Goal: Task Accomplishment & Management: Use online tool/utility

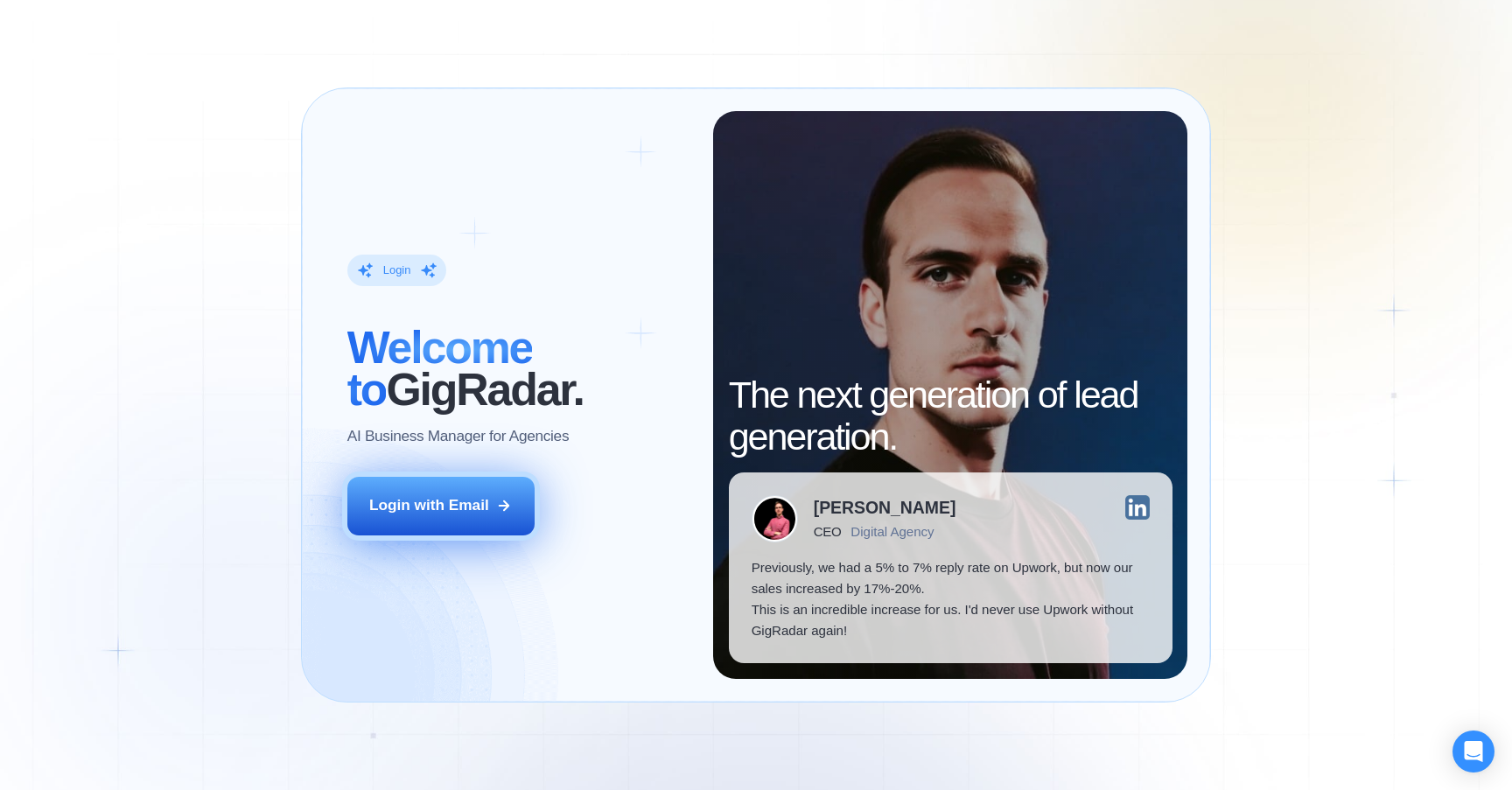
click at [422, 511] on div "Login with Email" at bounding box center [429, 505] width 120 height 21
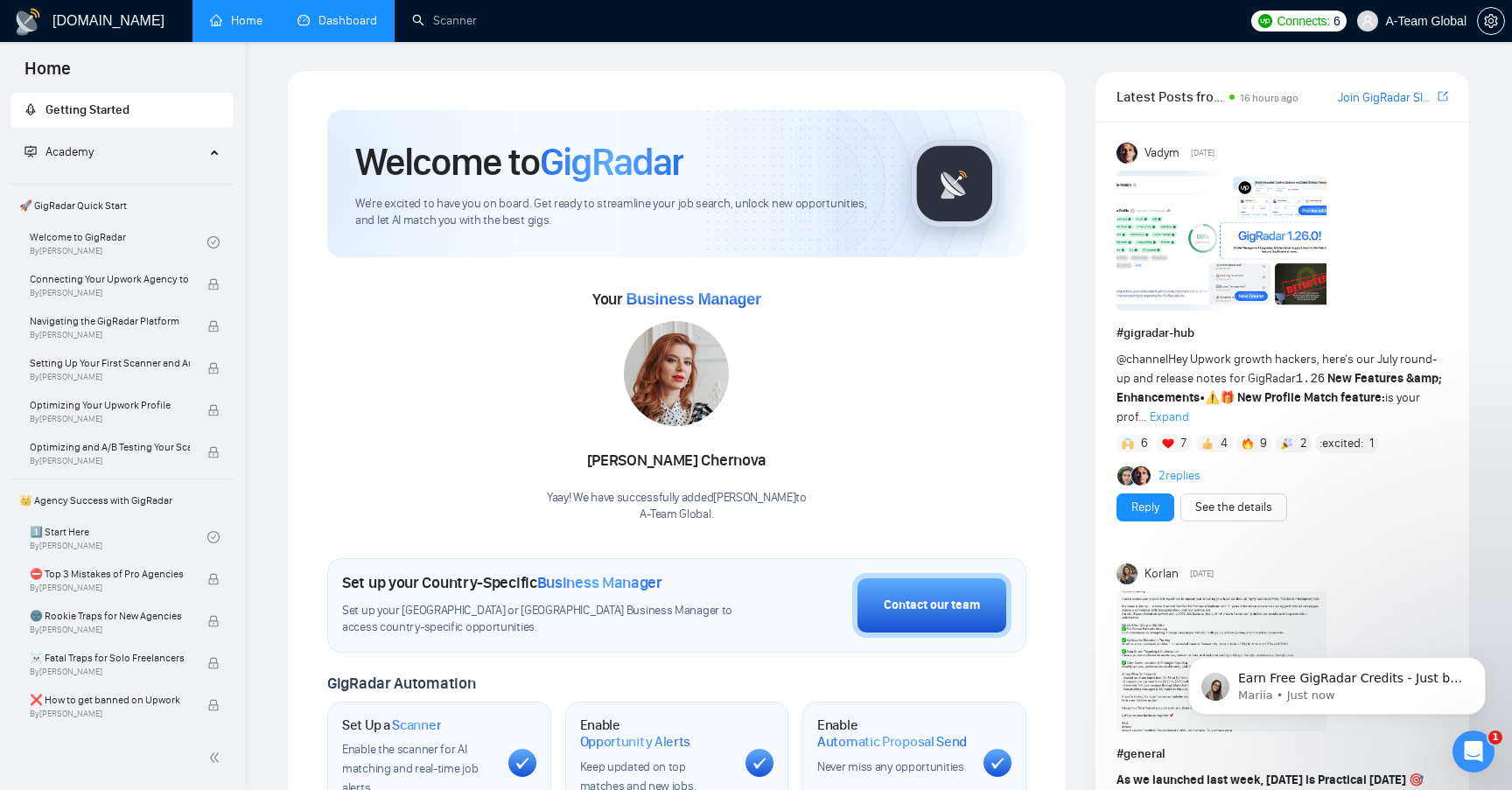
click at [327, 19] on link "Dashboard" at bounding box center [337, 20] width 80 height 15
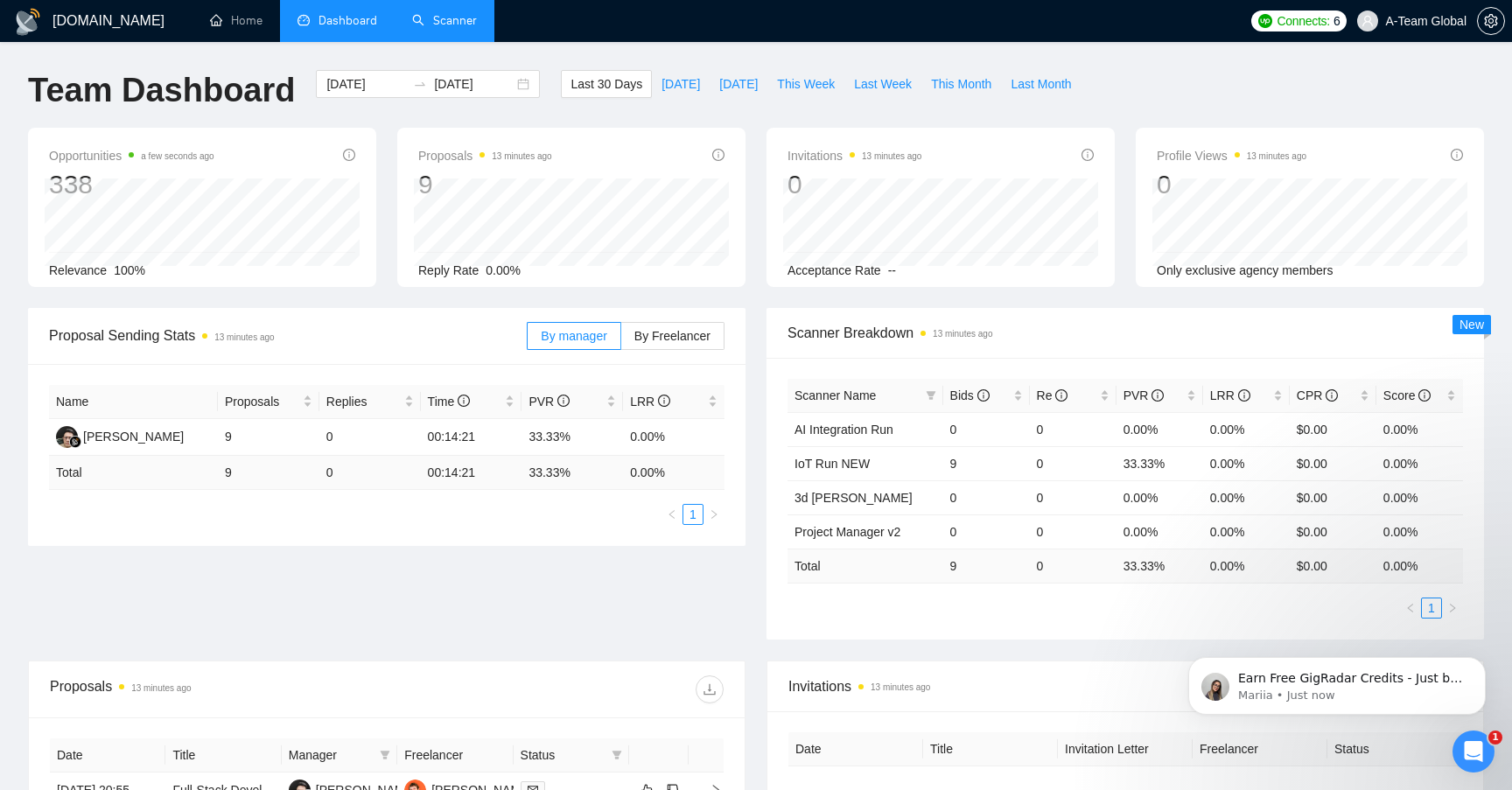
click at [460, 25] on link "Scanner" at bounding box center [445, 20] width 65 height 15
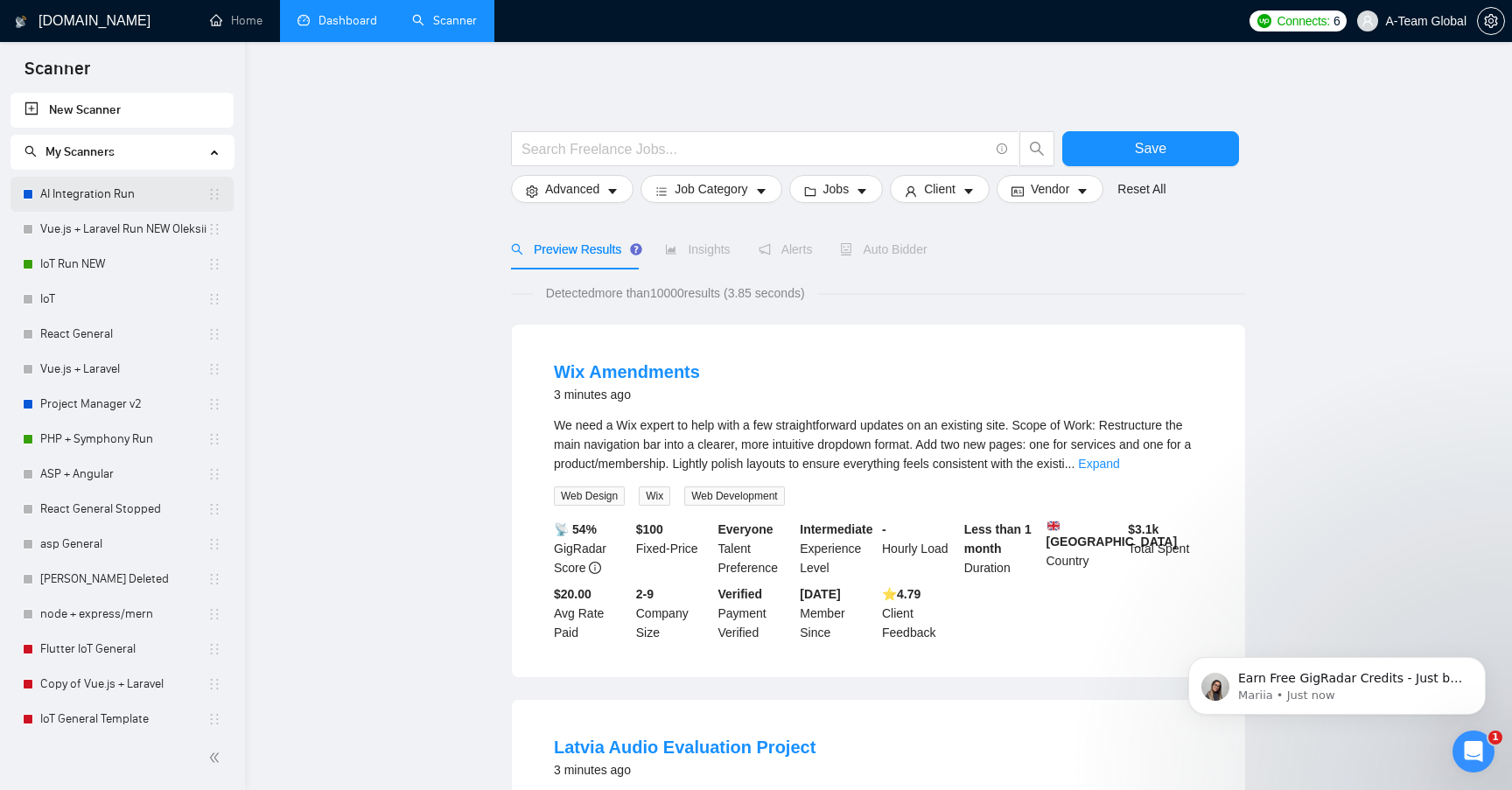
click at [96, 200] on link "AI Integration Run" at bounding box center [124, 195] width 167 height 35
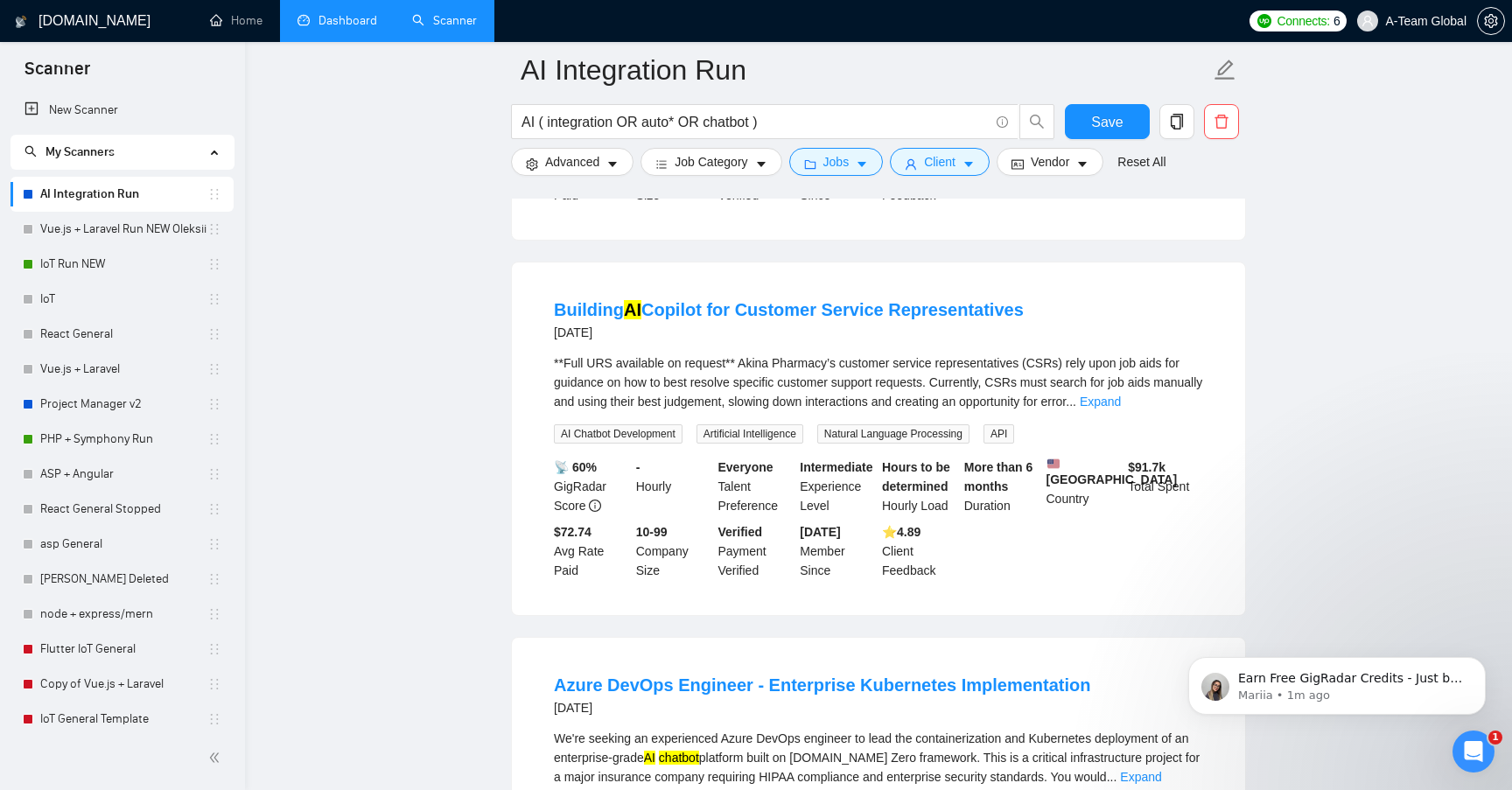
scroll to position [1606, 0]
click at [788, 319] on link "Building AI Copilot for Customer Service Representatives" at bounding box center [788, 309] width 470 height 20
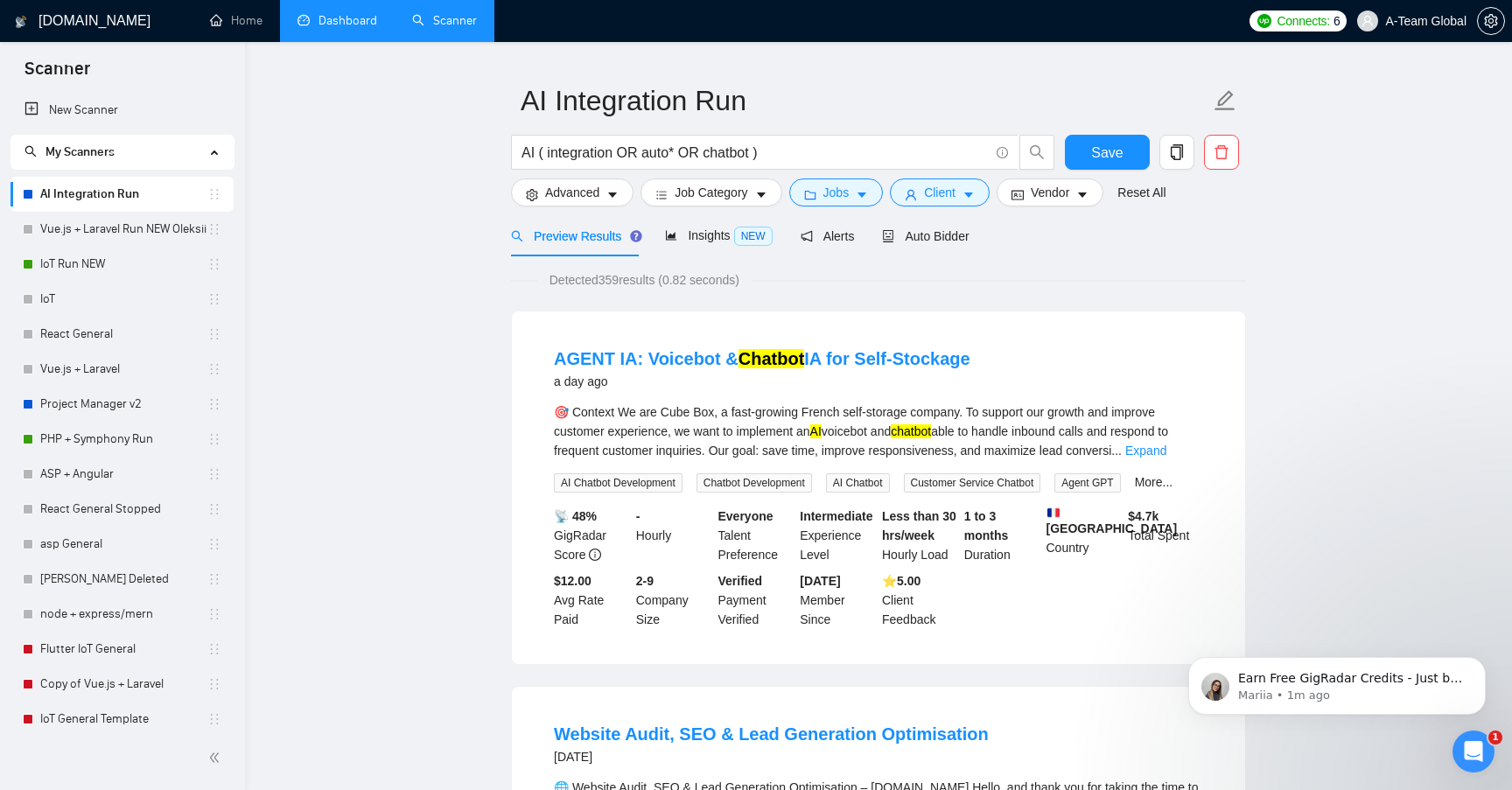
scroll to position [39, 0]
click at [1031, 245] on div "Preview Results Insights NEW Alerts Auto Bidder" at bounding box center [878, 237] width 735 height 41
click at [930, 240] on span "Auto Bidder" at bounding box center [925, 238] width 87 height 14
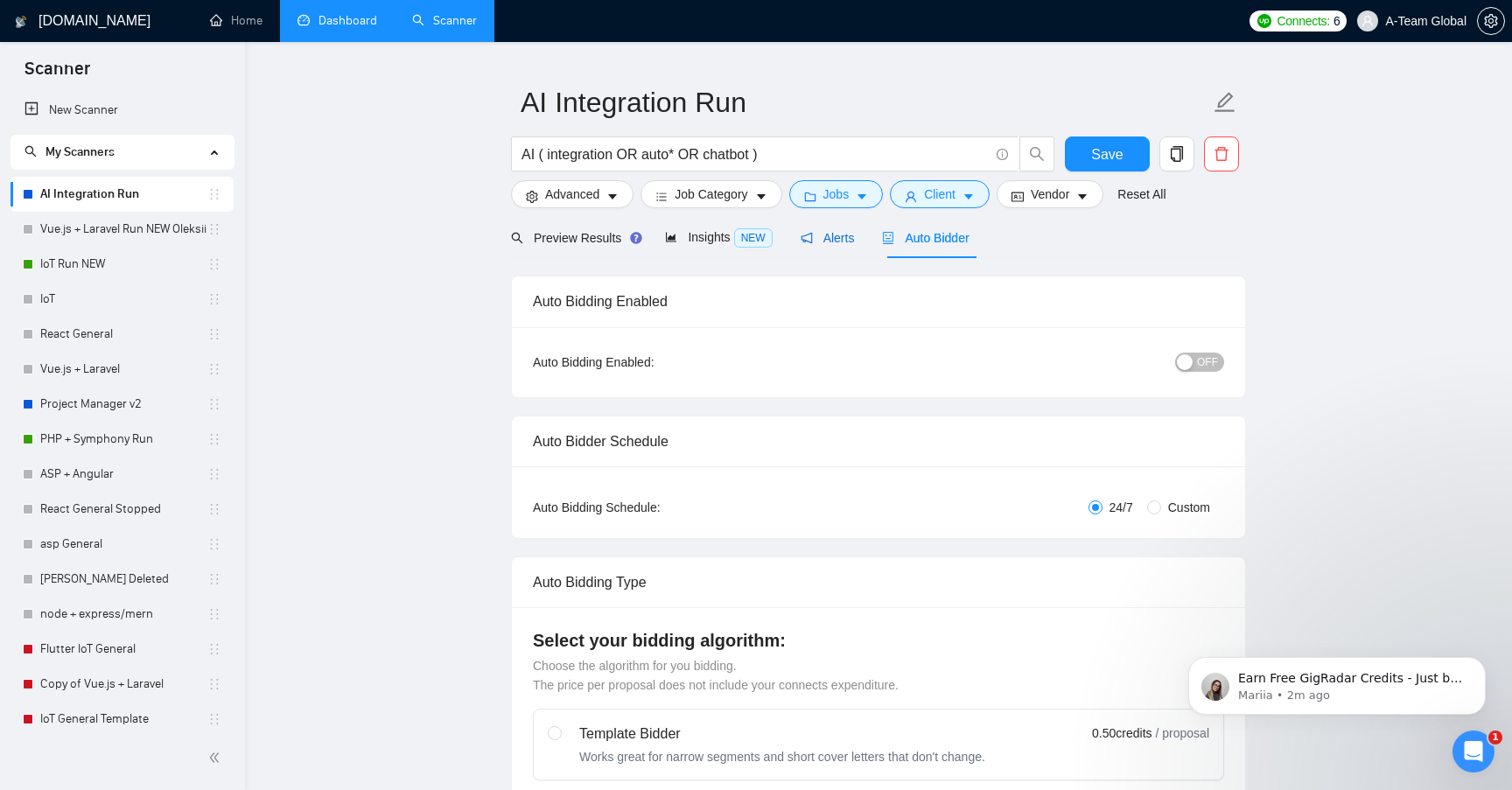
click at [822, 241] on span "Alerts" at bounding box center [827, 238] width 54 height 14
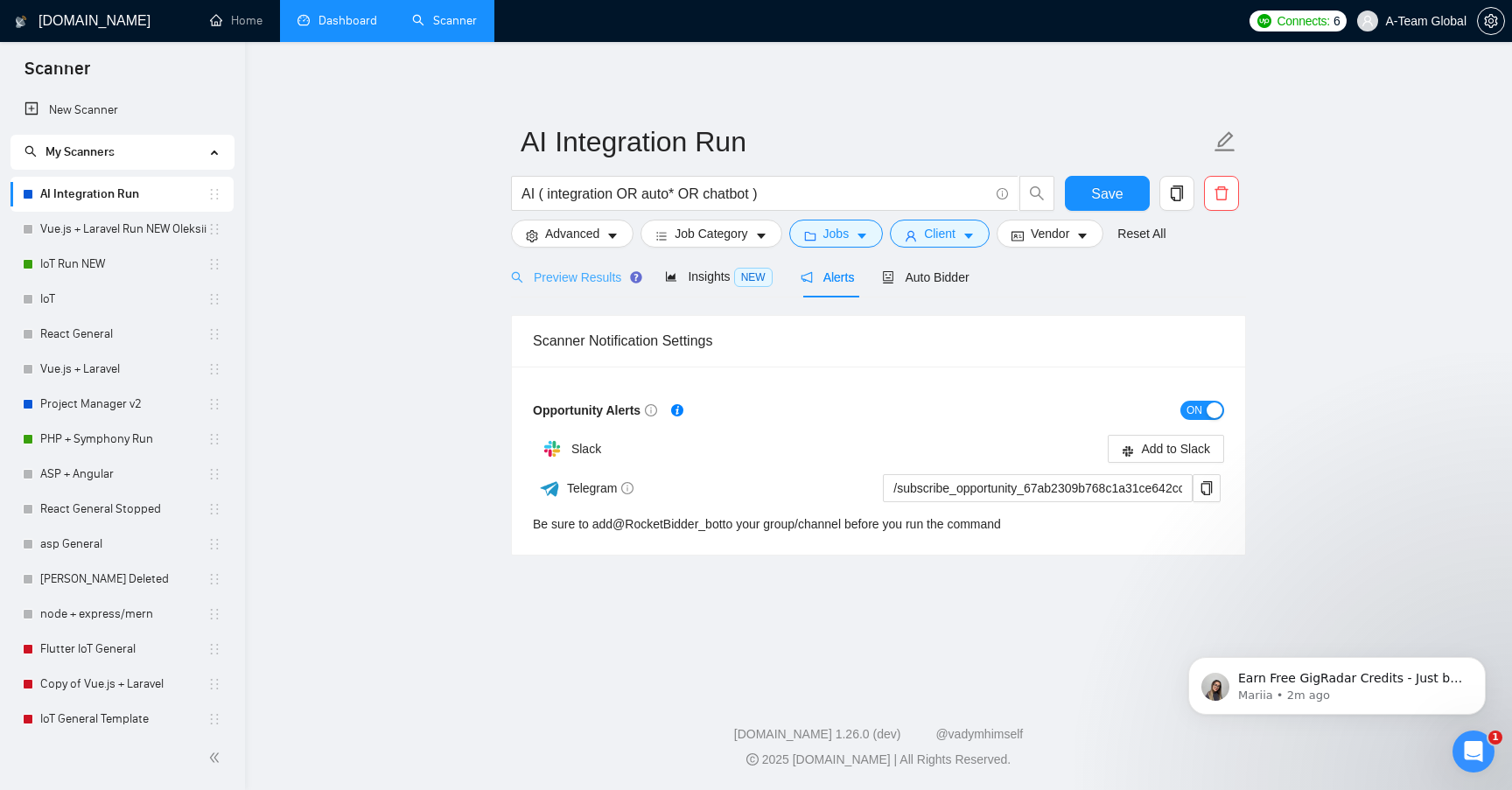
click at [573, 267] on div "Preview Results" at bounding box center [574, 276] width 126 height 41
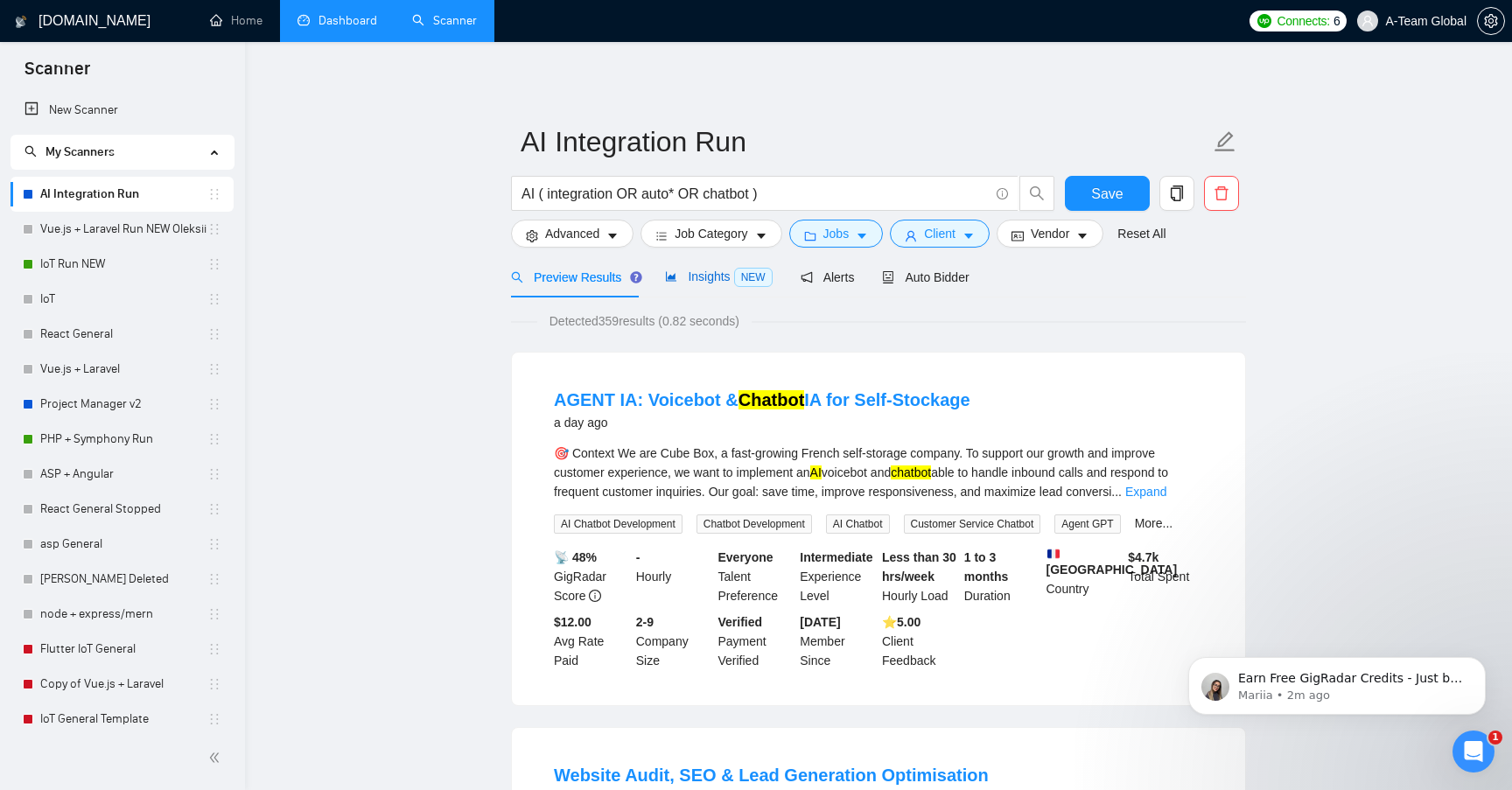
click at [715, 279] on span "Insights NEW" at bounding box center [718, 276] width 106 height 14
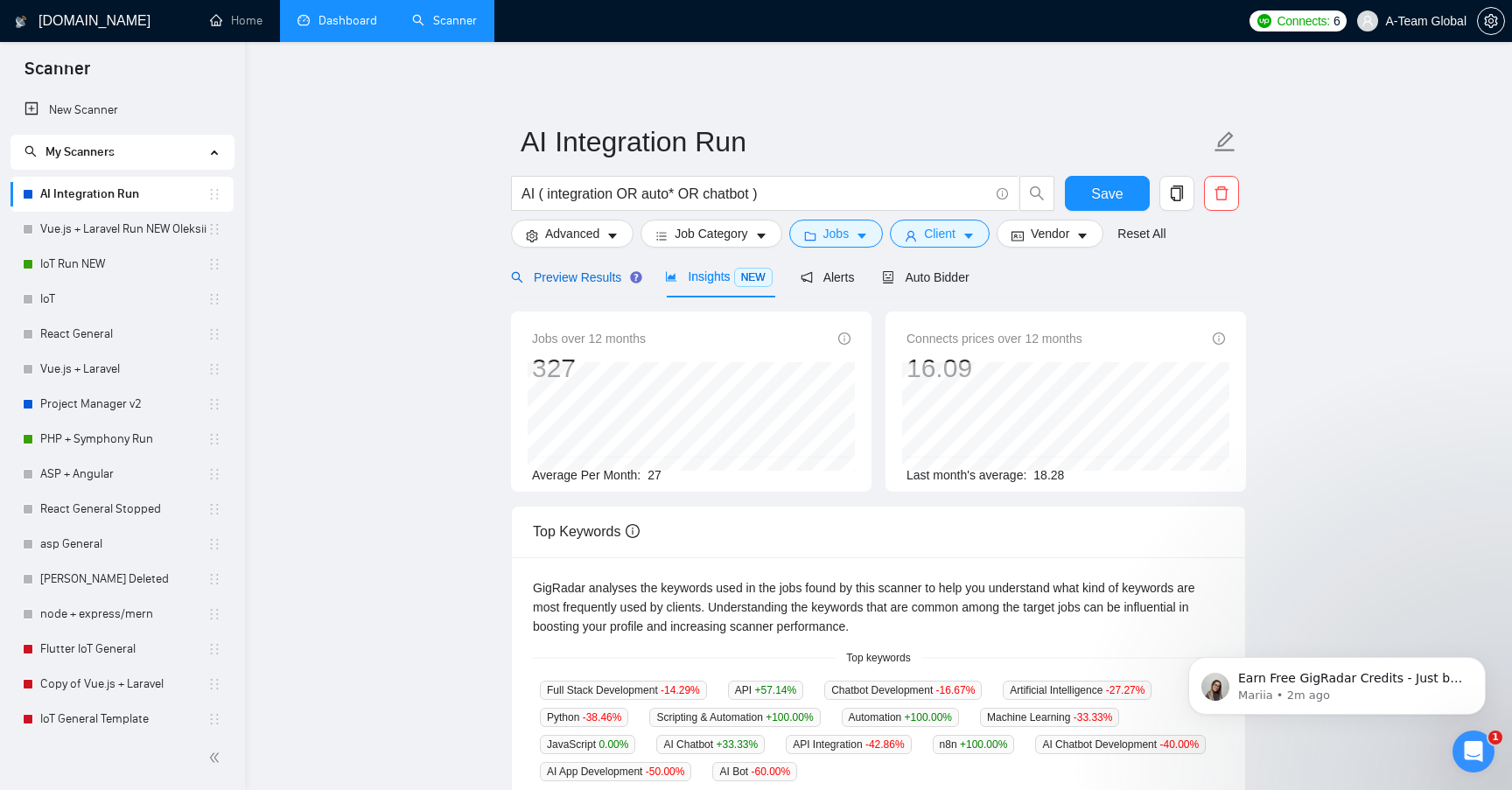
click at [559, 272] on span "Preview Results" at bounding box center [574, 277] width 126 height 14
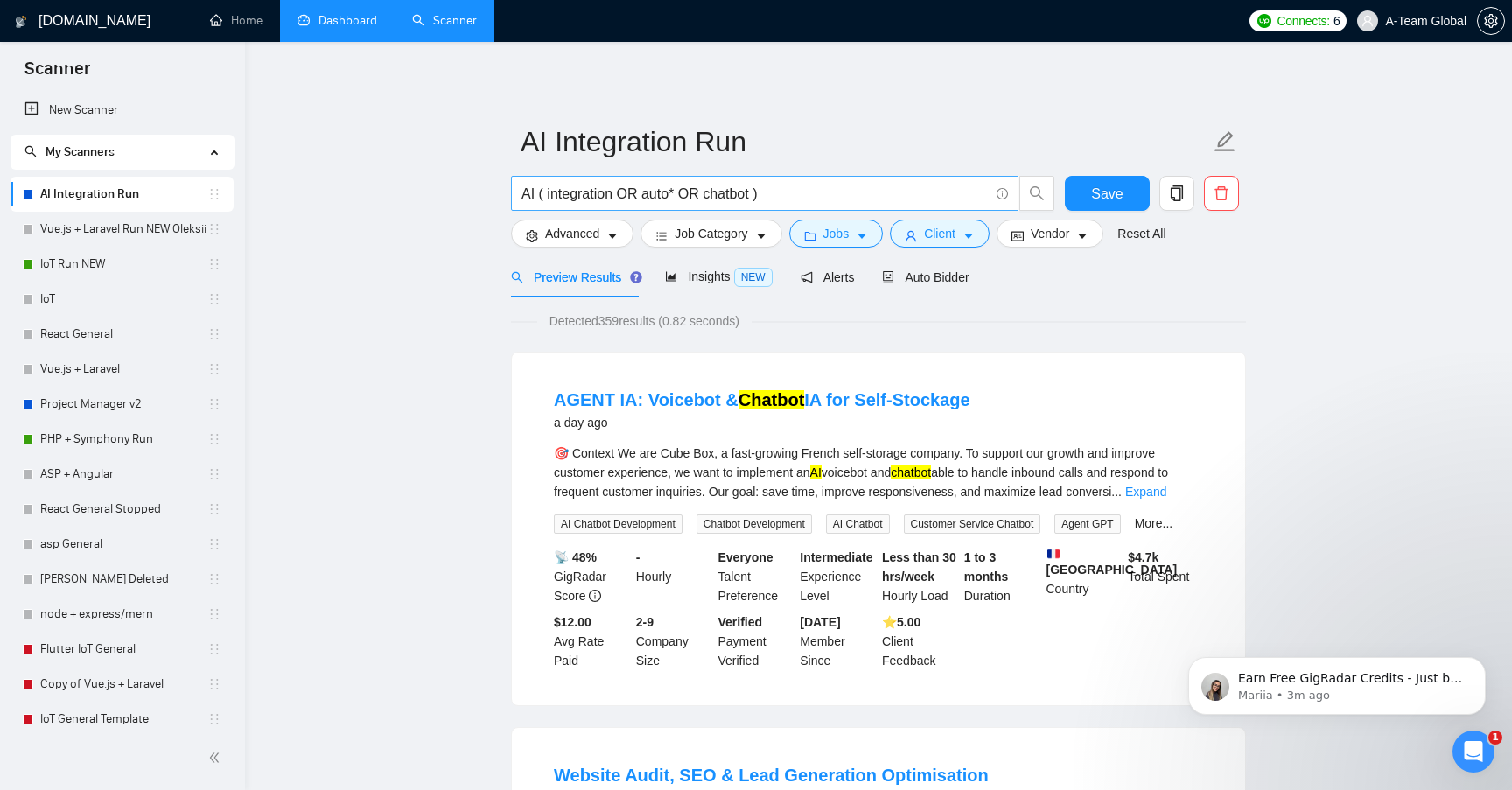
click at [739, 194] on input "AI ( integration OR auto* OR chatbot )" at bounding box center [755, 194] width 468 height 22
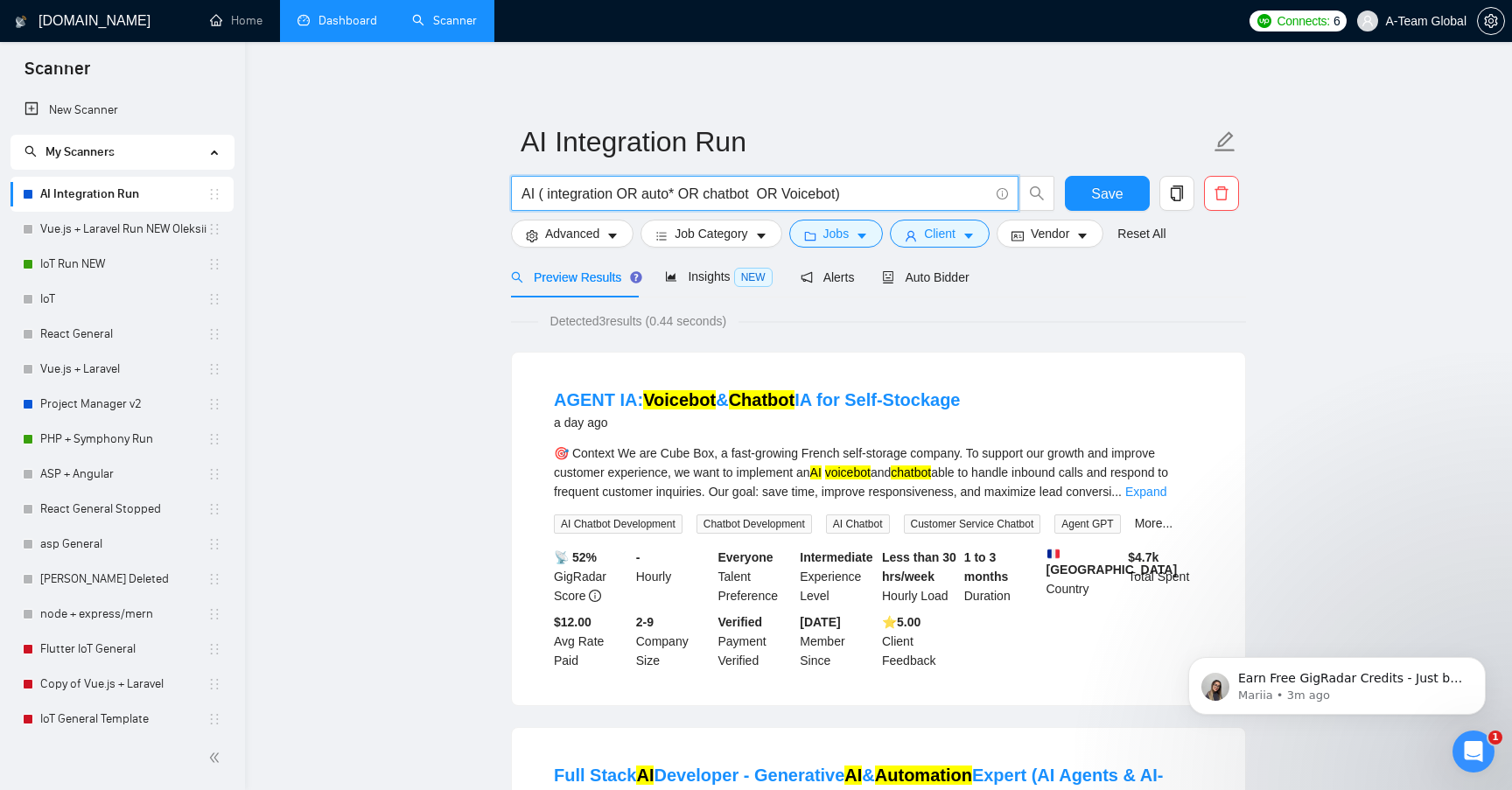
click at [759, 193] on input "AI ( integration OR auto* OR chatbot OR Voicebot)" at bounding box center [755, 194] width 468 height 22
click at [582, 192] on input "AI ( integration OR auto* OR chatbot OR Voicebot)" at bounding box center [755, 194] width 468 height 22
click at [664, 200] on input "AI ( integration OR auto* OR chatbot OR Voicebot)" at bounding box center [755, 194] width 468 height 22
click at [743, 193] on input "AI ( integration OR auto* OR chatbot OR Voicebot)" at bounding box center [755, 194] width 468 height 22
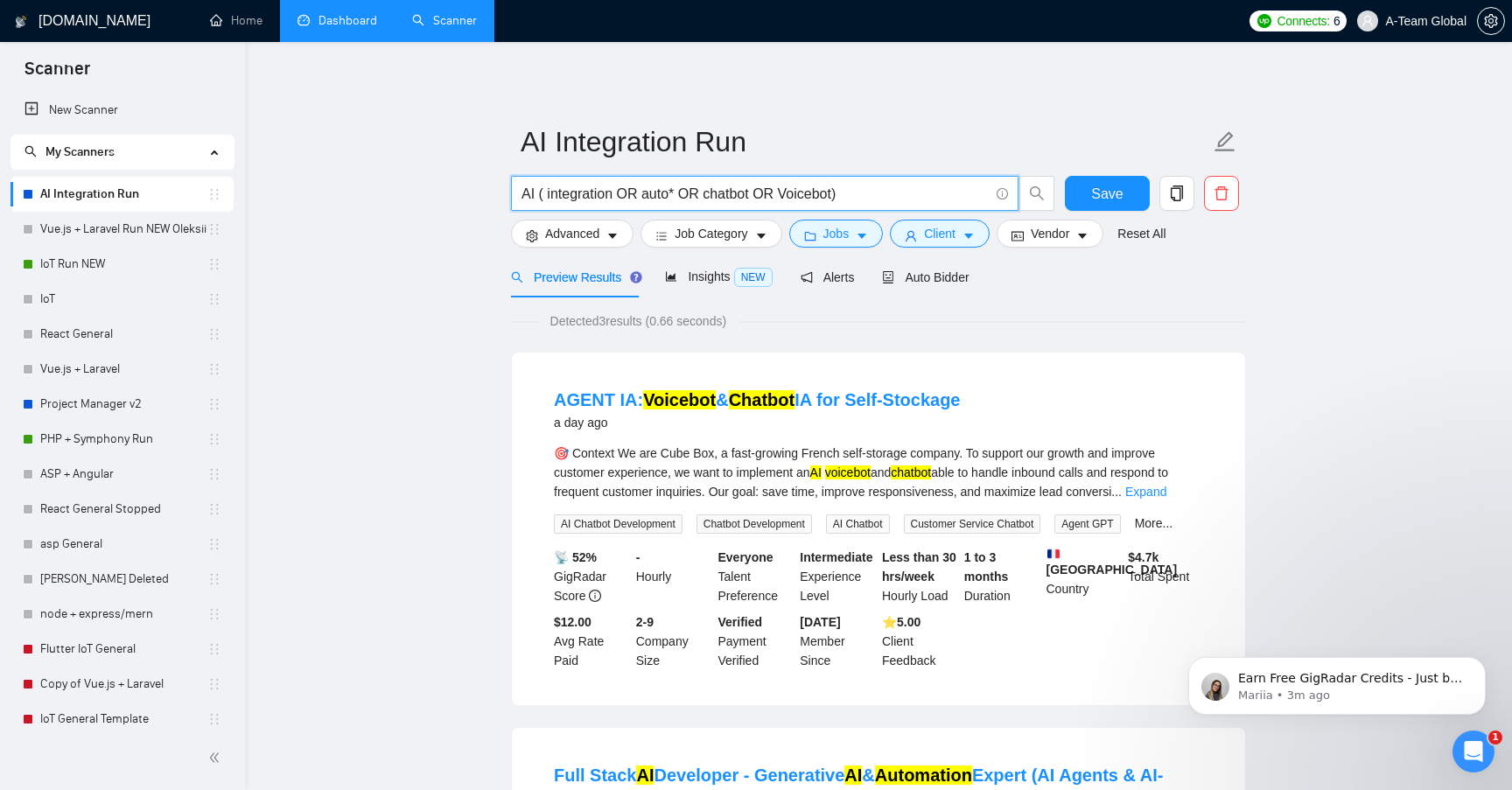
click at [759, 197] on input "AI ( integration OR auto* OR chatbot OR Voicebot)" at bounding box center [755, 194] width 468 height 22
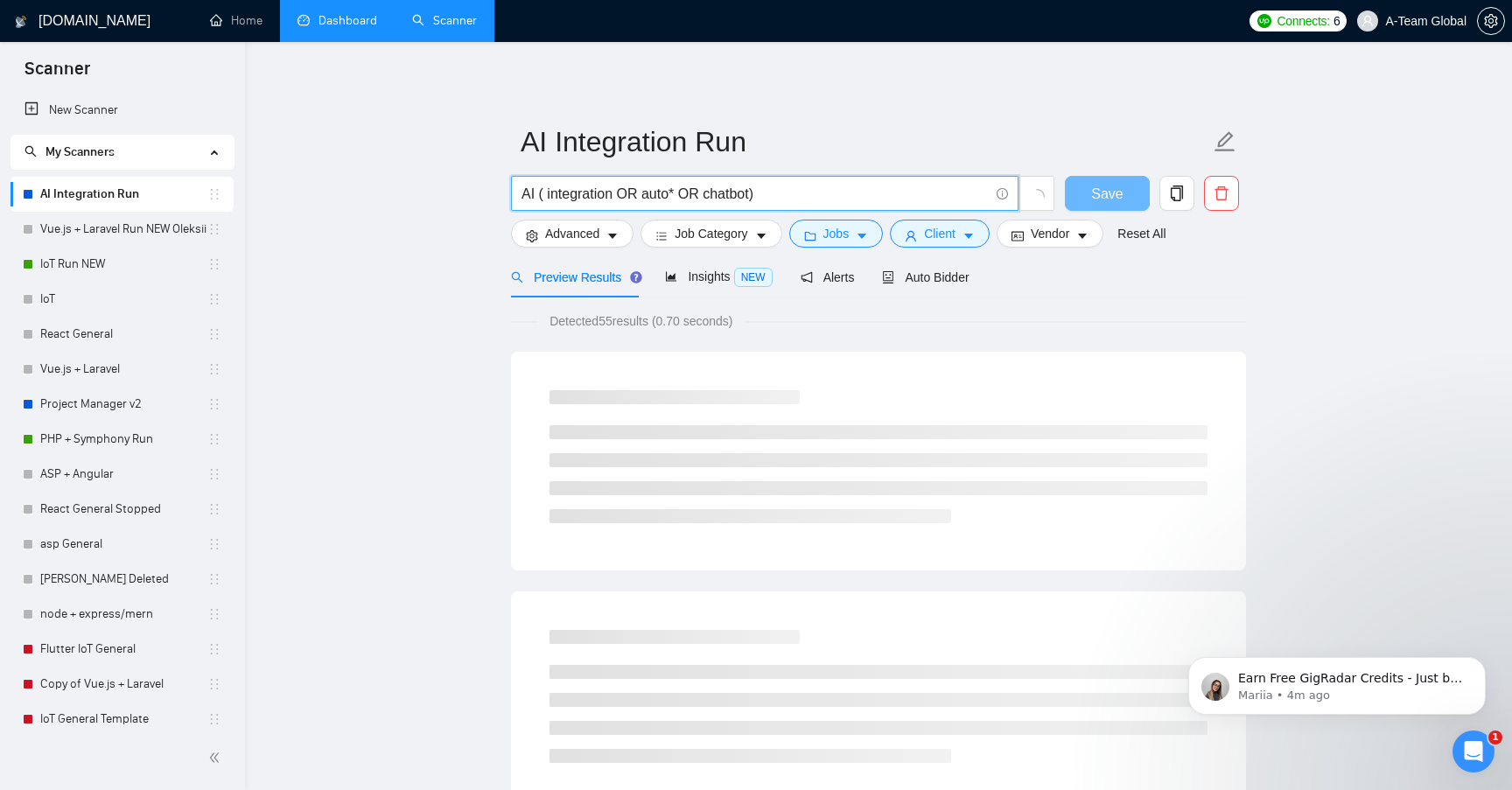
click at [794, 196] on input "AI ( integration OR auto* OR chatbot)" at bounding box center [755, 194] width 468 height 22
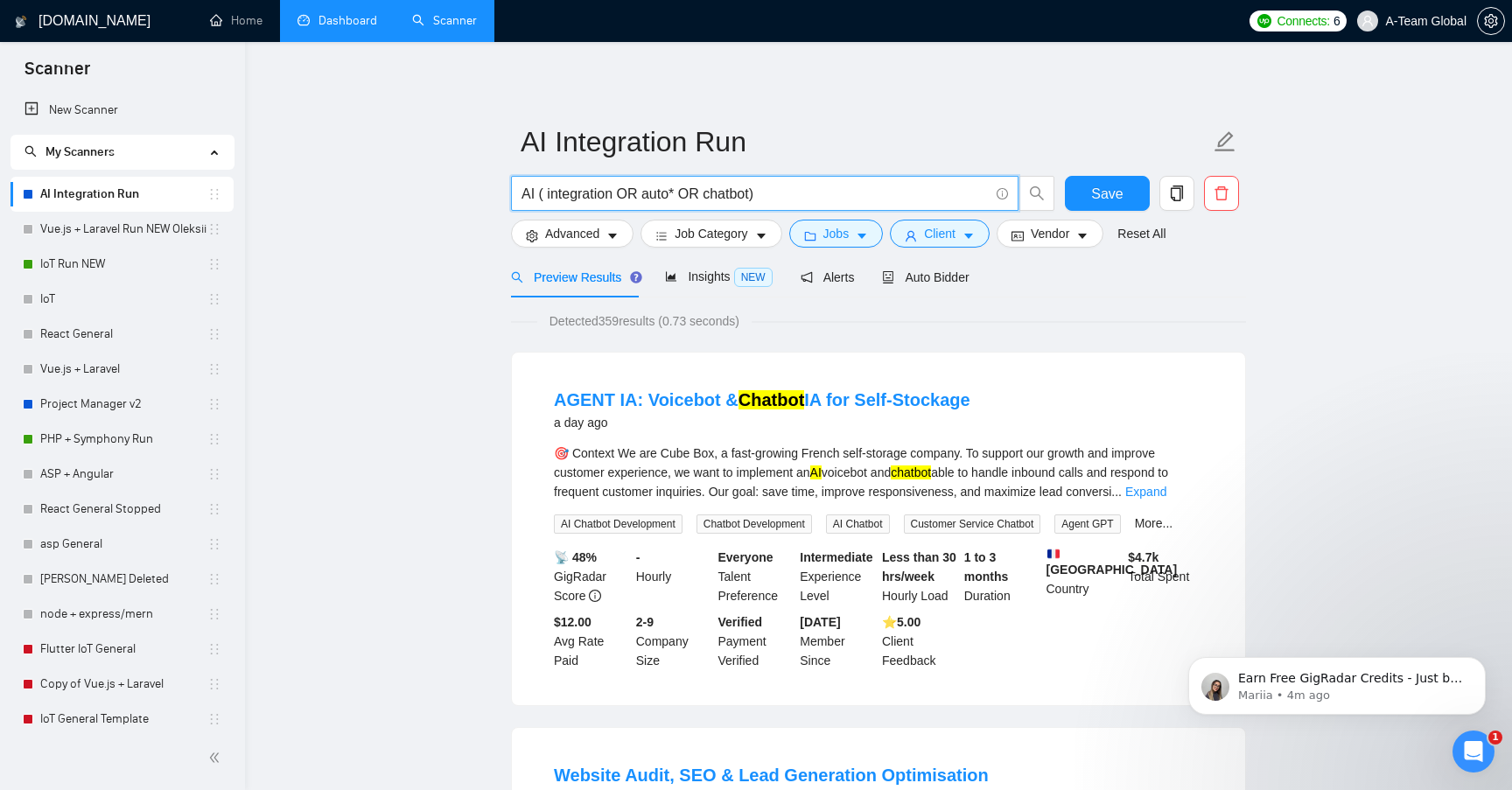
click at [814, 197] on input "AI ( integration OR auto* OR chatbot)" at bounding box center [755, 194] width 468 height 22
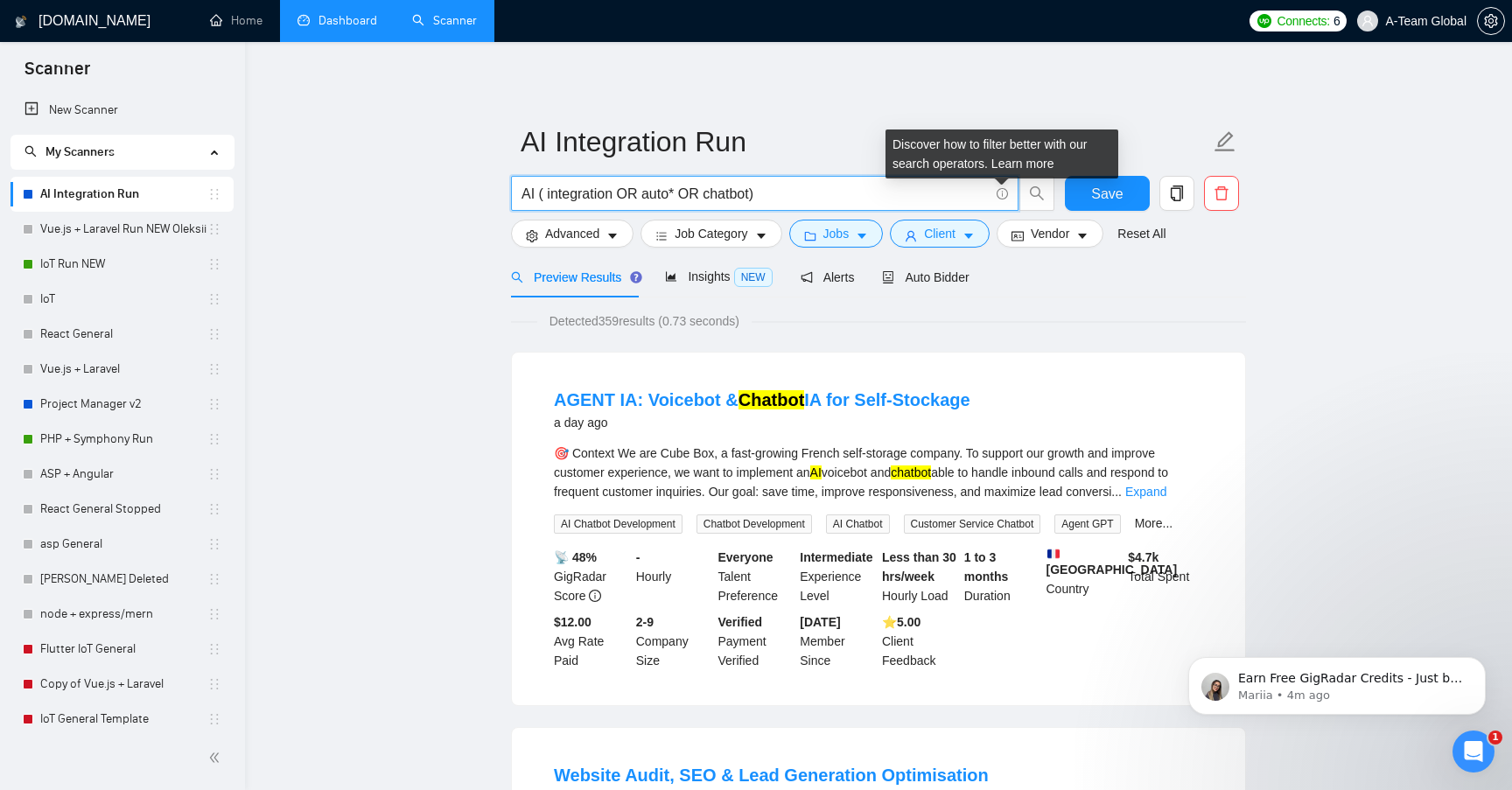
click at [1001, 189] on icon "info-circle" at bounding box center [1002, 194] width 12 height 12
click at [1015, 161] on link "Learn more" at bounding box center [1023, 163] width 63 height 14
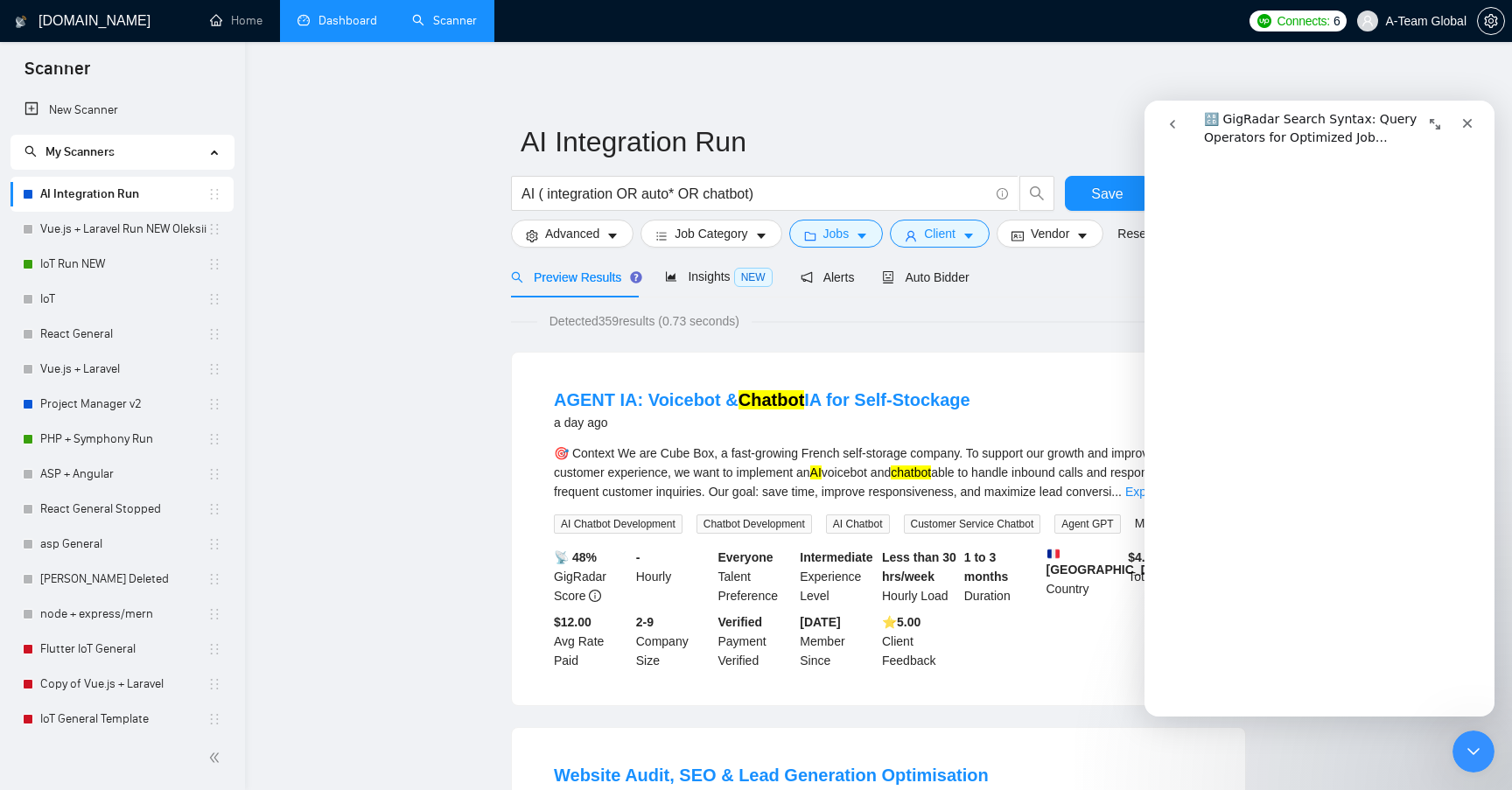
scroll to position [2258, 0]
click at [688, 193] on input "AI ( integration OR auto* OR chatbot)" at bounding box center [755, 194] width 468 height 22
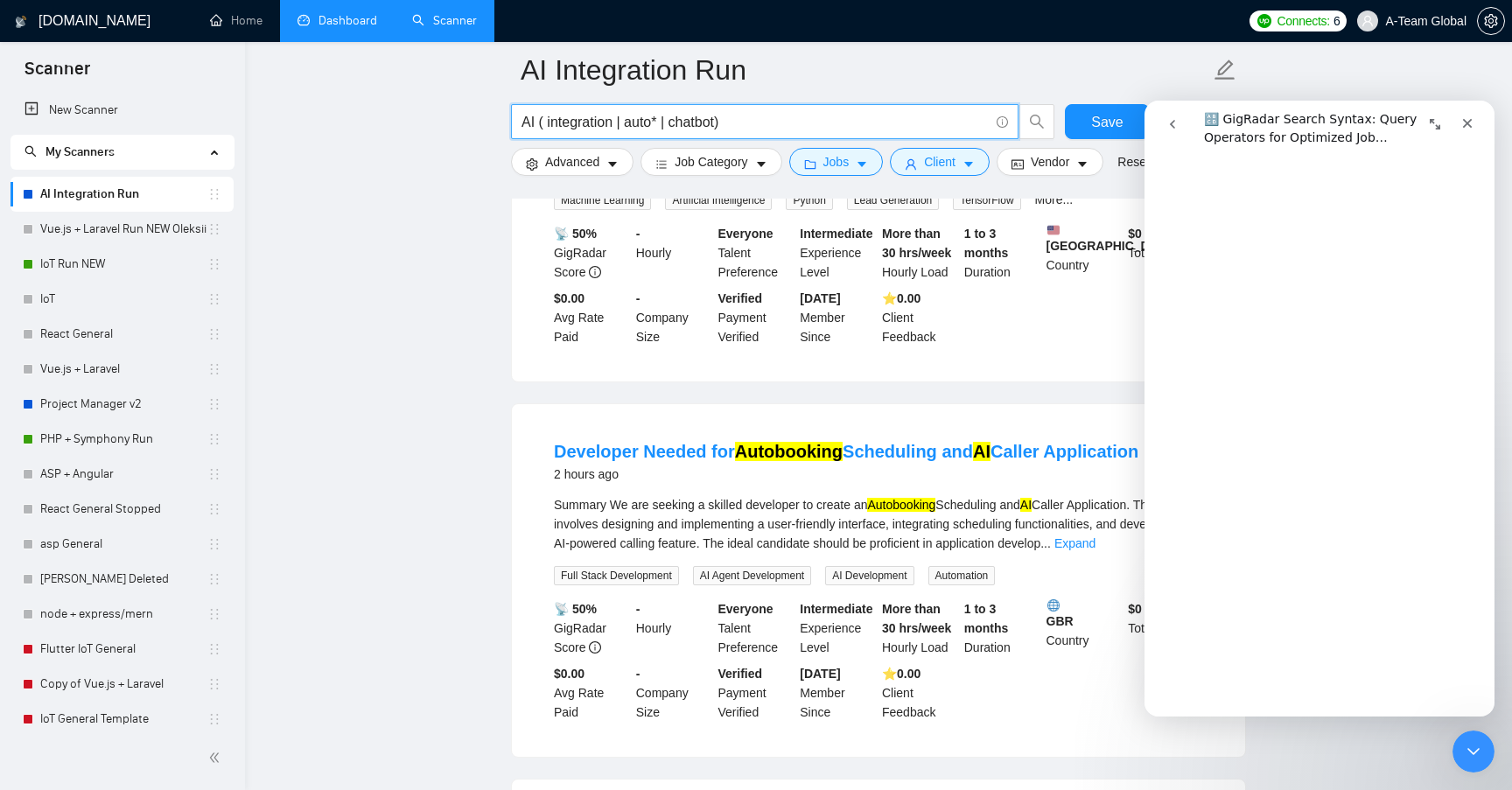
scroll to position [750, 0]
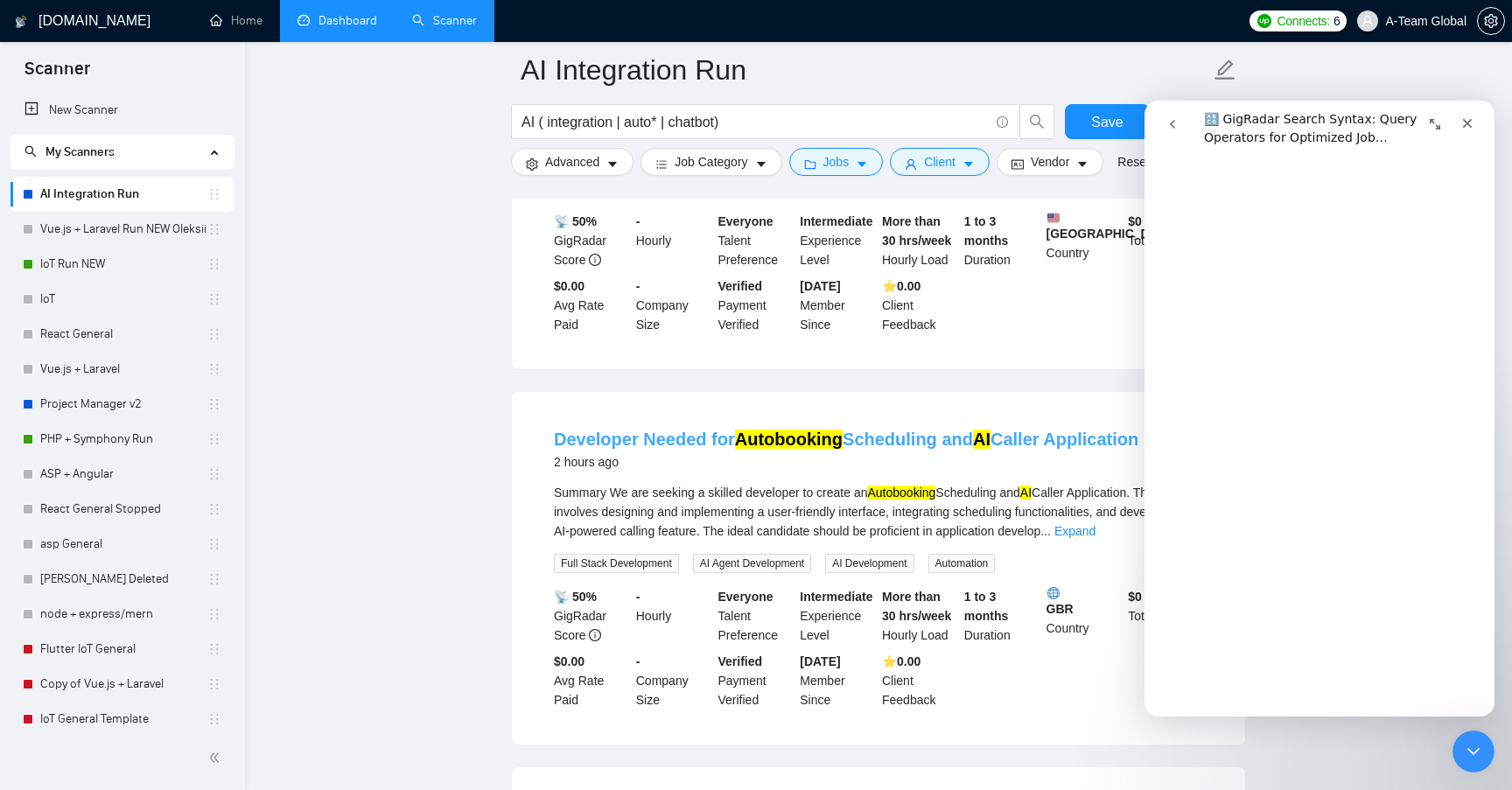
drag, startPoint x: 1132, startPoint y: 451, endPoint x: 554, endPoint y: 456, distance: 578.0
click at [554, 456] on div "Developer Needed for Autobooking Scheduling and AI Caller Application 2 hours a…" at bounding box center [878, 450] width 649 height 45
copy link "Developer Needed for Autobooking Scheduling and AI Caller Application"
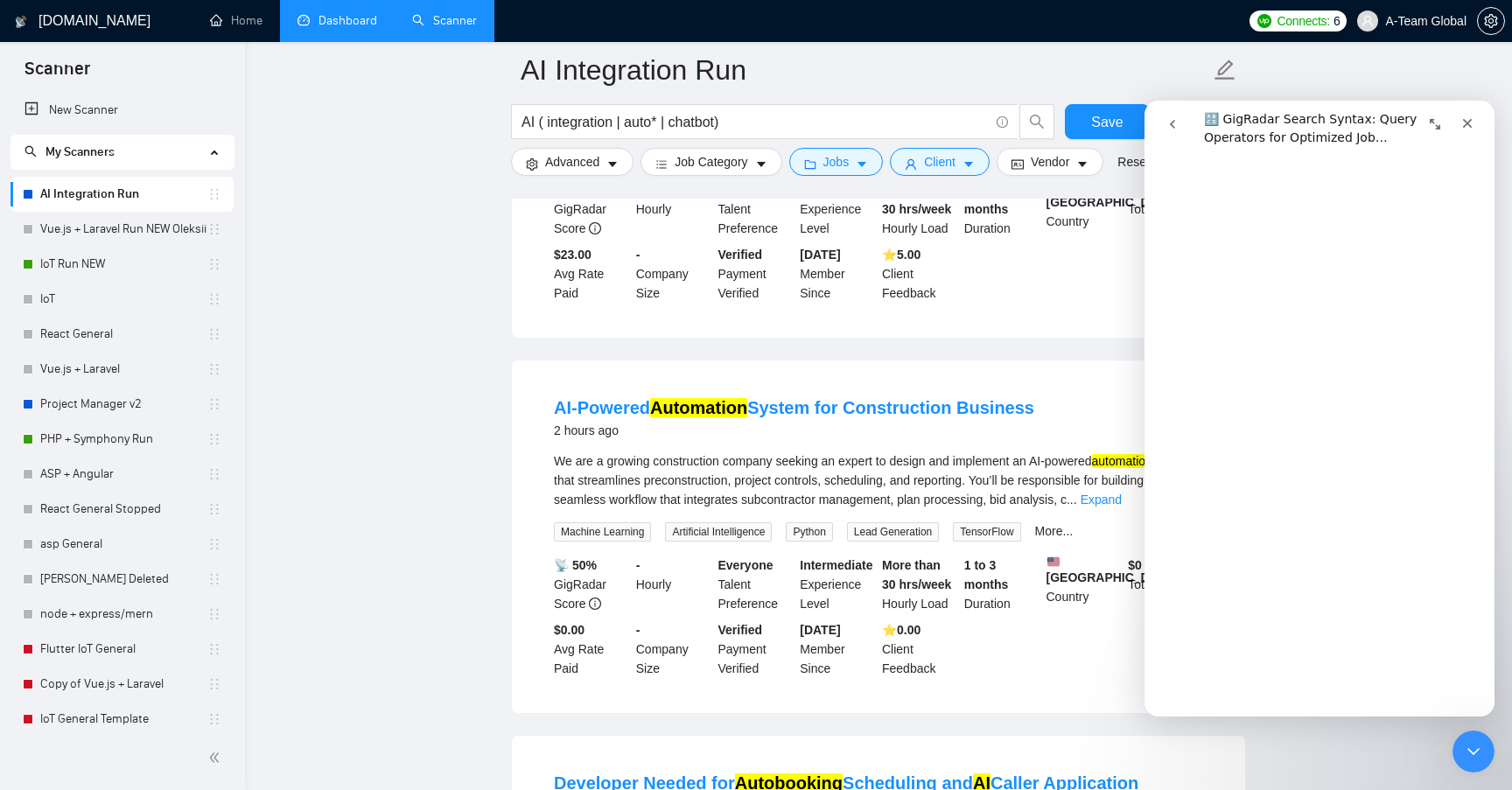
scroll to position [401, 0]
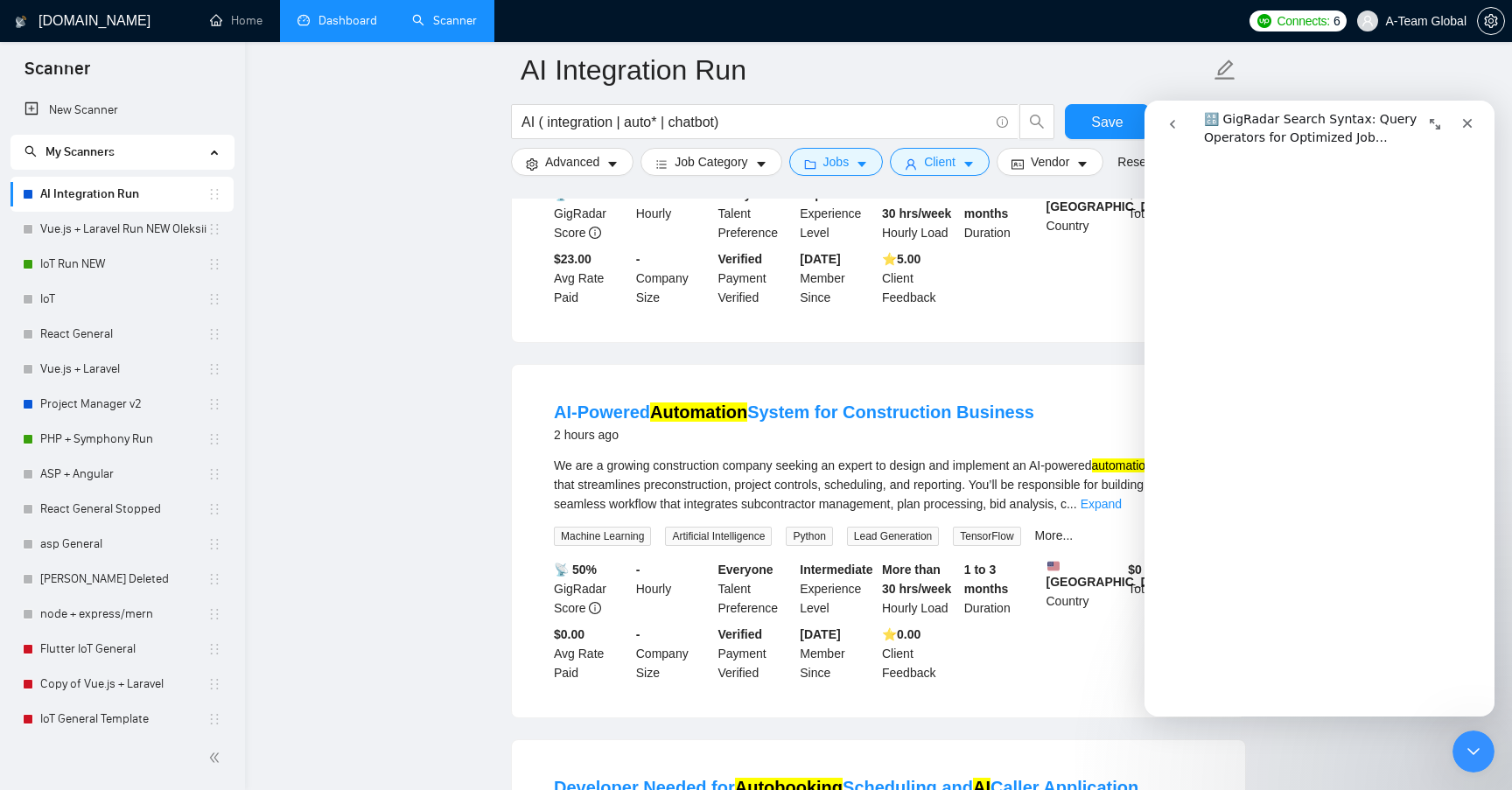
drag, startPoint x: 548, startPoint y: 412, endPoint x: 1030, endPoint y: 416, distance: 482.0
click at [1030, 416] on li "AI-Powered Automation System for Construction Business 2 hours ago We are a gro…" at bounding box center [878, 541] width 691 height 311
copy link "AI-Powered Automation System for Construction Business"
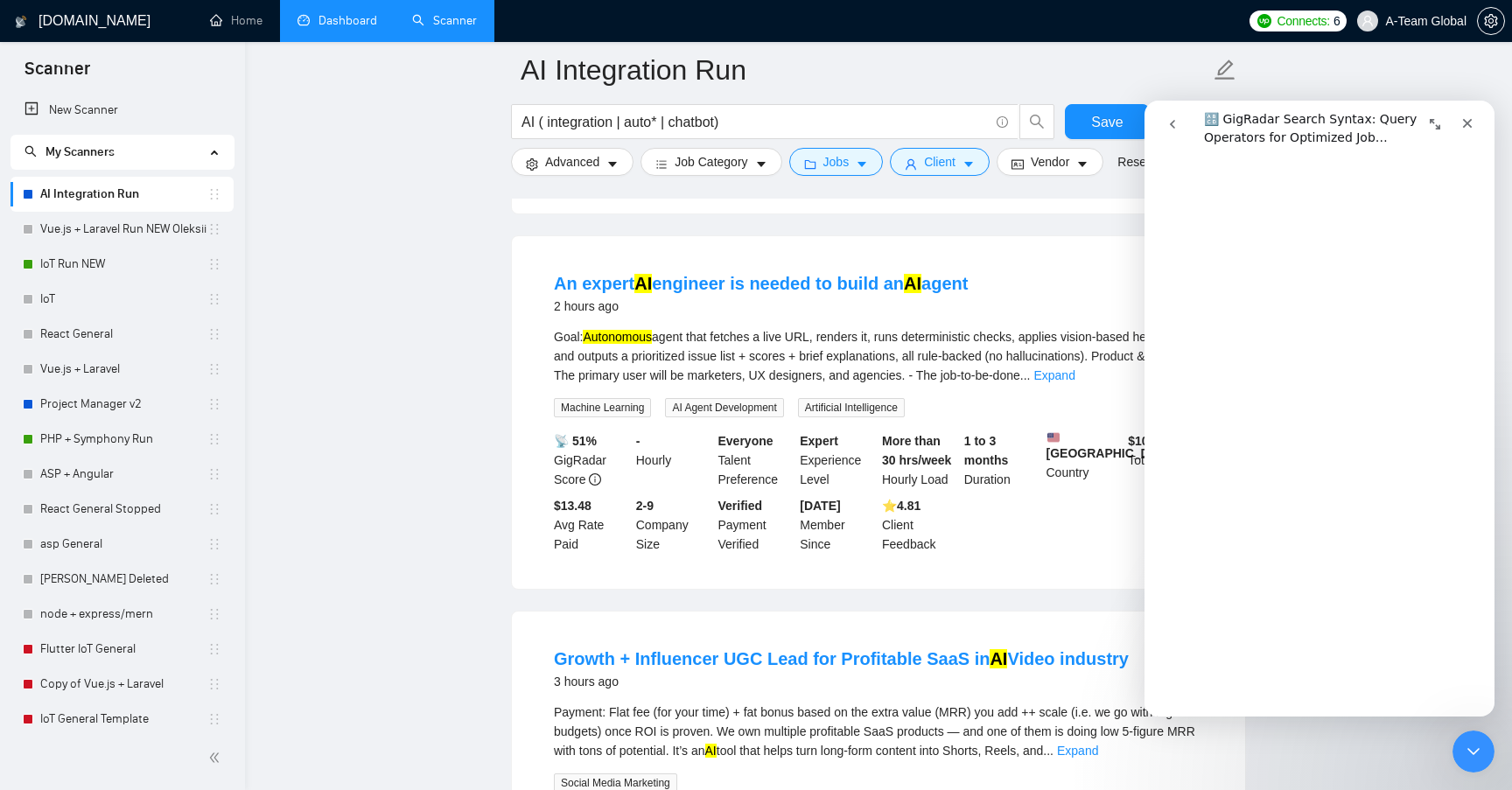
scroll to position [1296, 0]
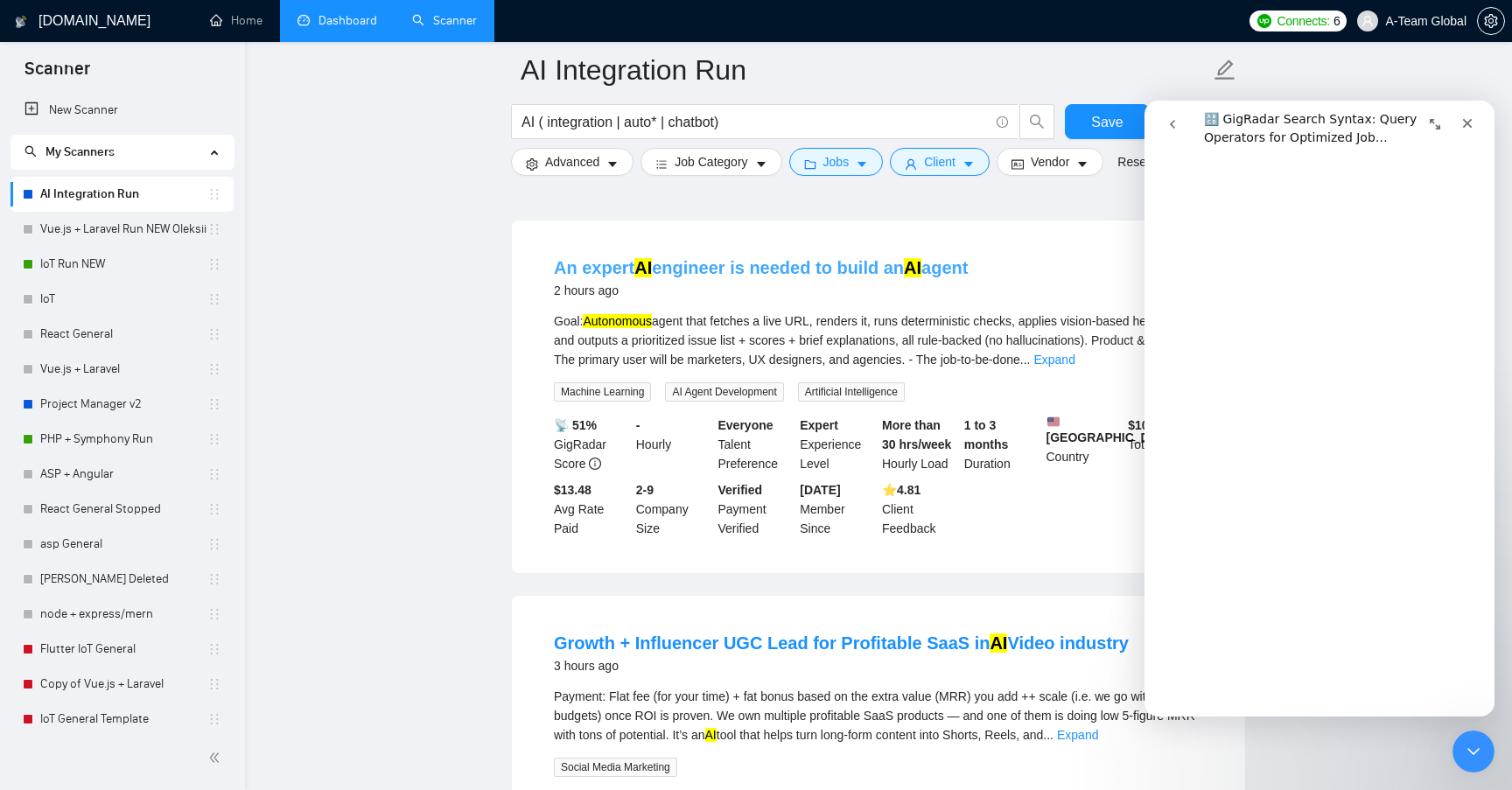
drag, startPoint x: 979, startPoint y: 276, endPoint x: 558, endPoint y: 282, distance: 421.0
click at [558, 282] on div "An expert AI engineer is needed to build an AI agent 2 hours ago" at bounding box center [878, 278] width 649 height 45
copy link "An expert AI engineer is needed to build an AI agent"
click at [770, 123] on input "AI ( integration | auto* | chatbot)" at bounding box center [755, 122] width 468 height 22
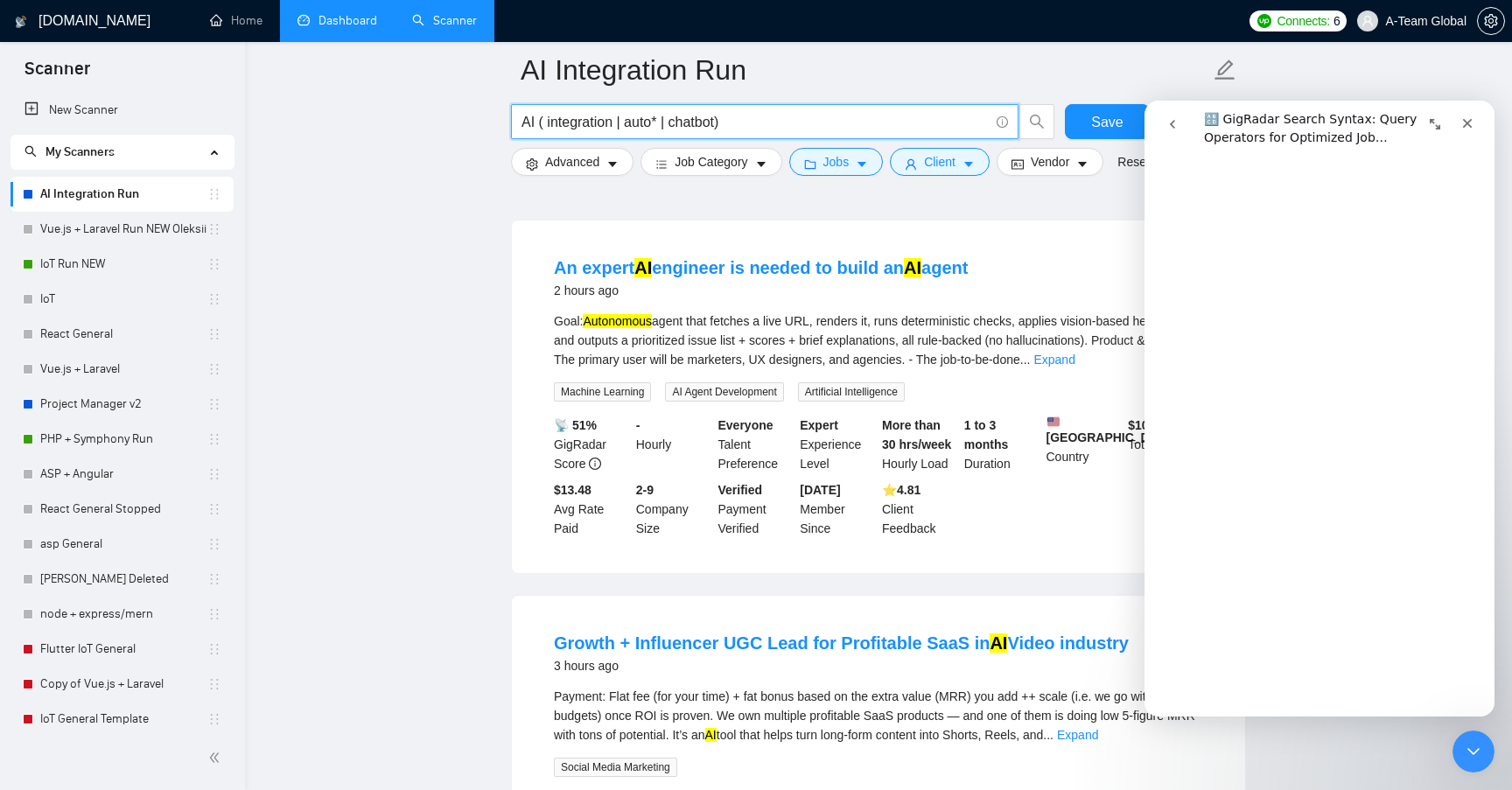
click at [788, 121] on input "AI ( integration | auto* | chatbot)" at bounding box center [755, 122] width 468 height 22
click at [622, 123] on input "AI ( integration | auto* | chatbot)" at bounding box center [755, 122] width 468 height 22
click at [540, 120] on input "AI ( integration | auto* | chatbot)" at bounding box center [755, 122] width 468 height 22
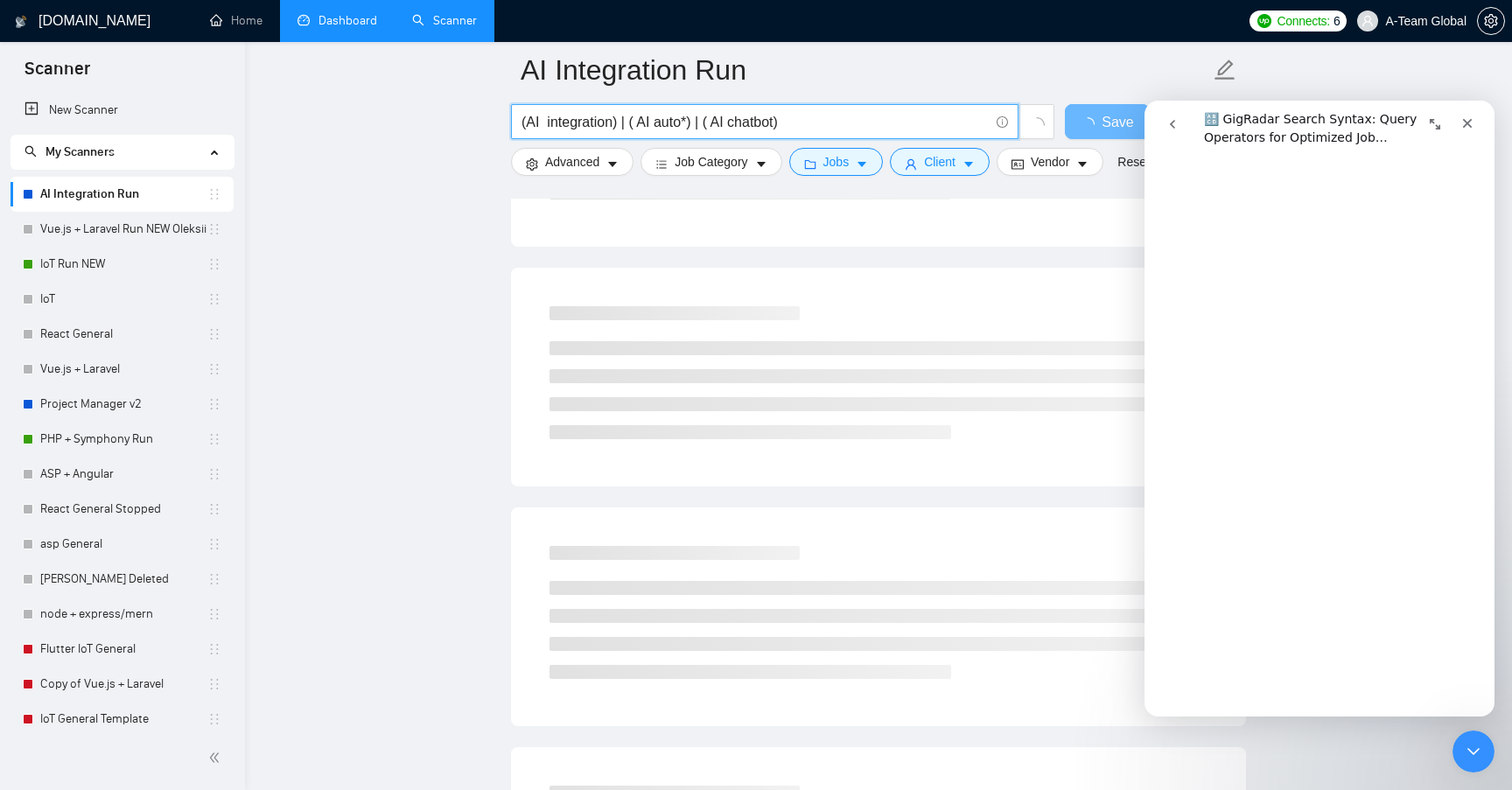
click at [546, 118] on input "(AI integration) | ( AI auto*) | ( AI chatbot)" at bounding box center [755, 122] width 468 height 22
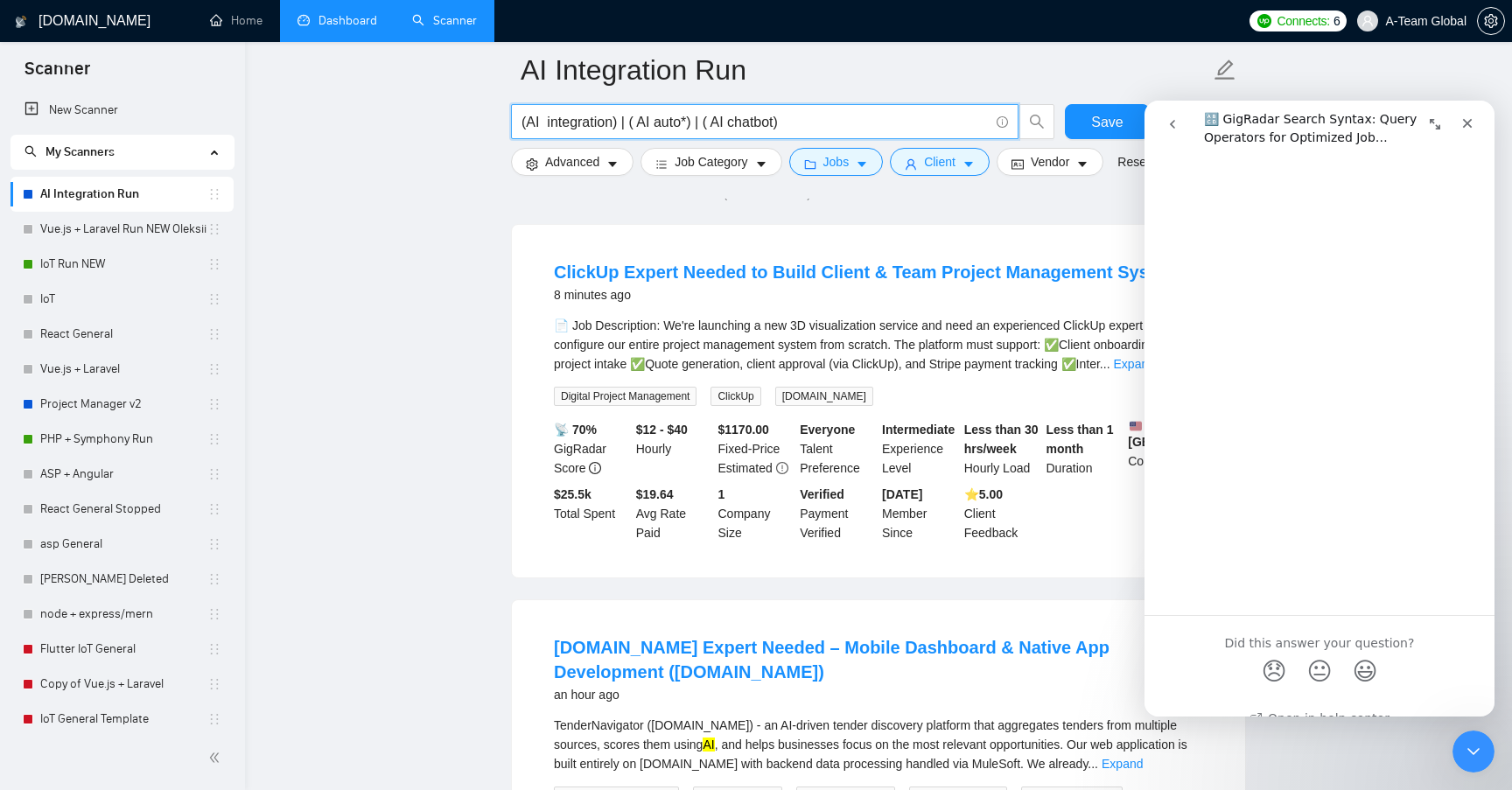
scroll to position [0, 0]
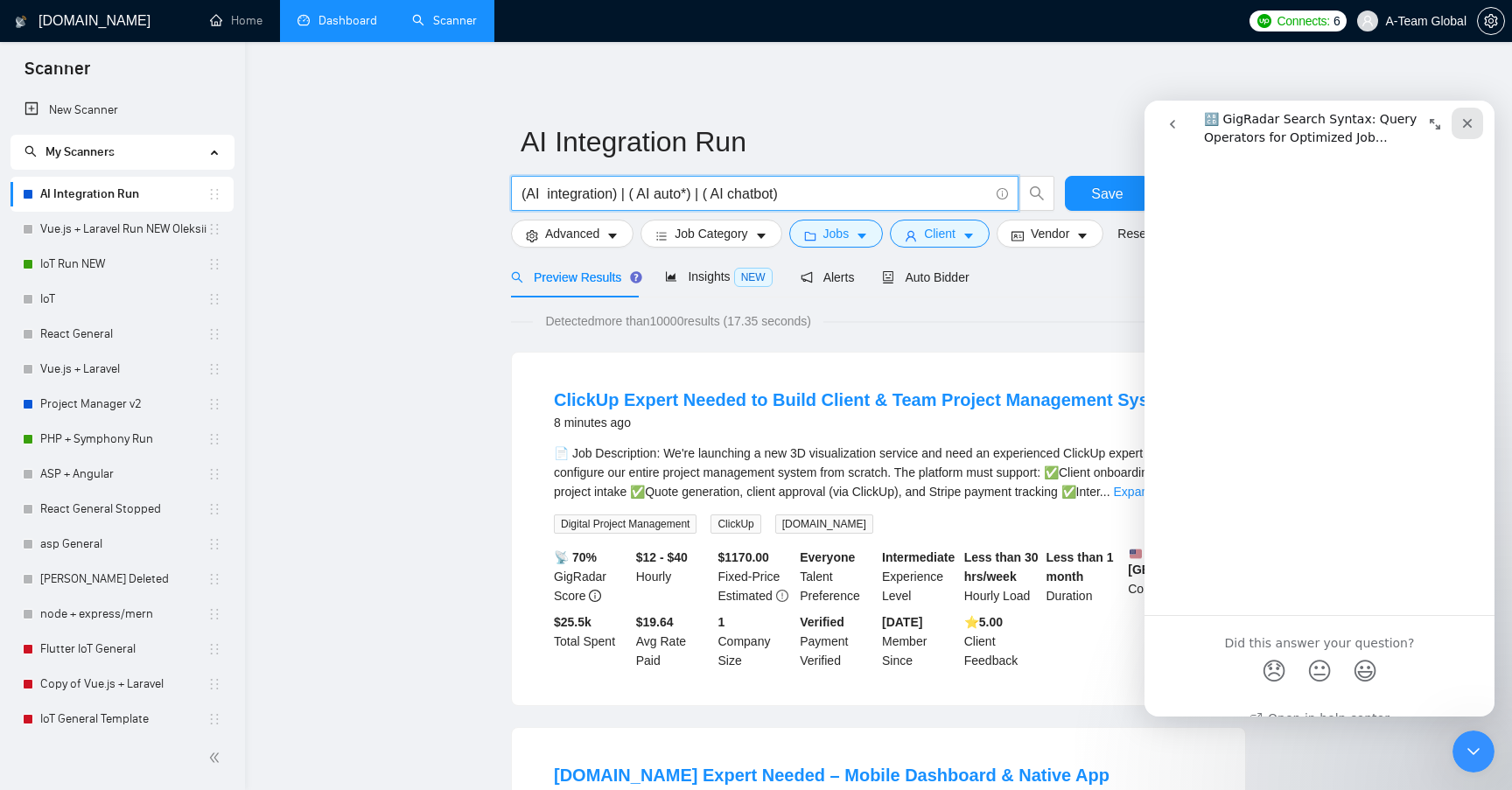
type input "(AI integration) | ( AI auto*) | ( AI chatbot)"
click at [1462, 116] on icon "Close" at bounding box center [1467, 123] width 14 height 14
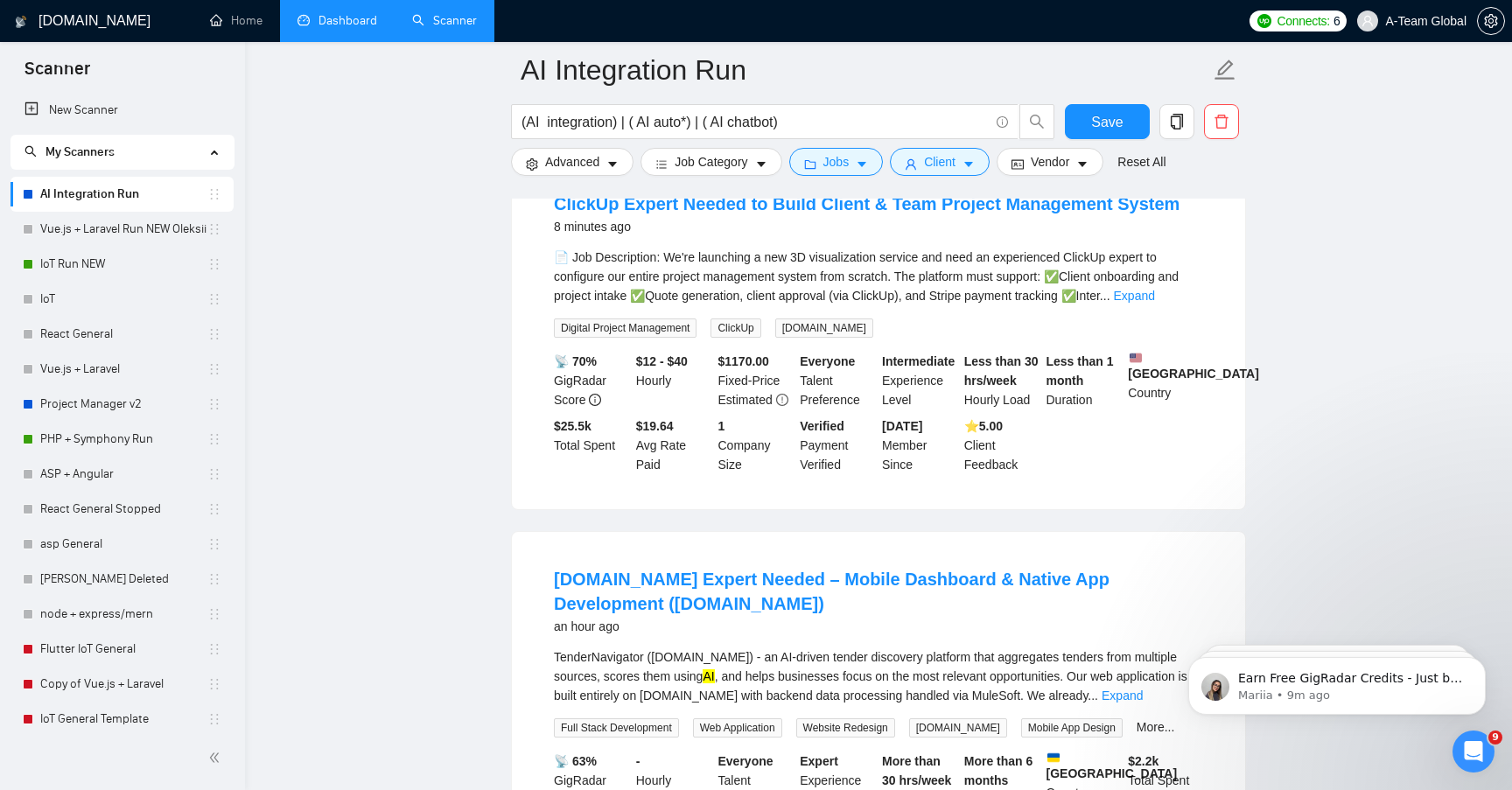
scroll to position [218, 0]
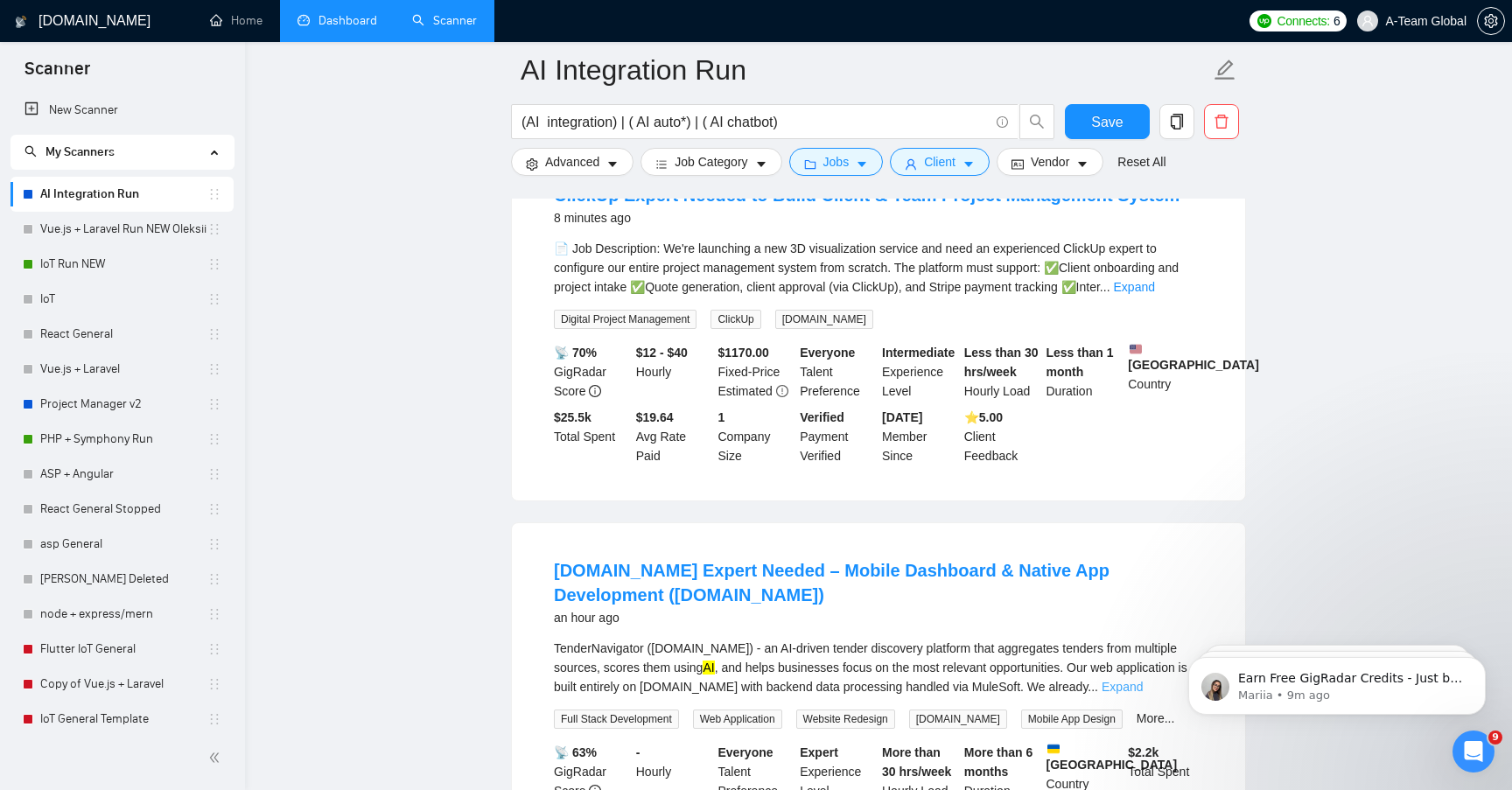
click at [1143, 694] on link "Expand" at bounding box center [1122, 687] width 41 height 14
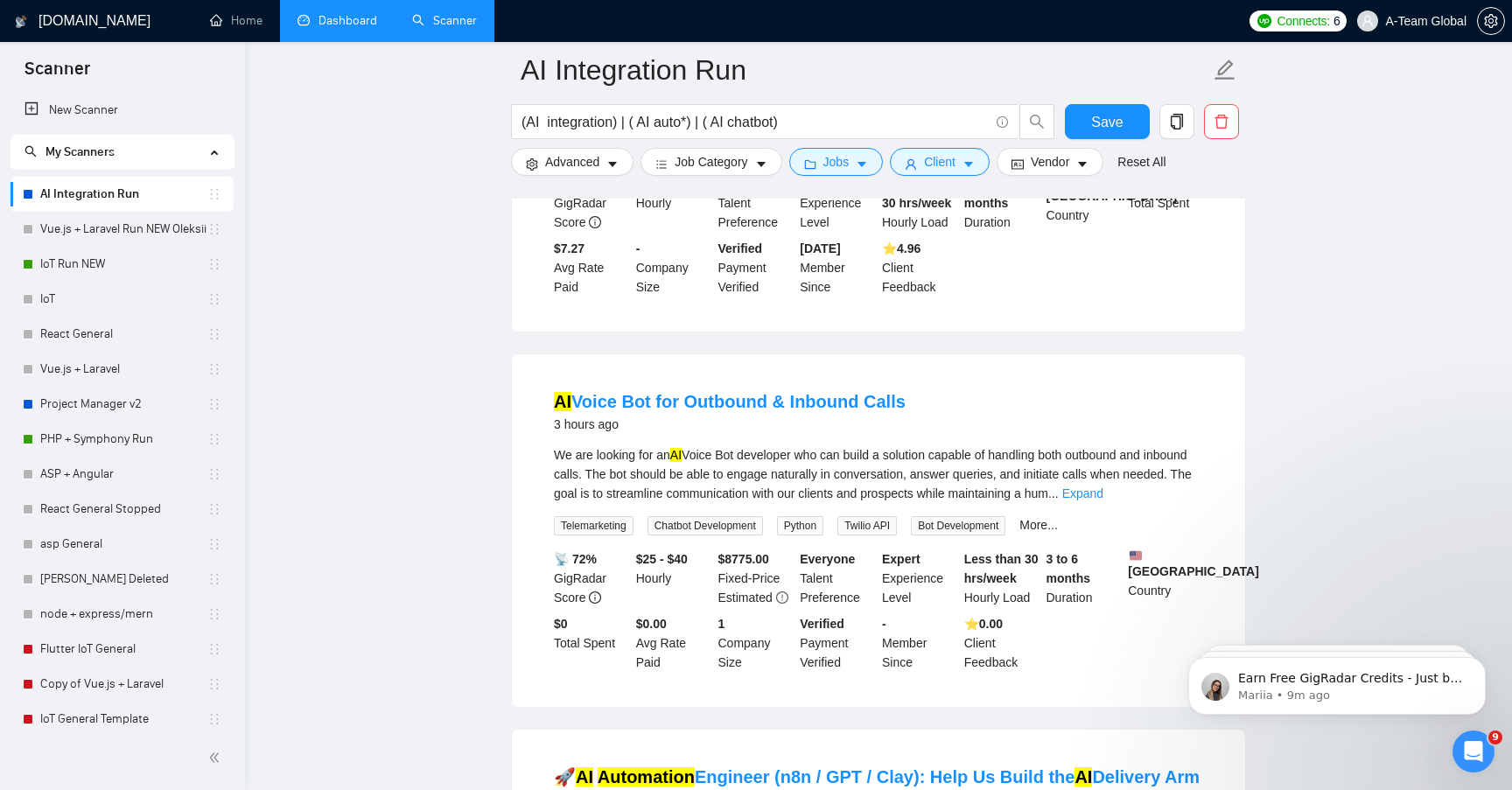
scroll to position [2885, 0]
click at [1103, 499] on link "Expand" at bounding box center [1083, 492] width 41 height 14
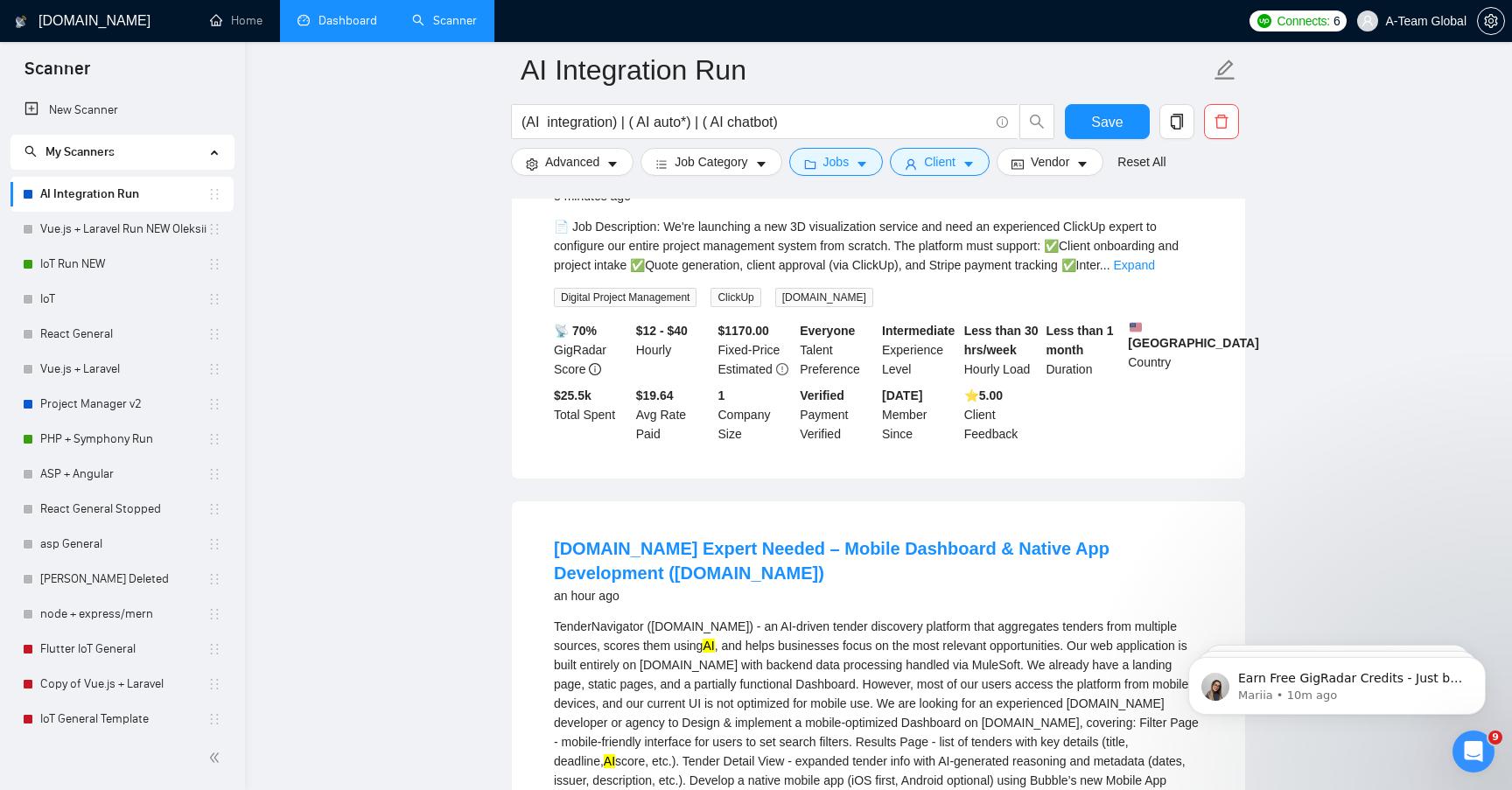
scroll to position [0, 0]
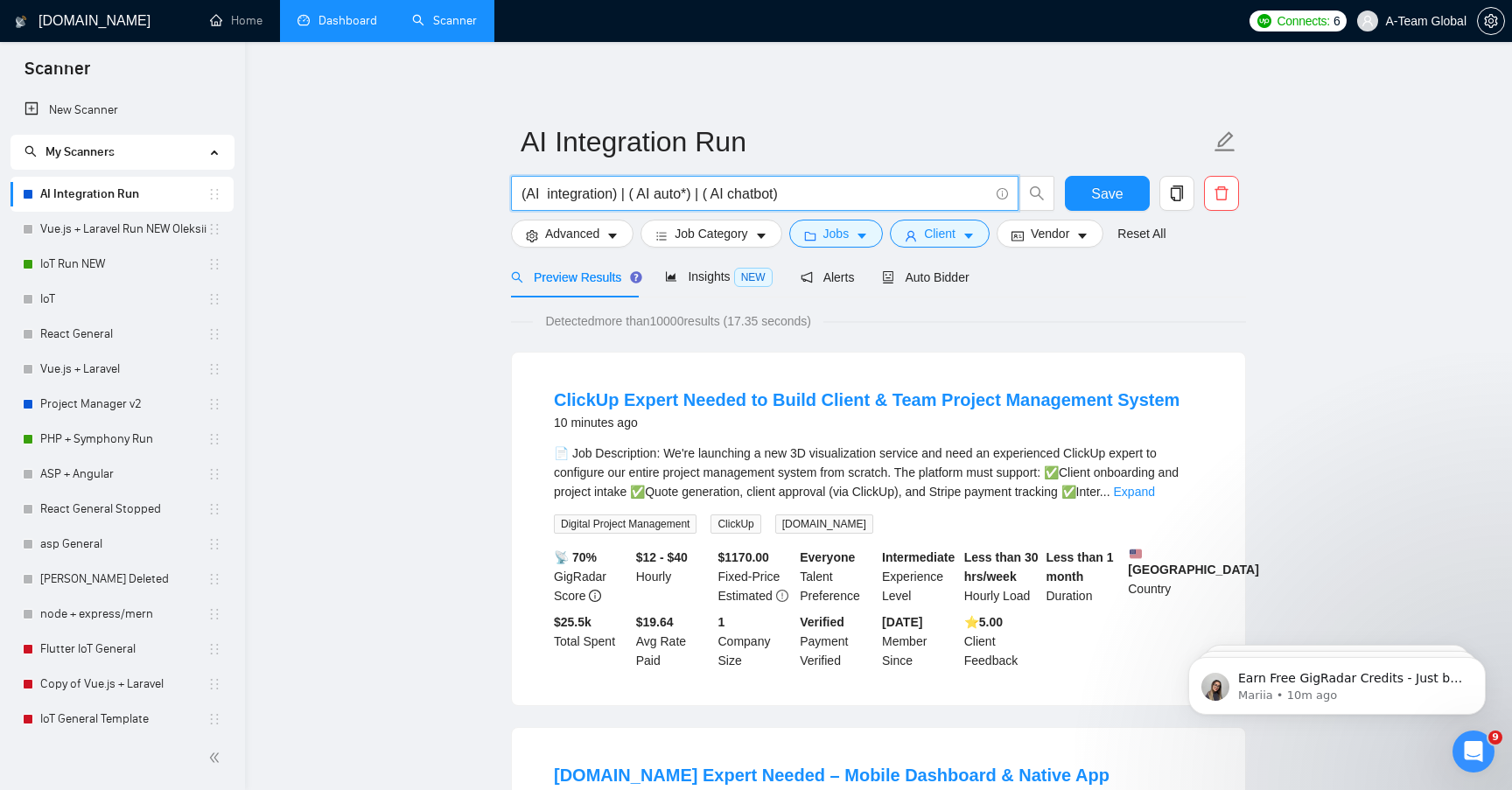
drag, startPoint x: 824, startPoint y: 195, endPoint x: 468, endPoint y: 197, distance: 356.0
click at [1173, 196] on icon "copy" at bounding box center [1176, 193] width 16 height 16
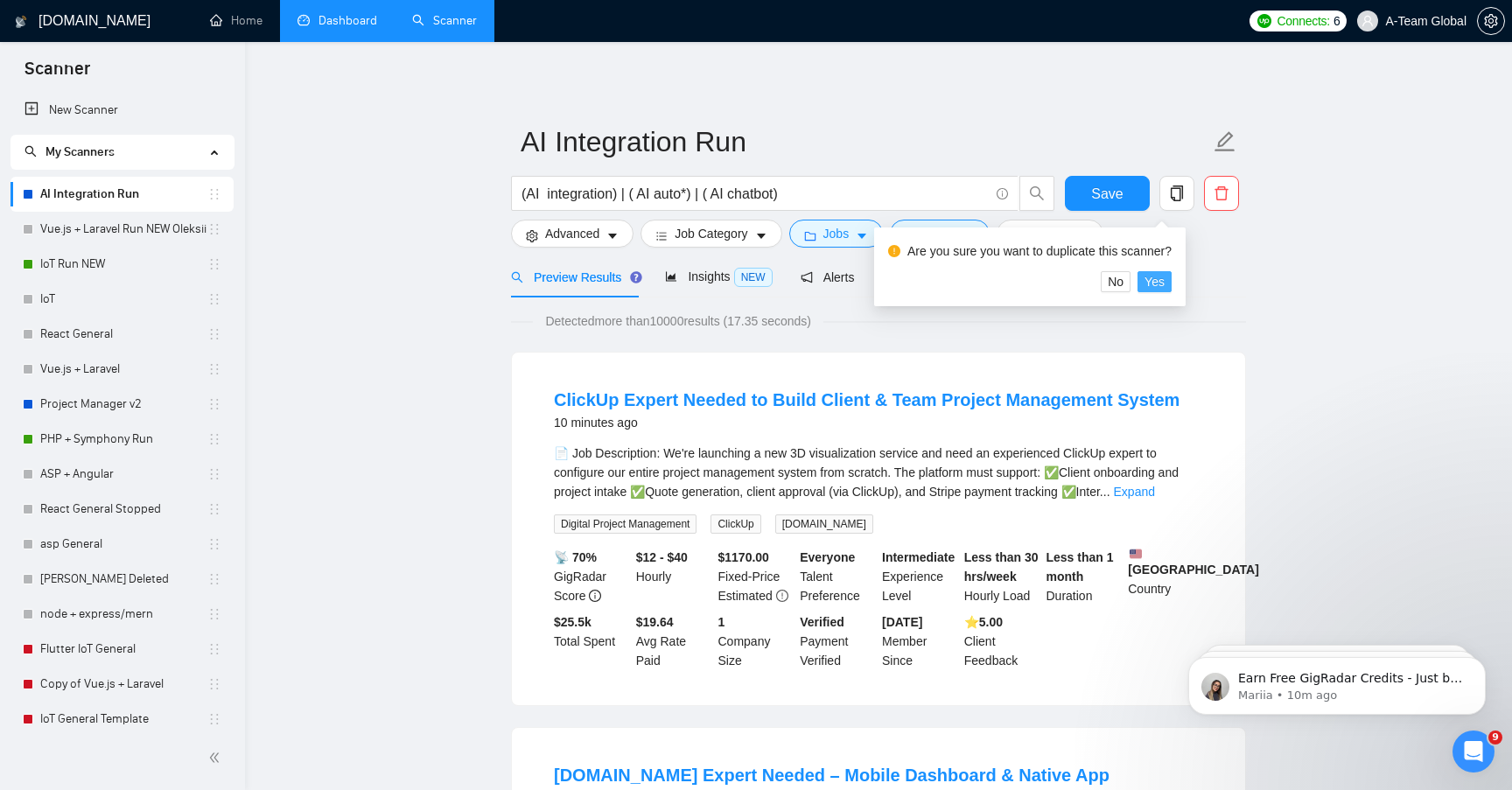
click at [1164, 282] on span "Yes" at bounding box center [1155, 281] width 20 height 20
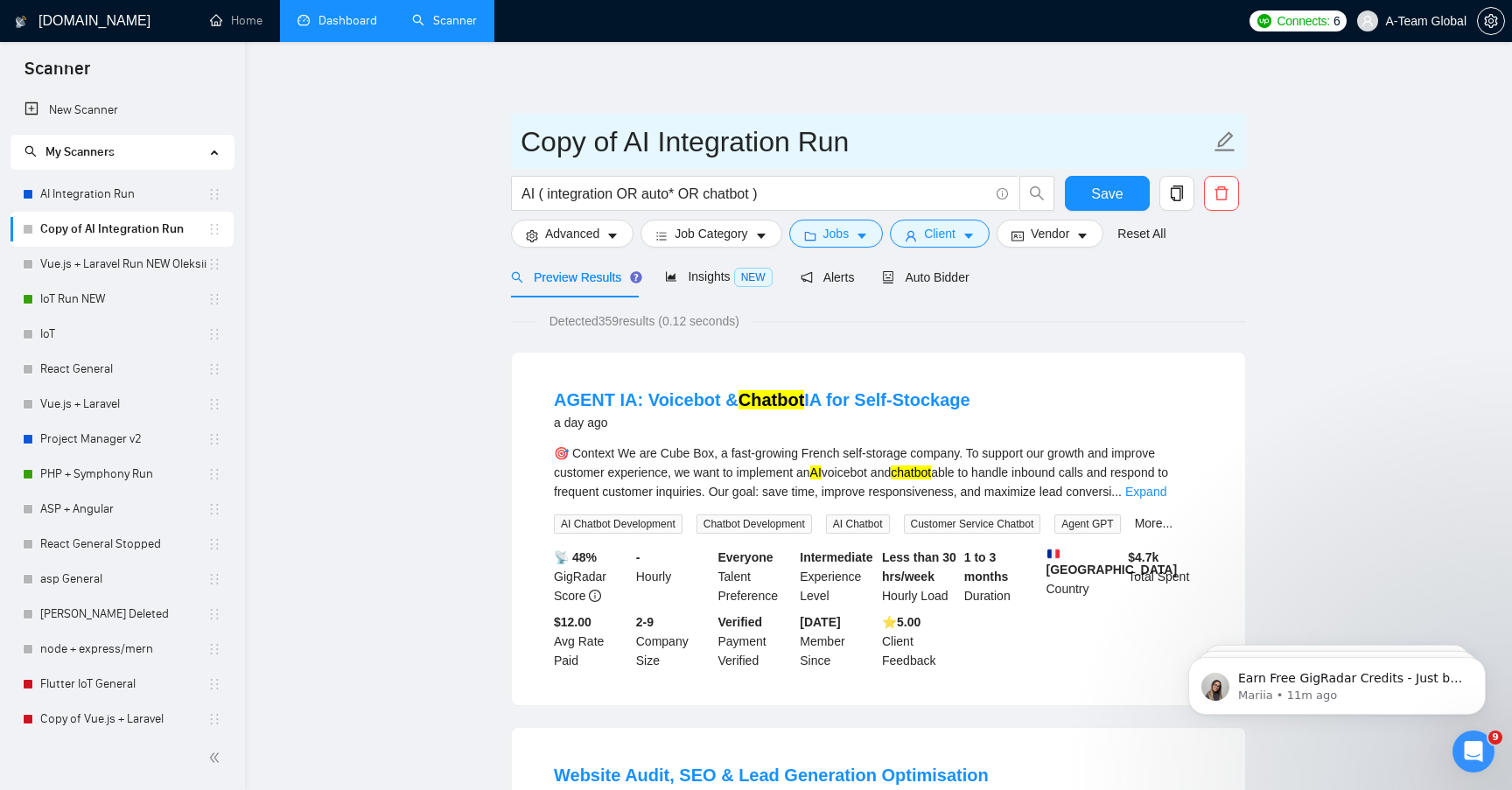
click at [608, 137] on input "Copy of AI Integration Run" at bounding box center [865, 142] width 689 height 43
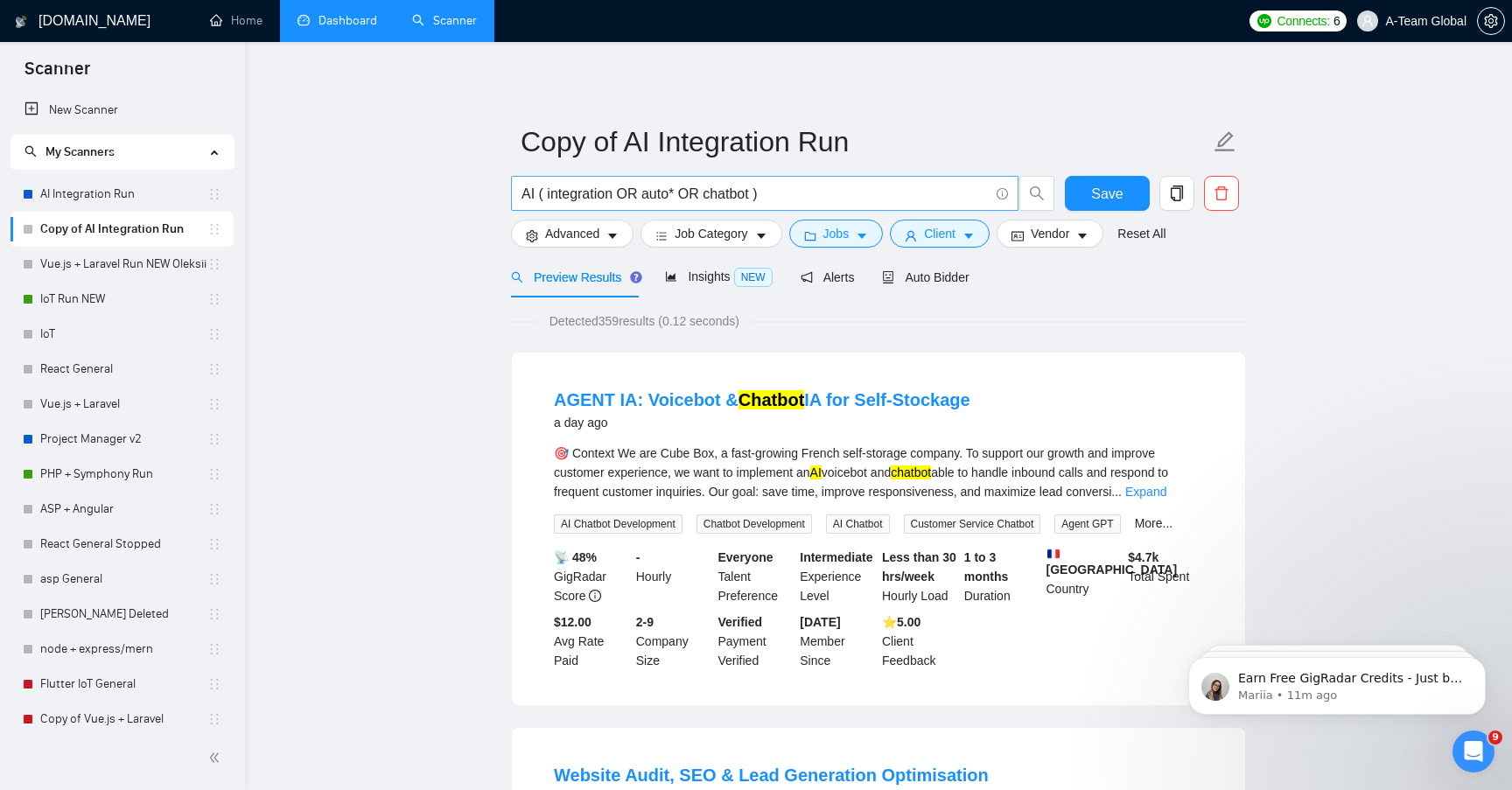
click at [797, 195] on input "AI ( integration OR auto* OR chatbot )" at bounding box center [755, 194] width 468 height 22
paste input "(AI integration) | ( AI auto*) | ( AI chatbot)"
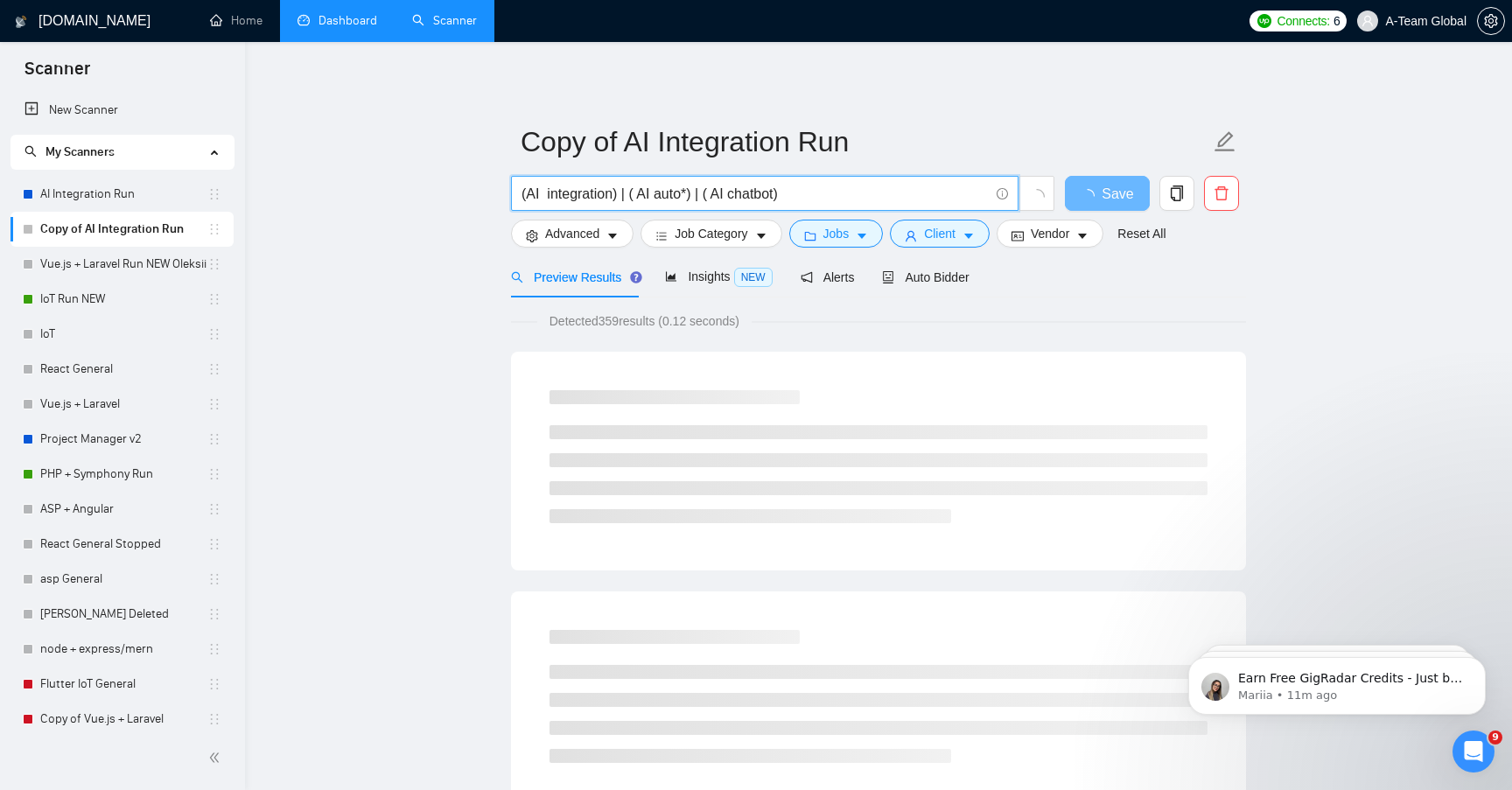
click at [546, 191] on input "(AI integration) | ( AI auto*) | ( AI chatbot)" at bounding box center [755, 194] width 468 height 22
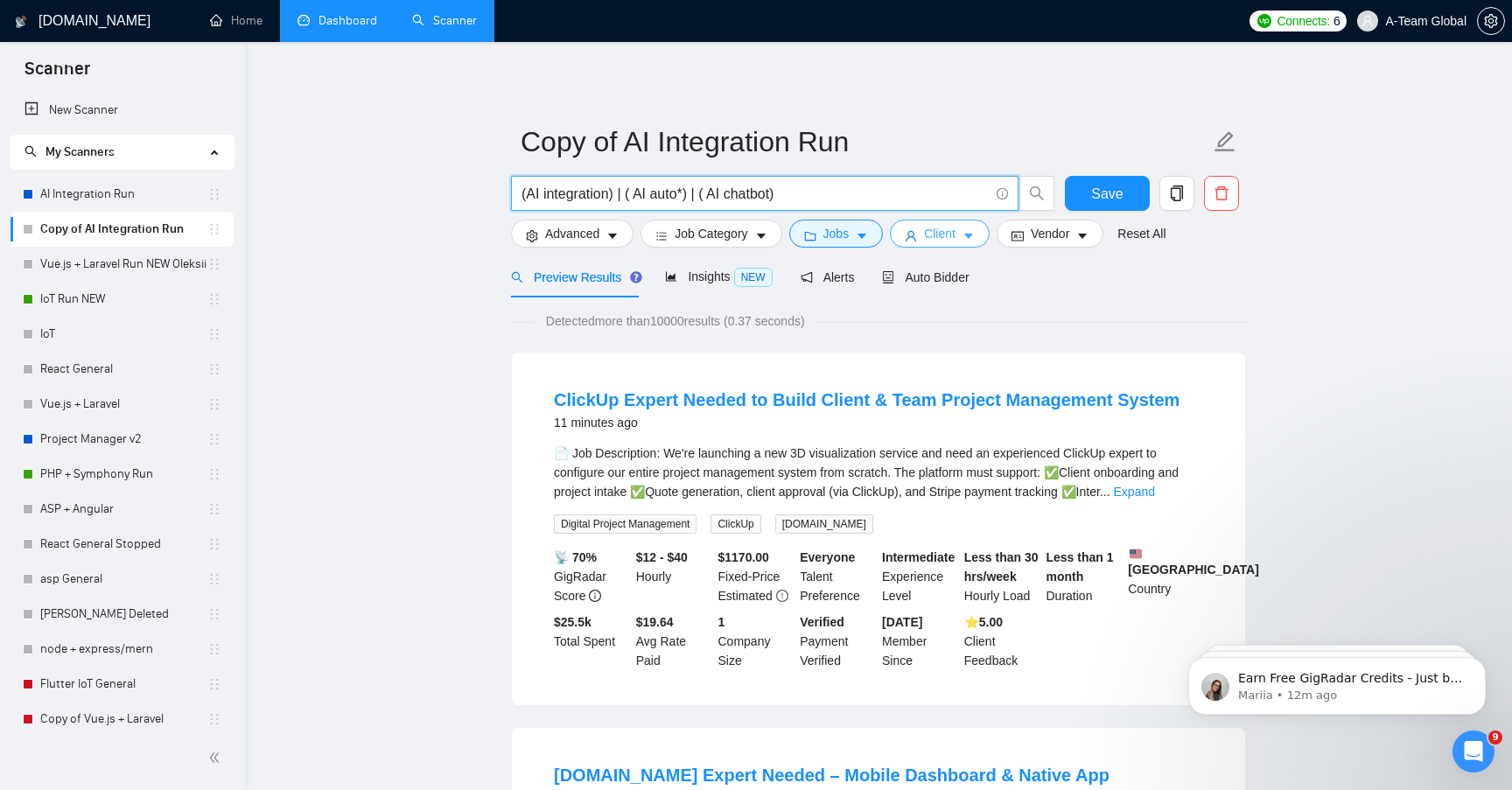
type input "(AI integration) | ( AI auto*) | ( AI chatbot)"
click at [967, 235] on button "Client" at bounding box center [939, 233] width 99 height 28
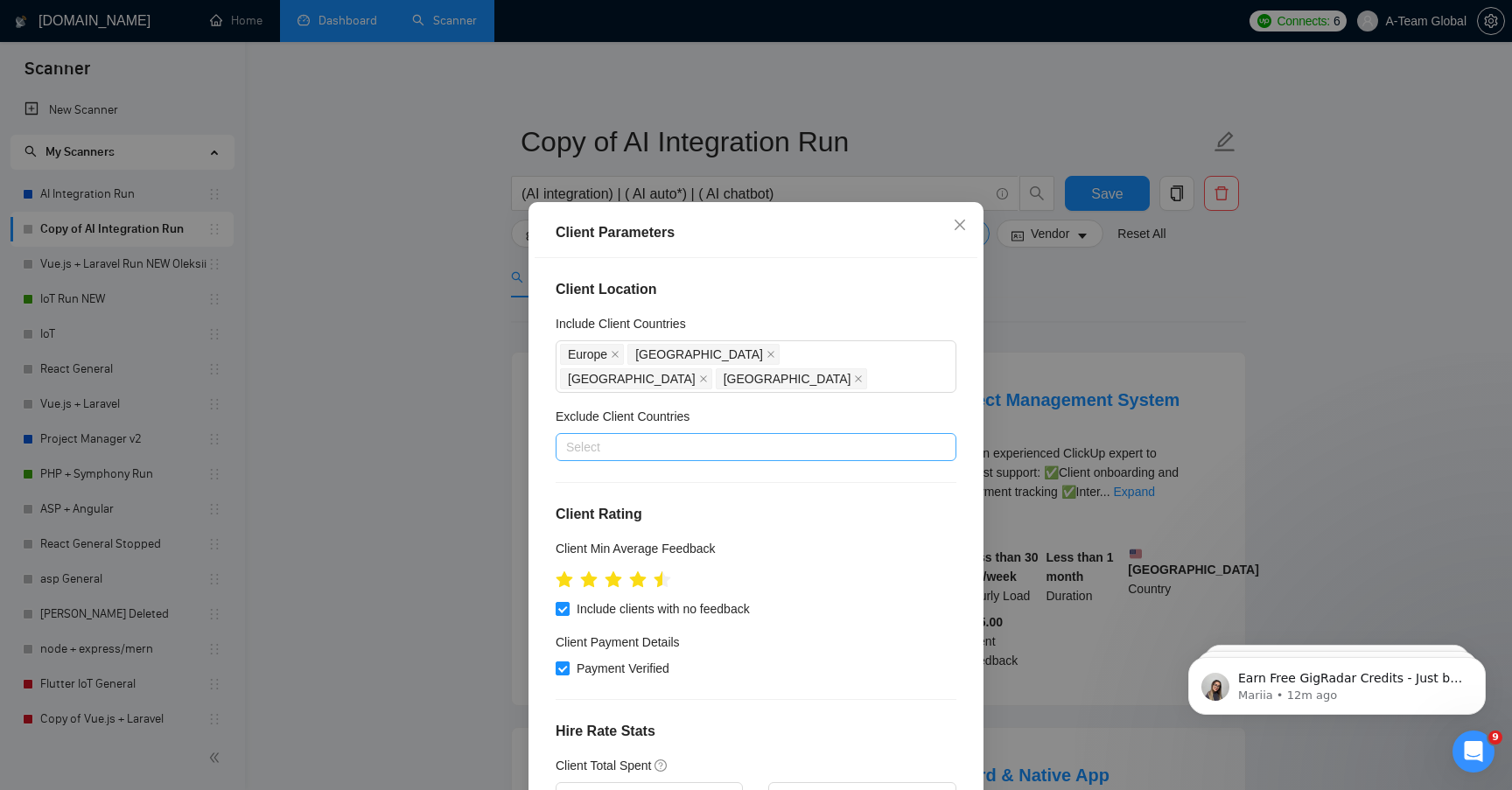
click at [814, 448] on div at bounding box center [747, 446] width 374 height 21
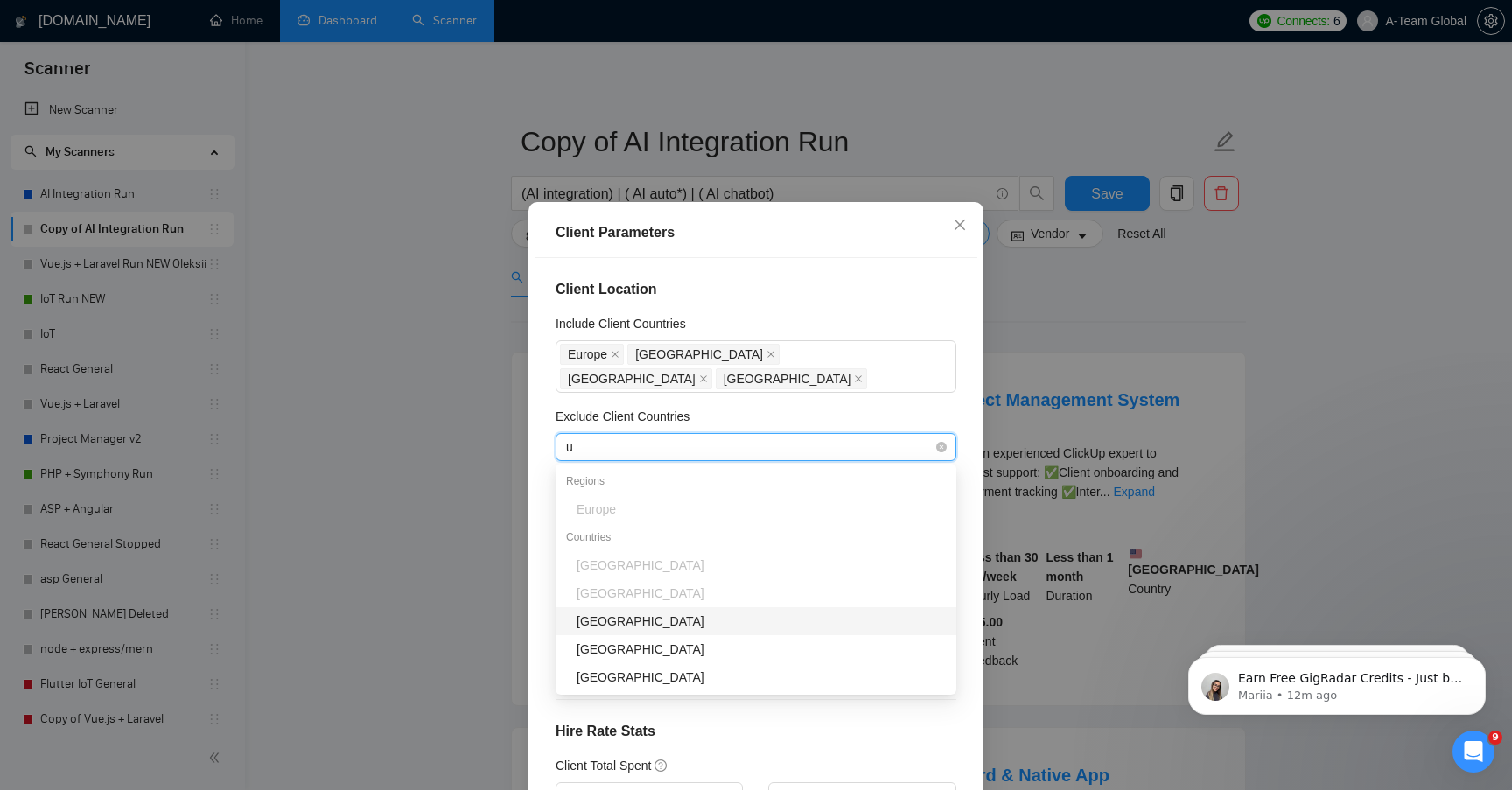
type input "uk"
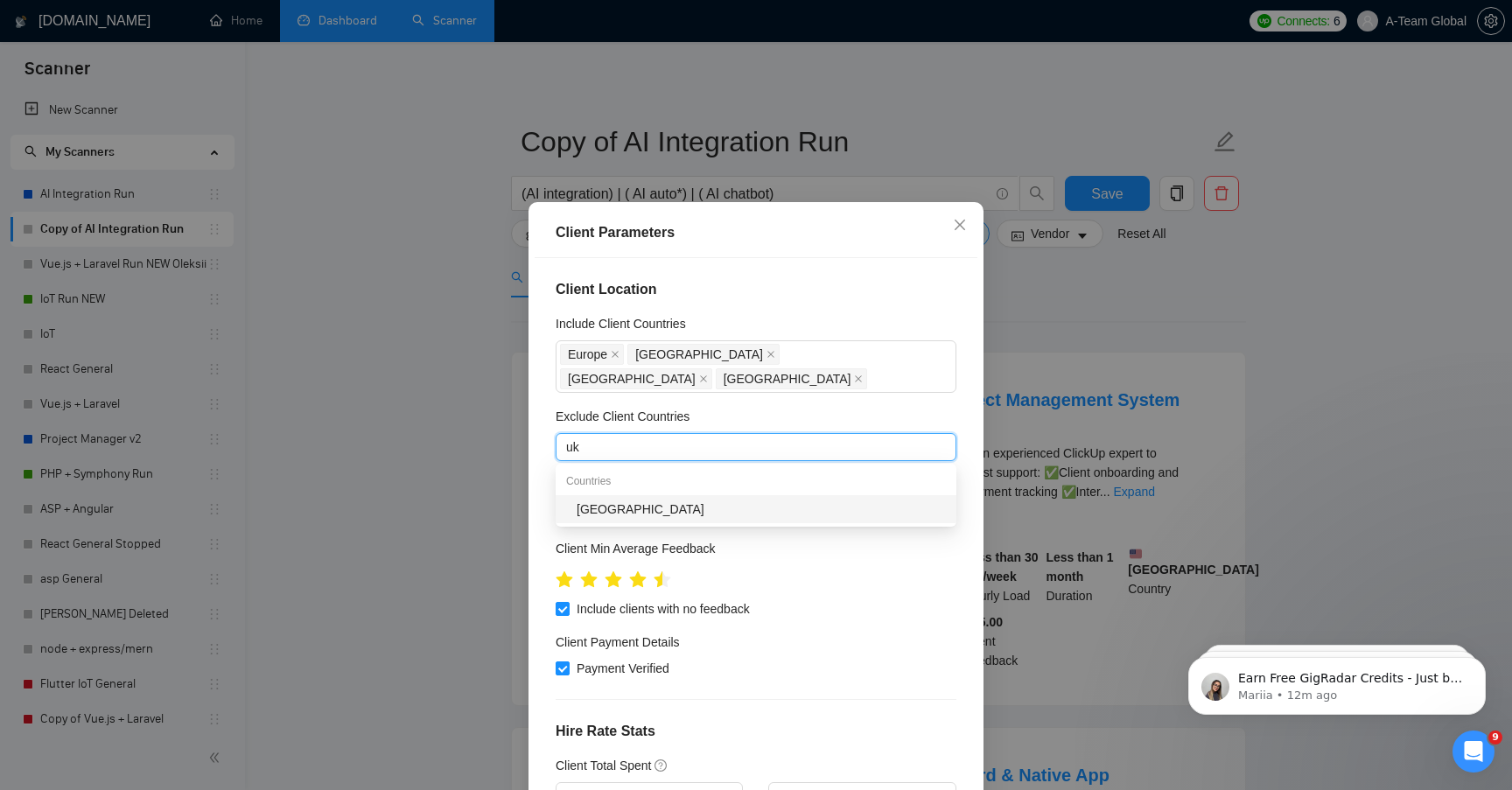
click at [633, 509] on div "[GEOGRAPHIC_DATA]" at bounding box center [761, 509] width 369 height 20
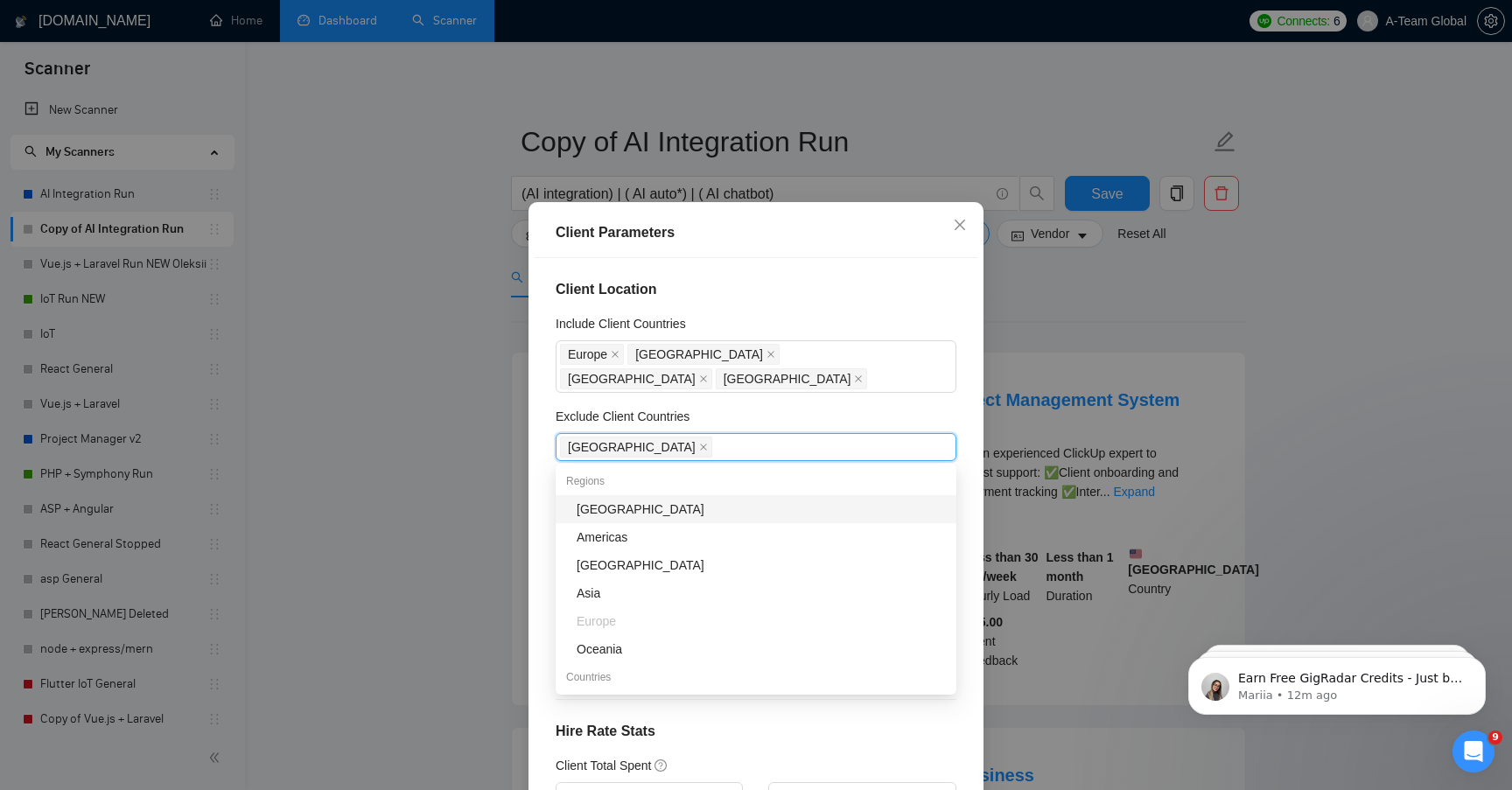
click at [767, 406] on div "Exclude Client Countries" at bounding box center [755, 419] width 401 height 27
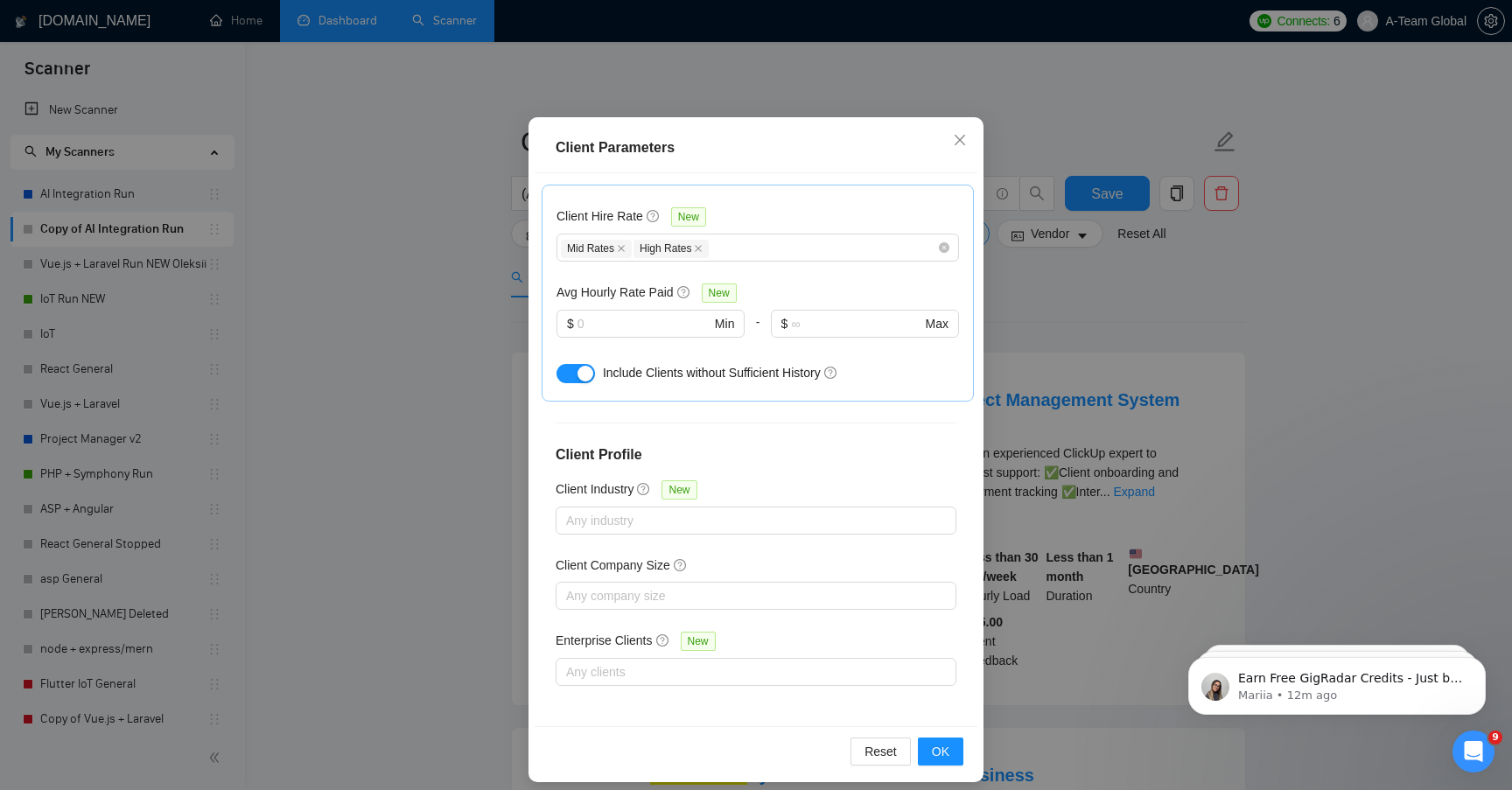
scroll to position [98, 0]
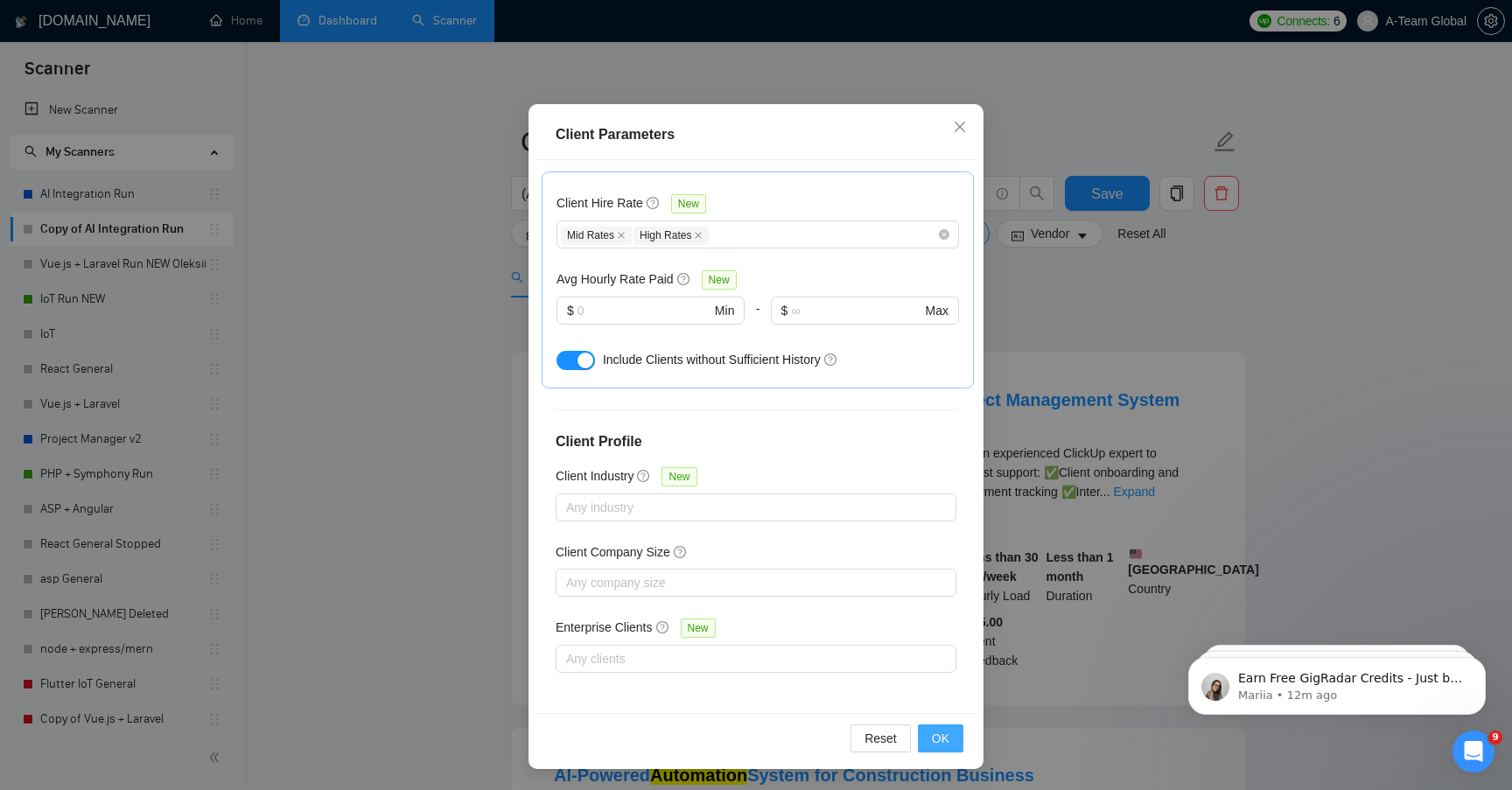
click at [933, 734] on span "OK" at bounding box center [941, 738] width 18 height 20
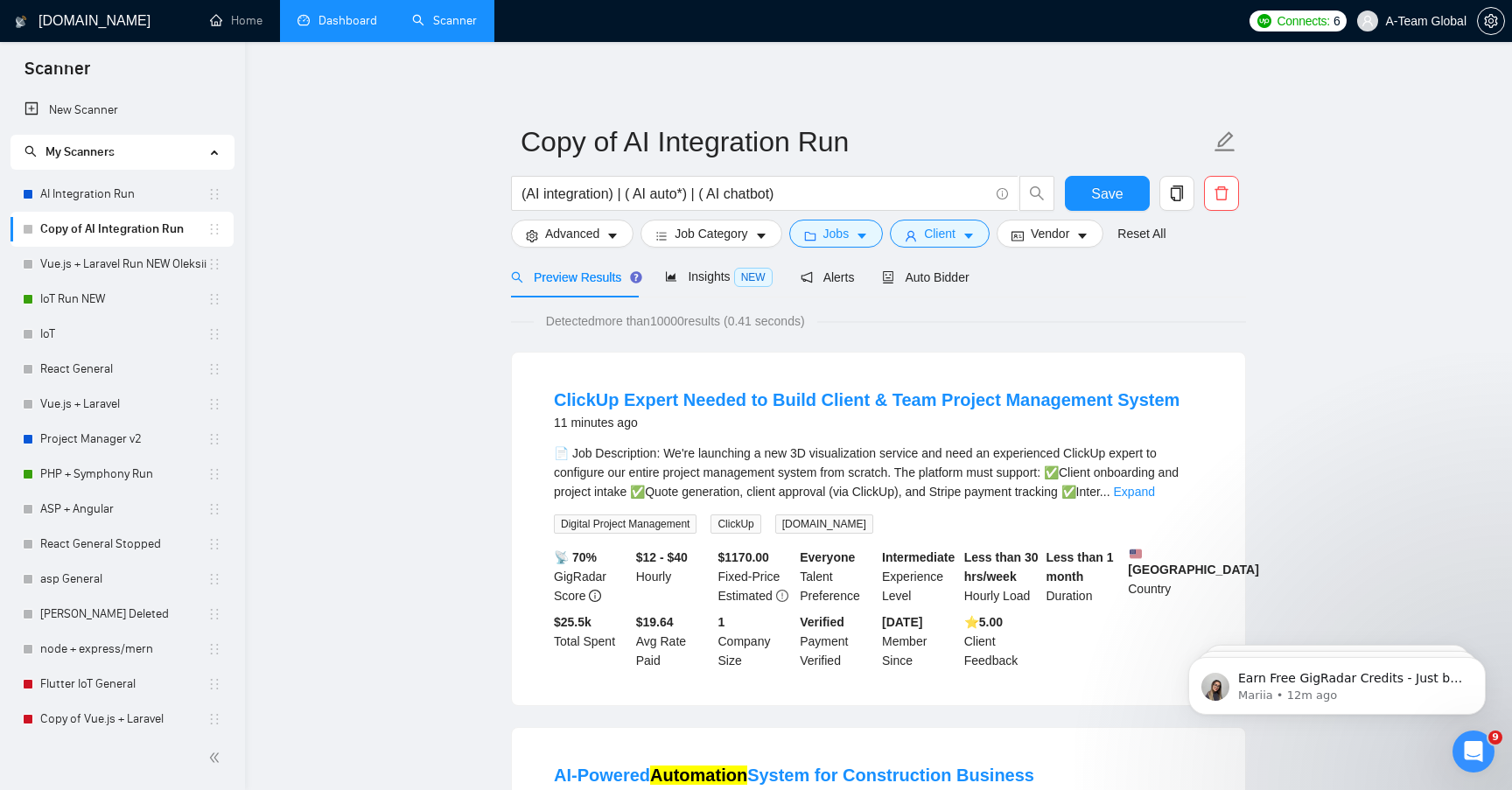
scroll to position [1, 0]
click at [604, 237] on button "Advanced" at bounding box center [572, 233] width 122 height 28
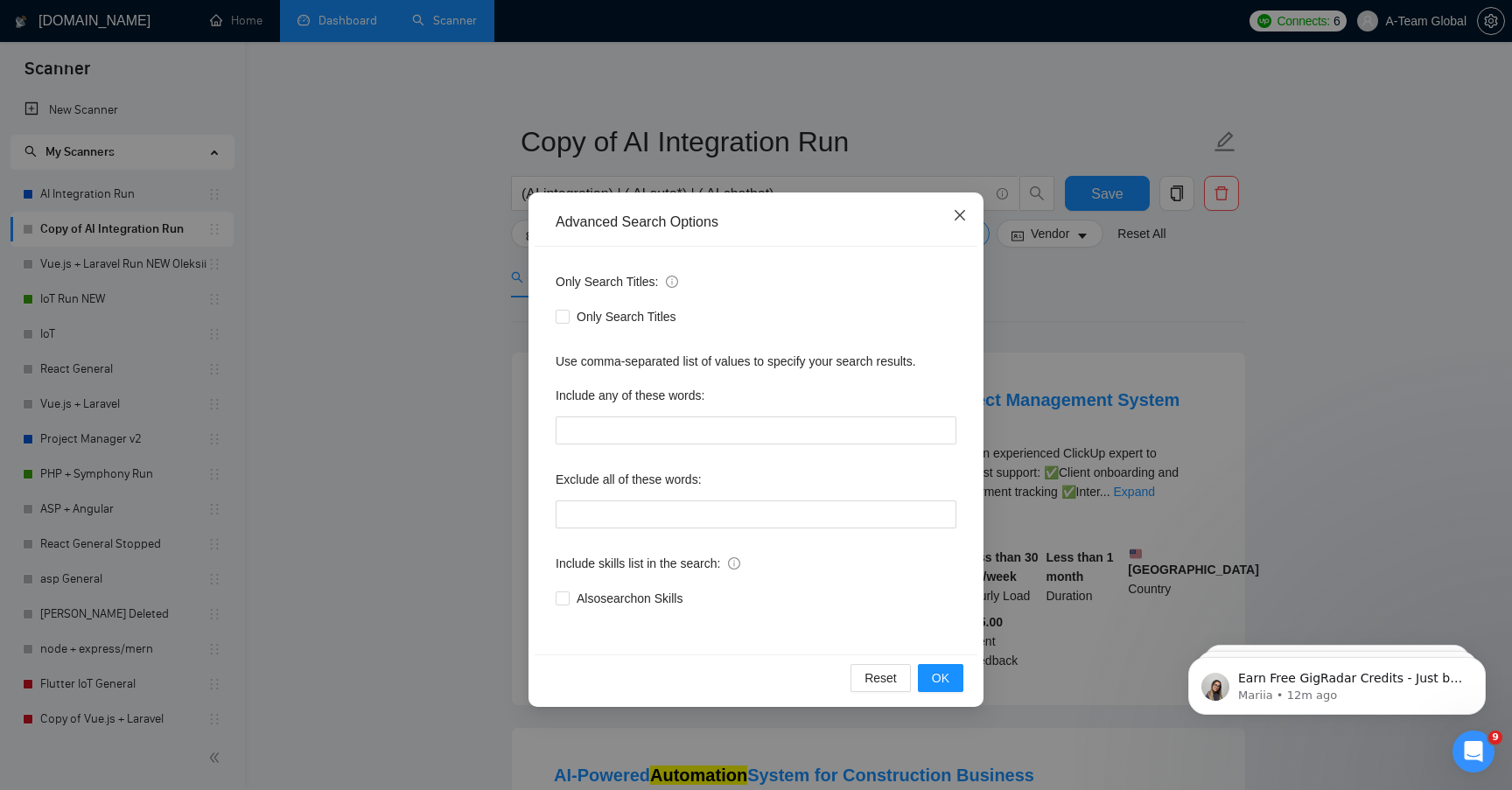
click at [958, 213] on icon "close" at bounding box center [960, 214] width 11 height 11
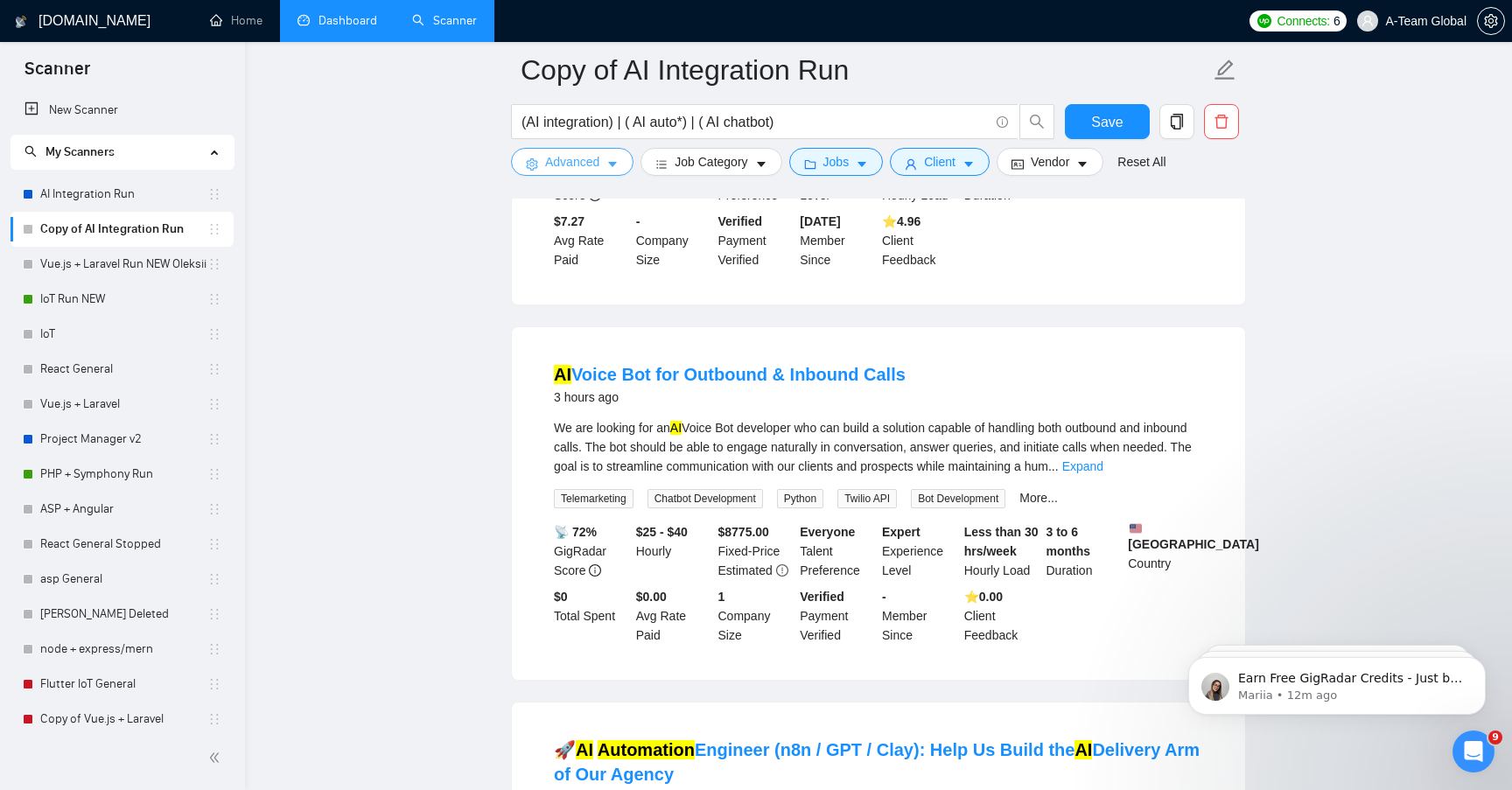
scroll to position [1916, 0]
click at [1103, 471] on link "Expand" at bounding box center [1083, 464] width 41 height 14
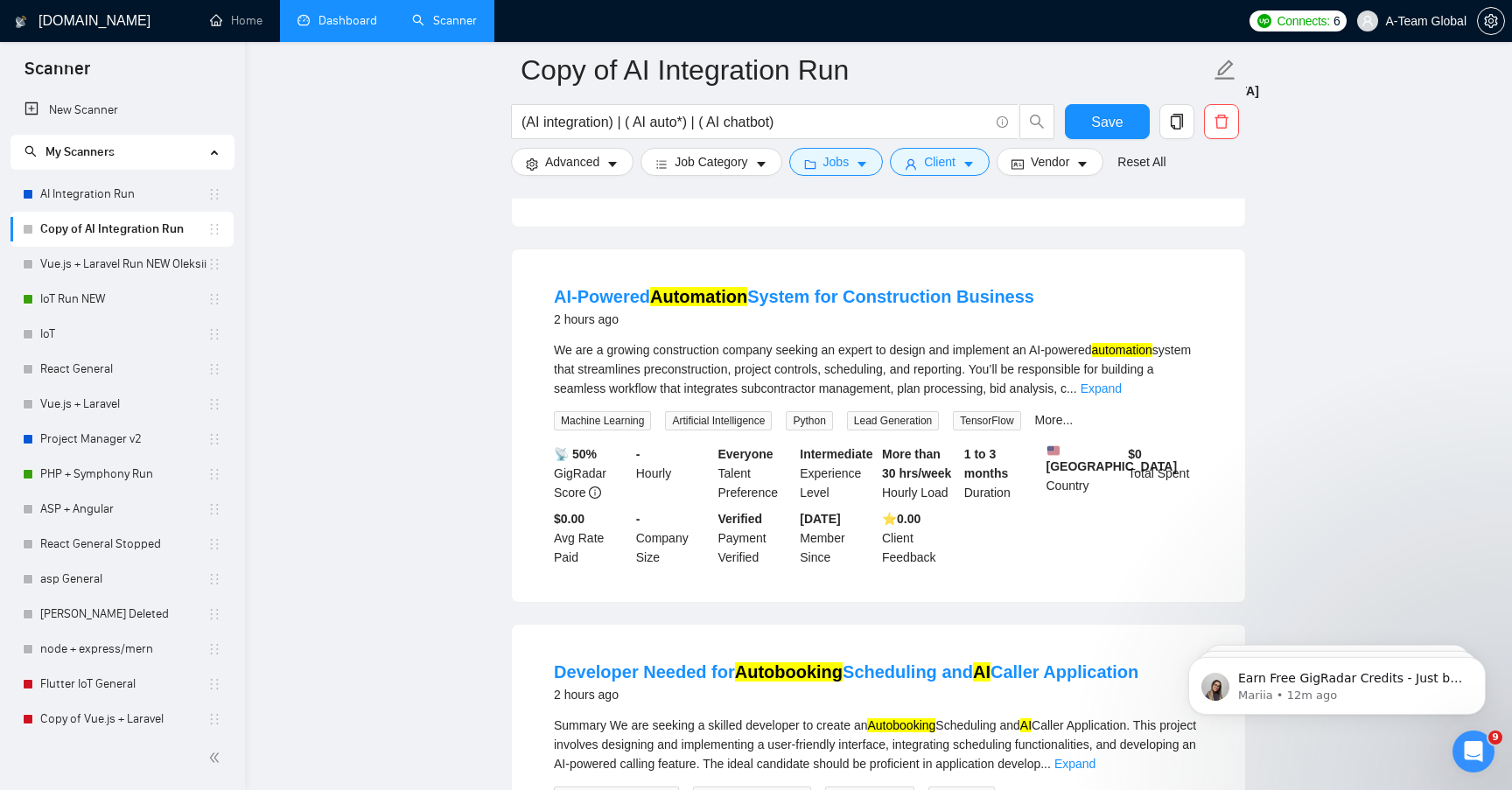
scroll to position [279, 0]
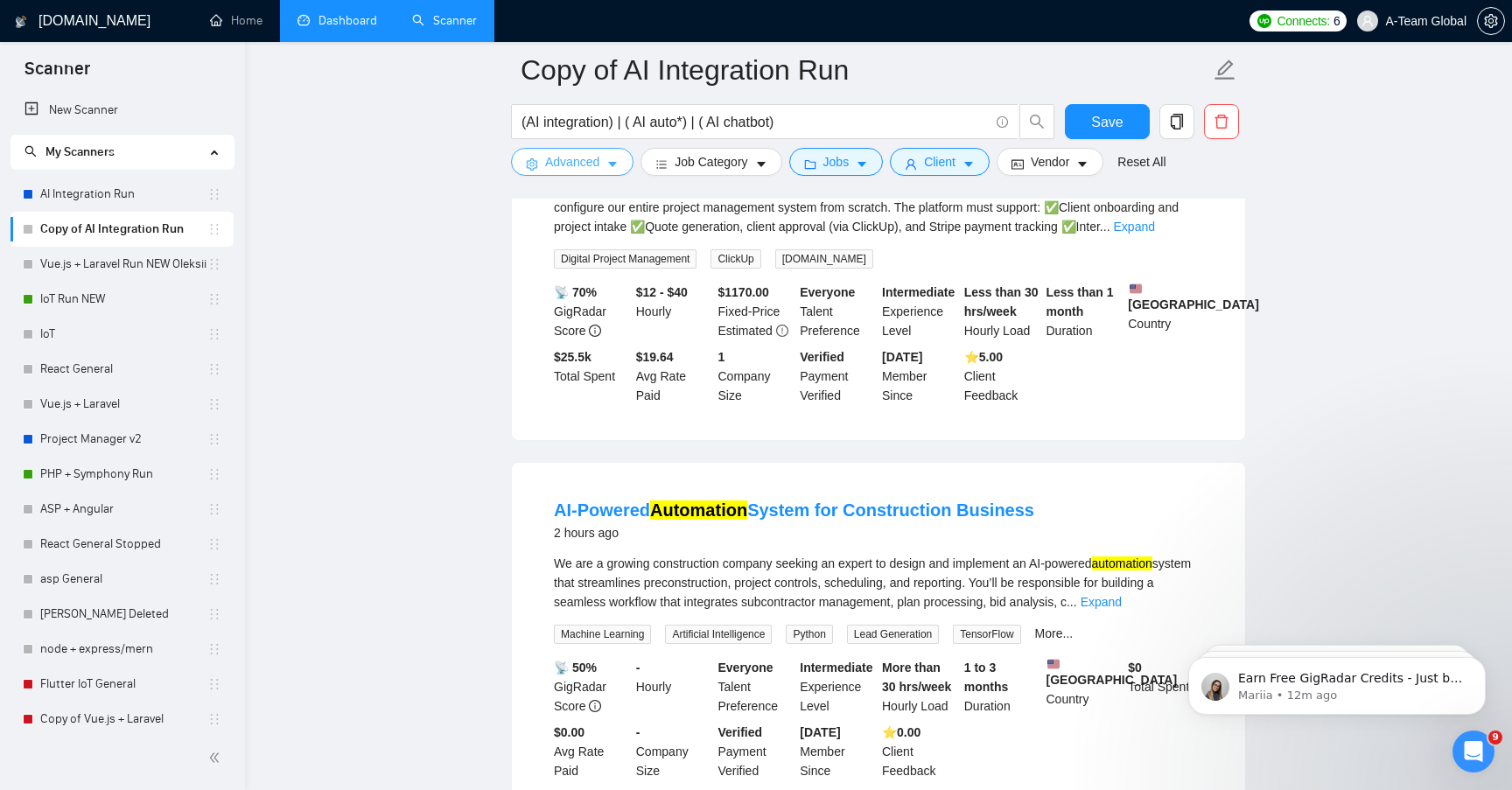
click at [610, 162] on icon "caret-down" at bounding box center [612, 164] width 9 height 5
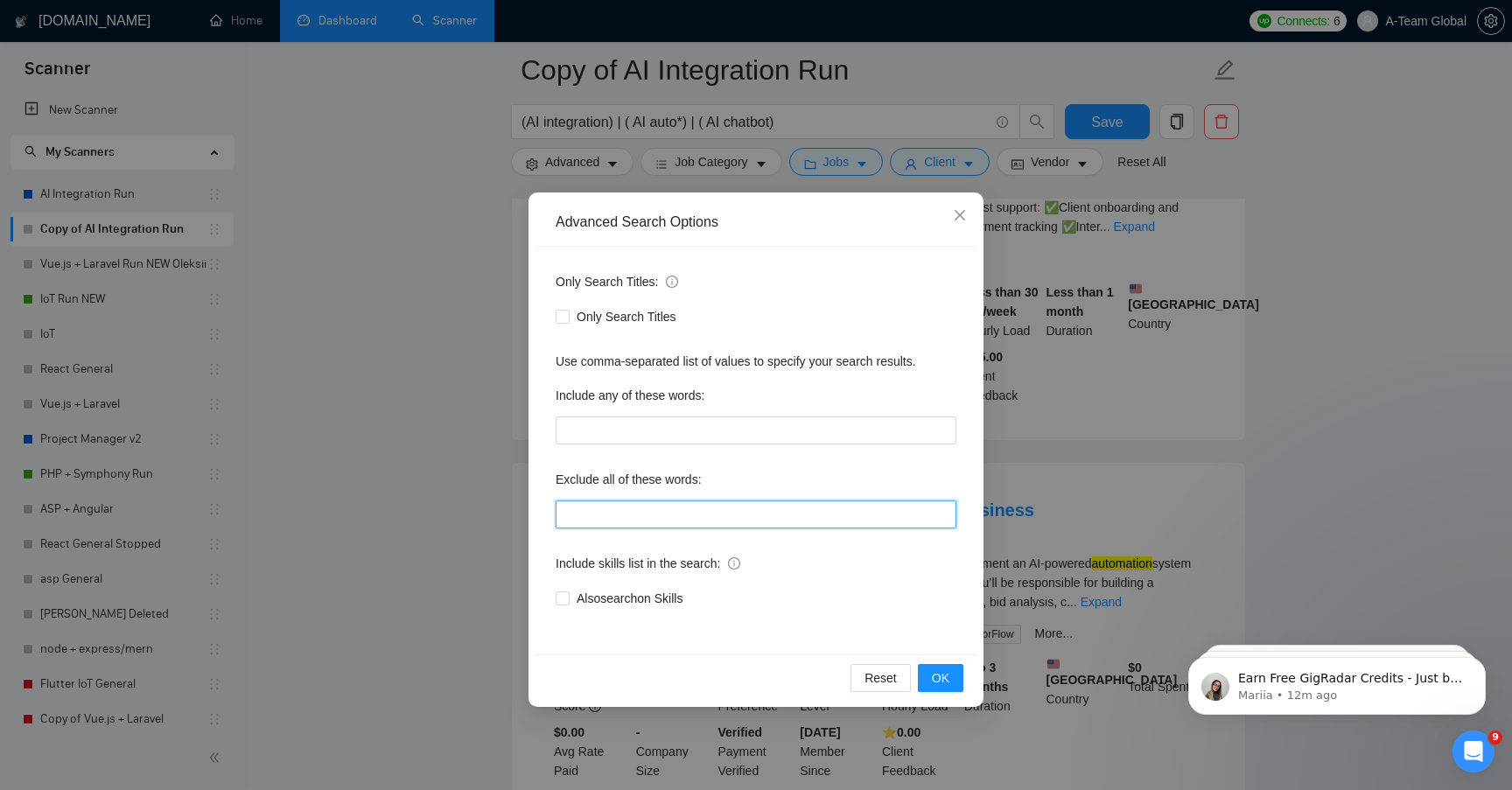
click at [594, 526] on input "text" at bounding box center [755, 514] width 401 height 28
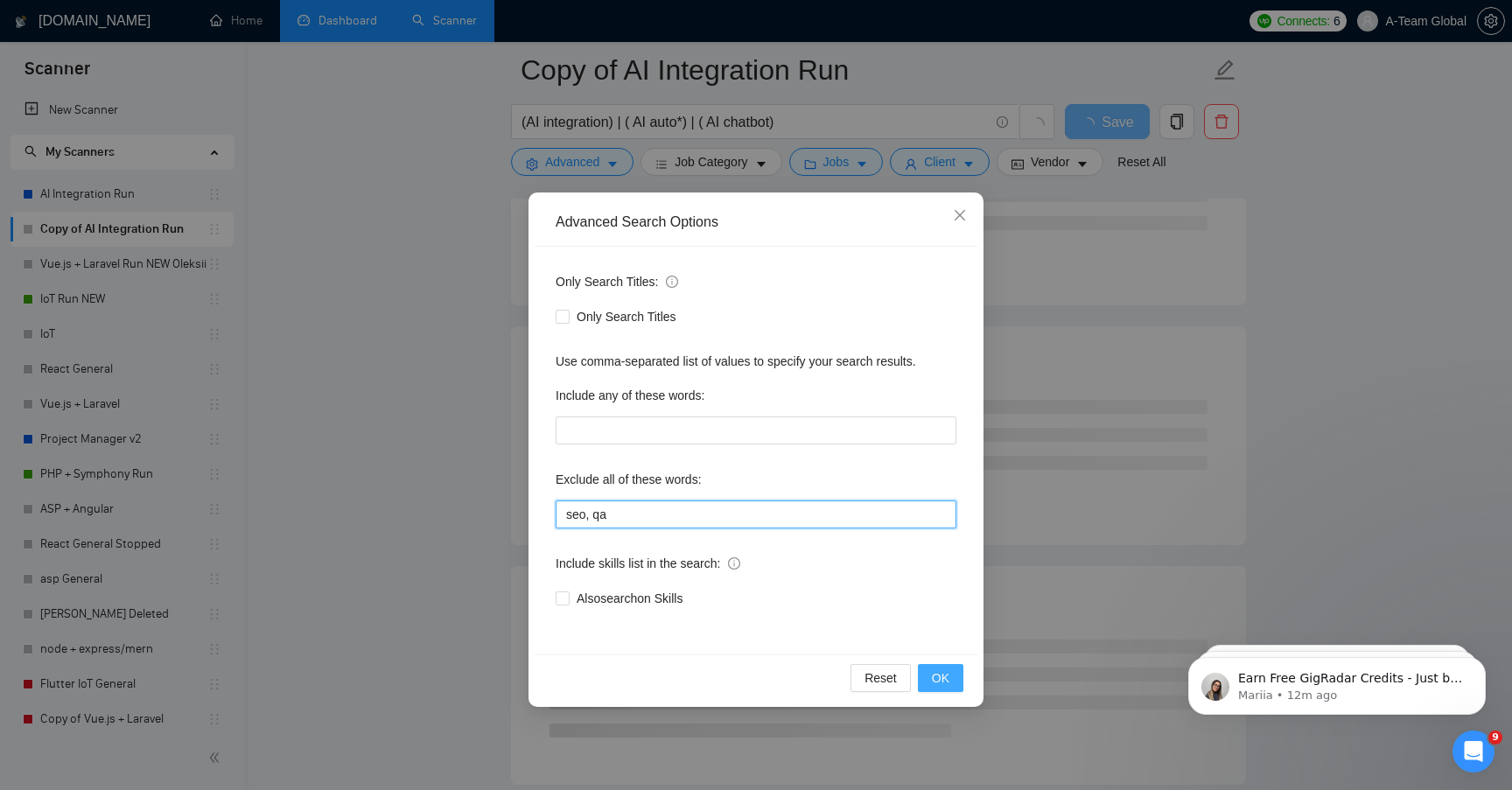
type input "seo, qa"
click at [940, 678] on span "OK" at bounding box center [941, 678] width 18 height 20
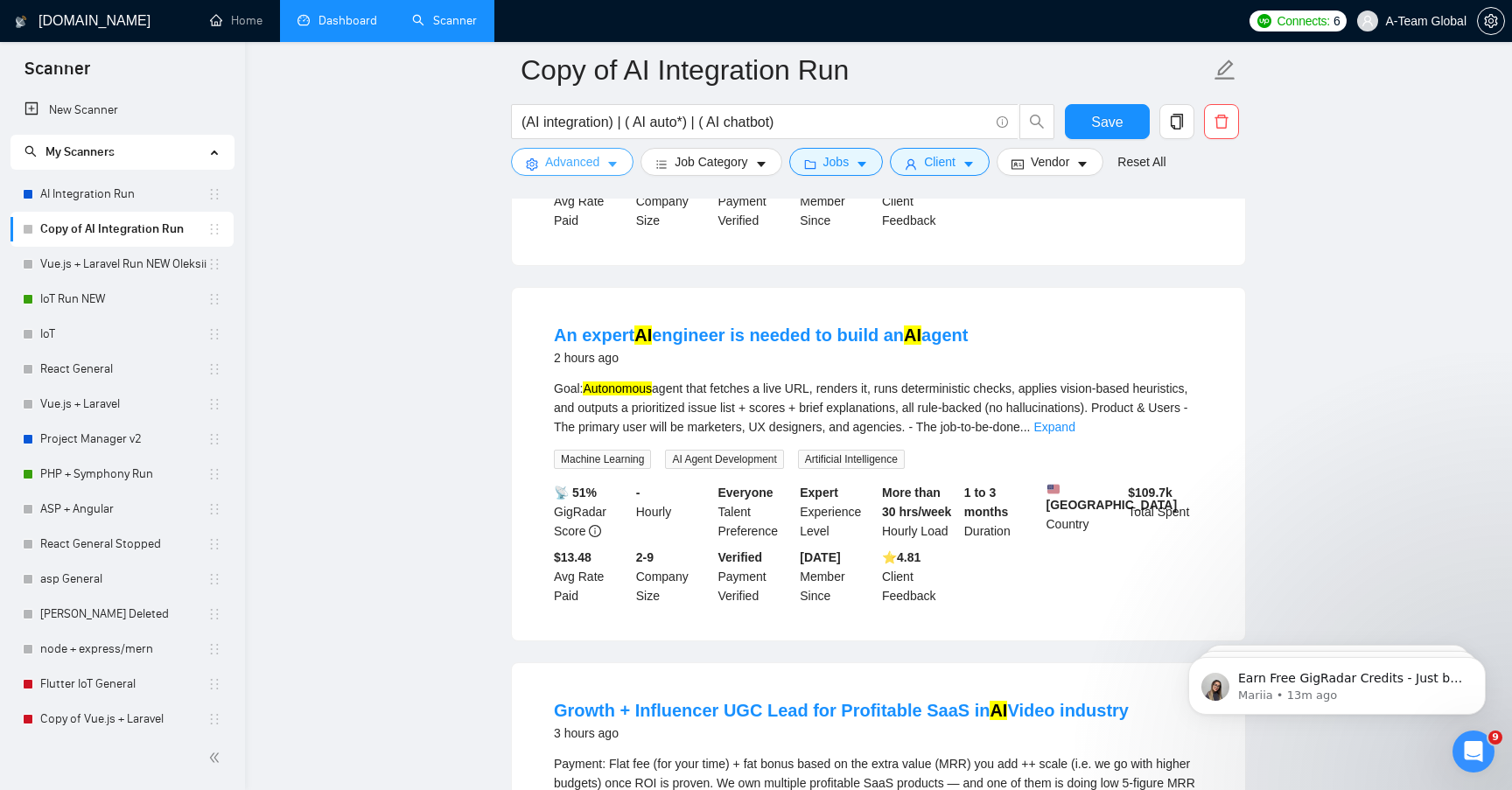
scroll to position [455, 0]
click at [713, 122] on input "(AI integration) | ( AI auto*) | ( AI chatbot)" at bounding box center [755, 122] width 468 height 22
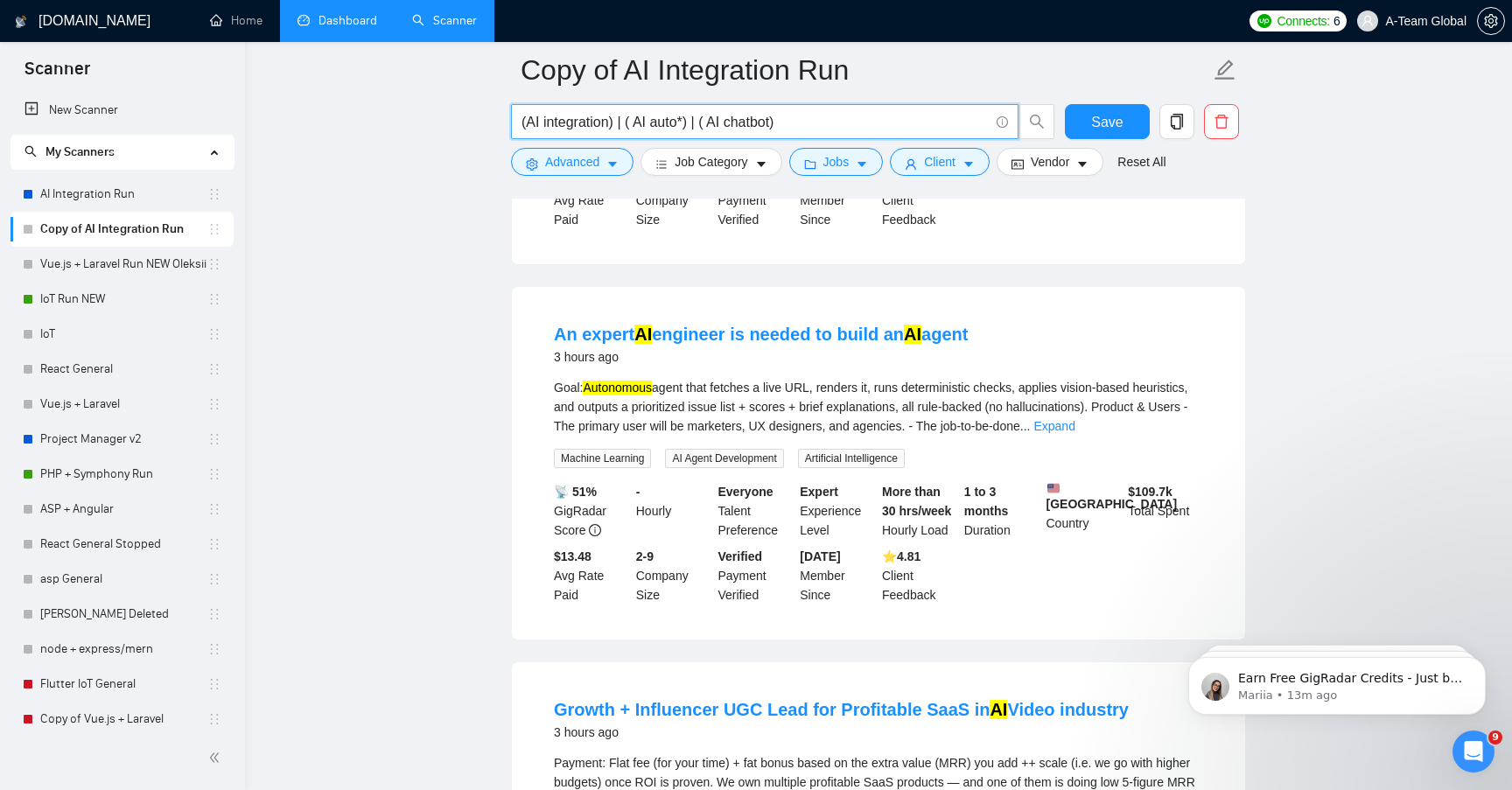
paste input "| ( AI chatbot)"
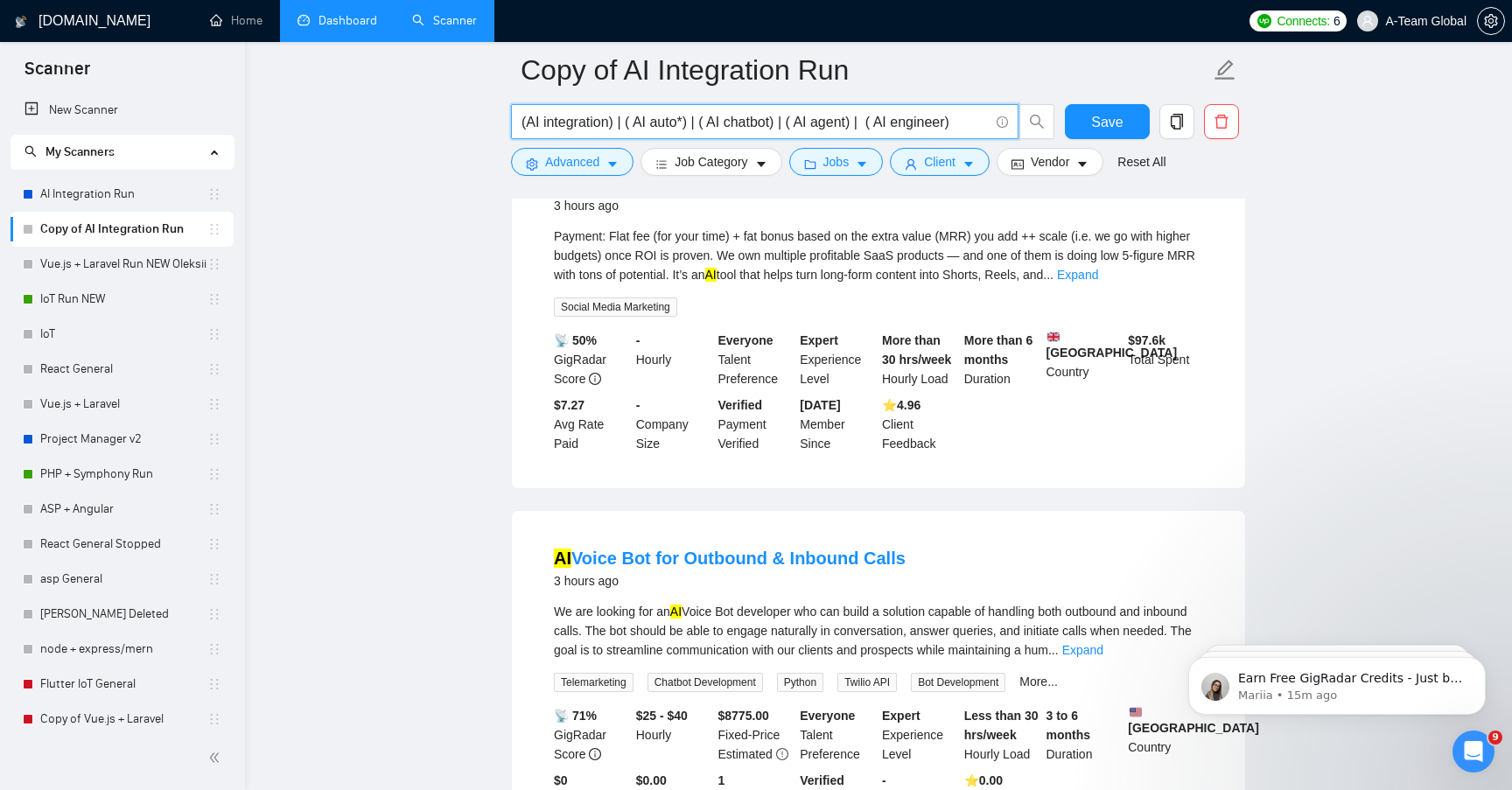
scroll to position [980, 0]
click at [541, 122] on input "(AI integration) | ( AI auto*) | ( AI chatbot) | ( AI agent) | ( AI engineer)" at bounding box center [755, 122] width 468 height 22
type input "(AI integration) | ( AI auto*) | ( AI chatbot) | ( AI agent) | ( AI engineer)"
paste input "AI ( integration | auto* | chatbot | agent | engineer | voice* )"
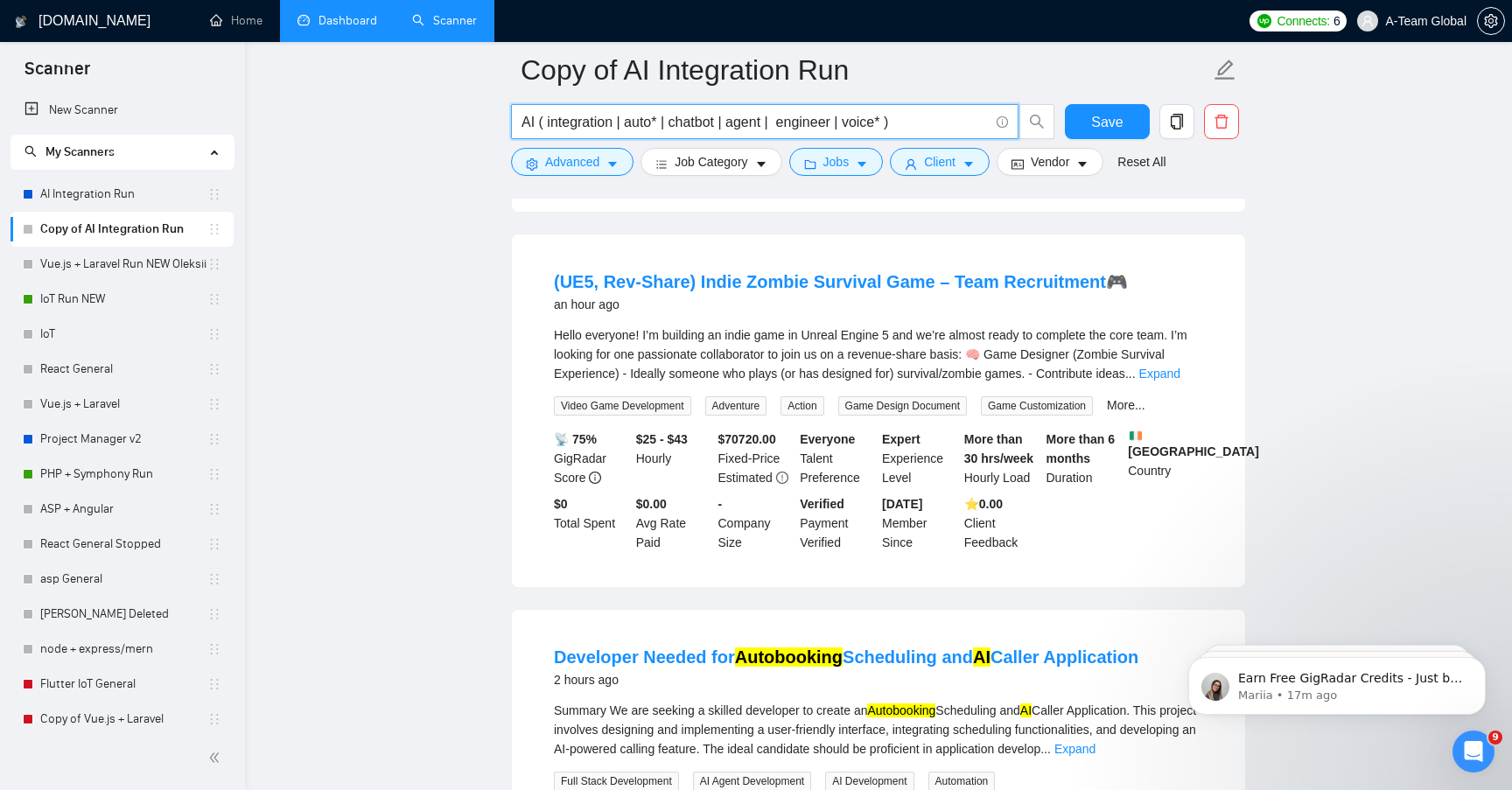
scroll to position [498, 0]
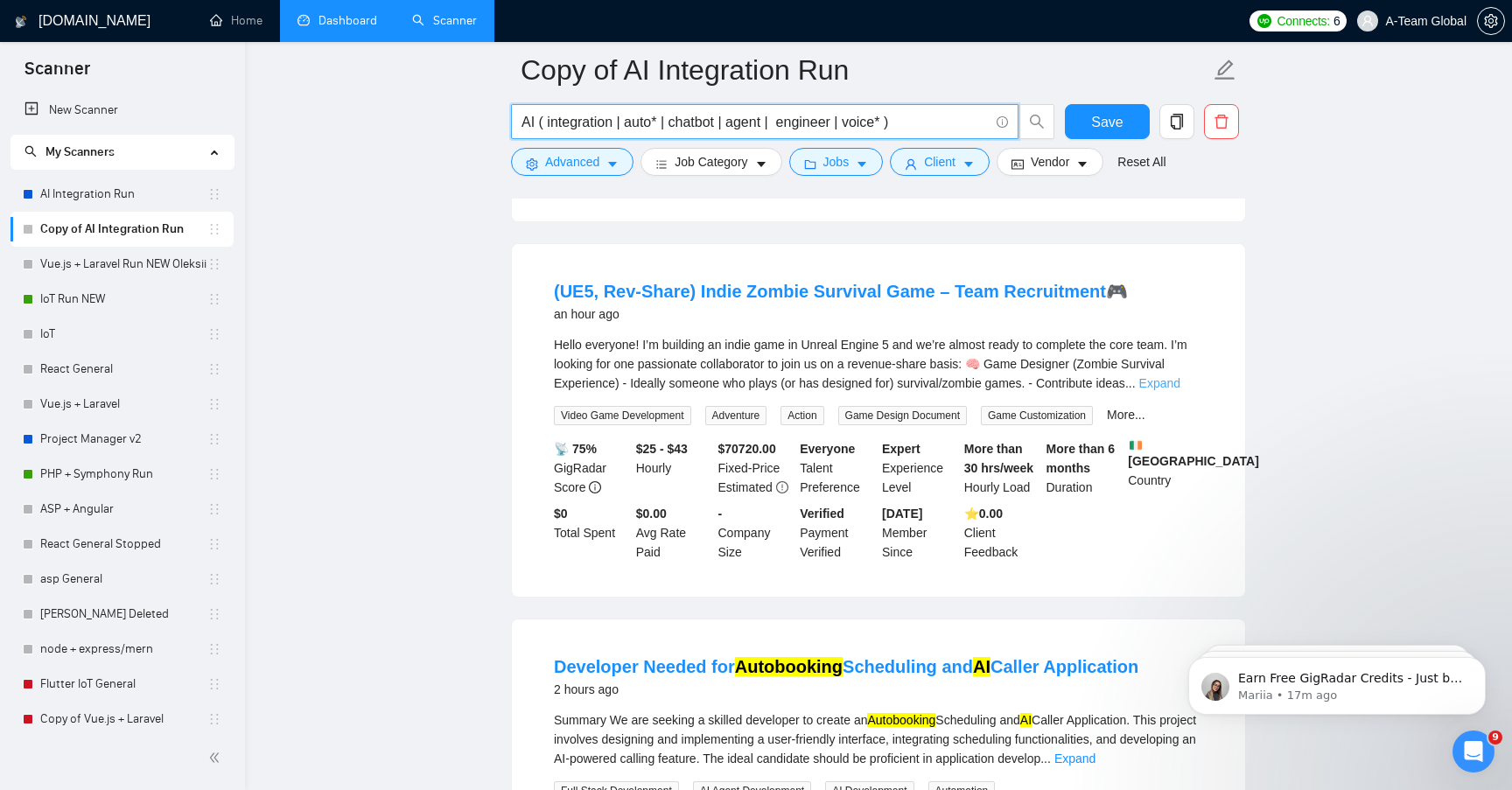
click at [1180, 390] on link "Expand" at bounding box center [1160, 383] width 41 height 14
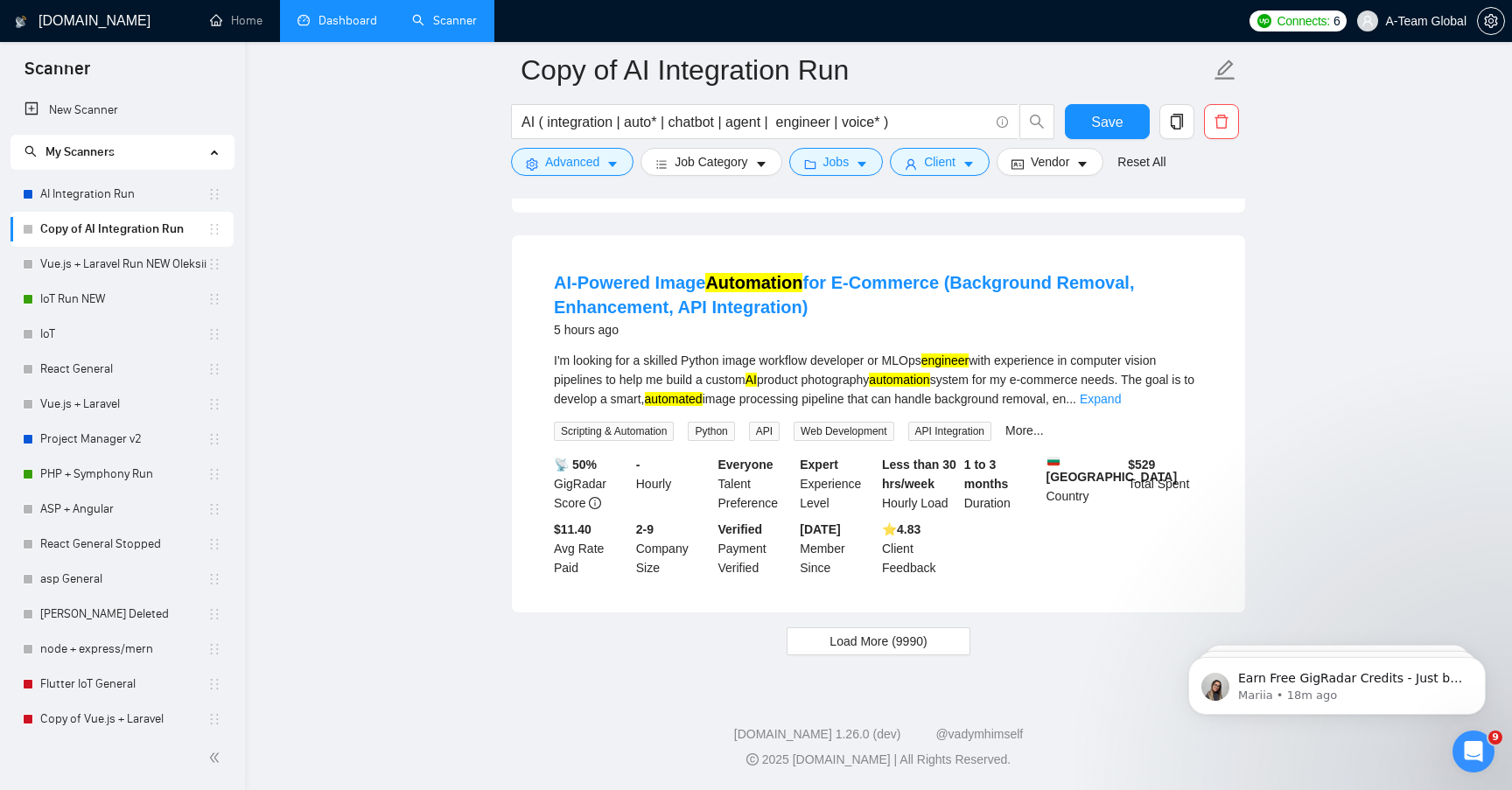
scroll to position [3723, 0]
drag, startPoint x: 1098, startPoint y: 477, endPoint x: 1043, endPoint y: 476, distance: 55.0
click at [1043, 476] on div "Bulgaria Country" at bounding box center [1084, 483] width 83 height 58
click at [892, 638] on span "Load More (9990)" at bounding box center [878, 641] width 97 height 20
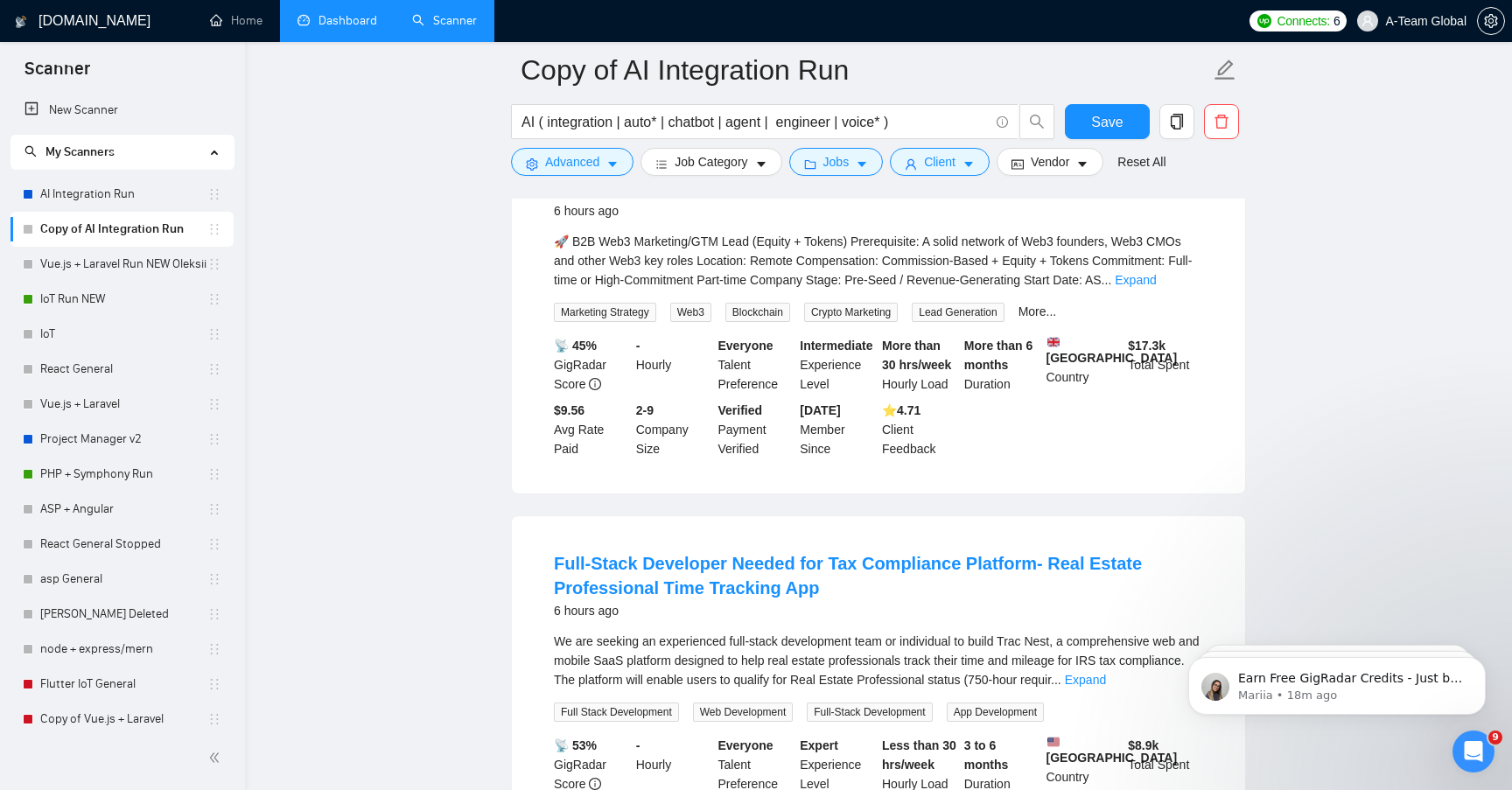
scroll to position [5350, 0]
click at [1156, 286] on link "Expand" at bounding box center [1135, 278] width 41 height 14
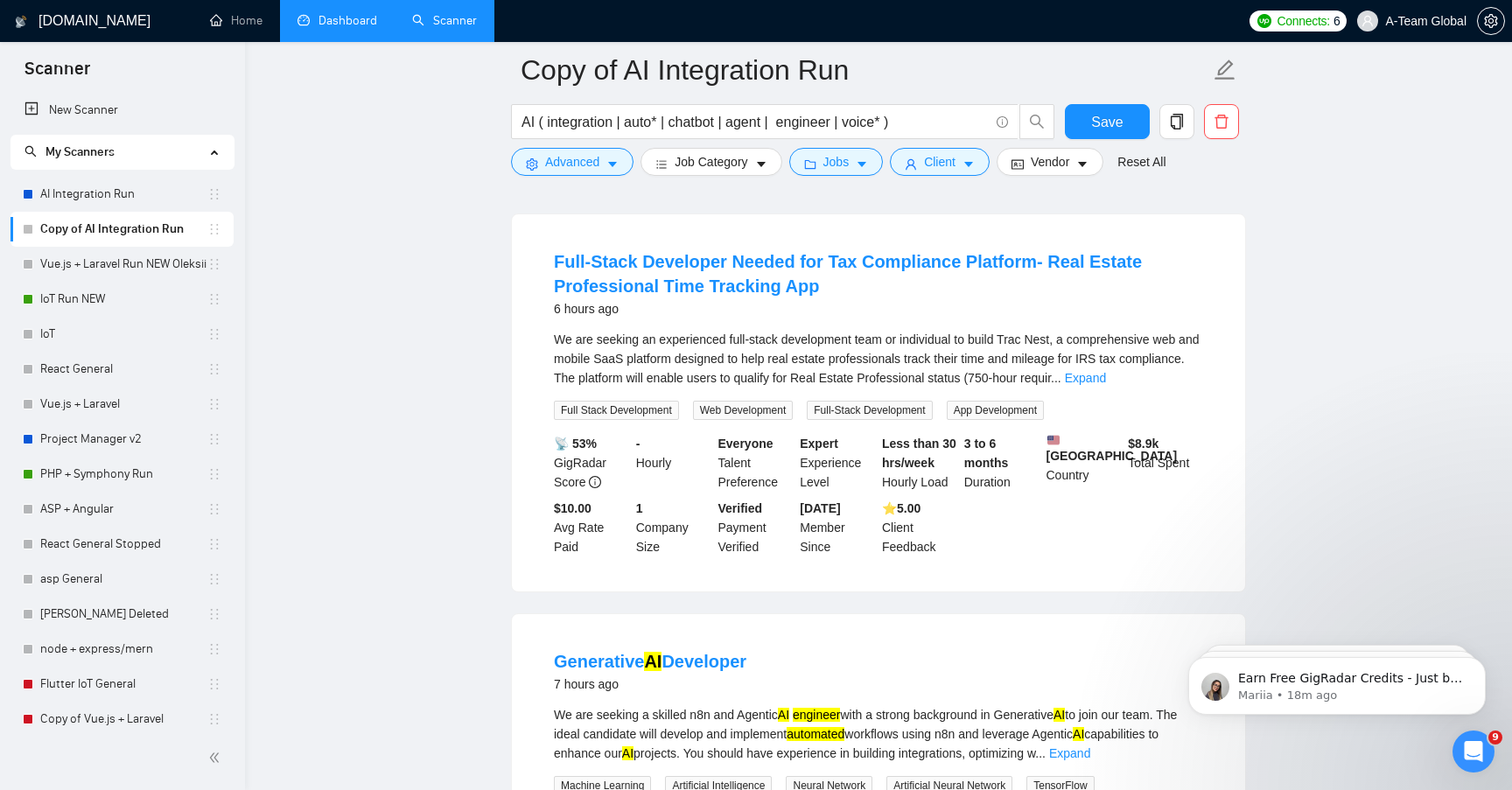
scroll to position [6204, 0]
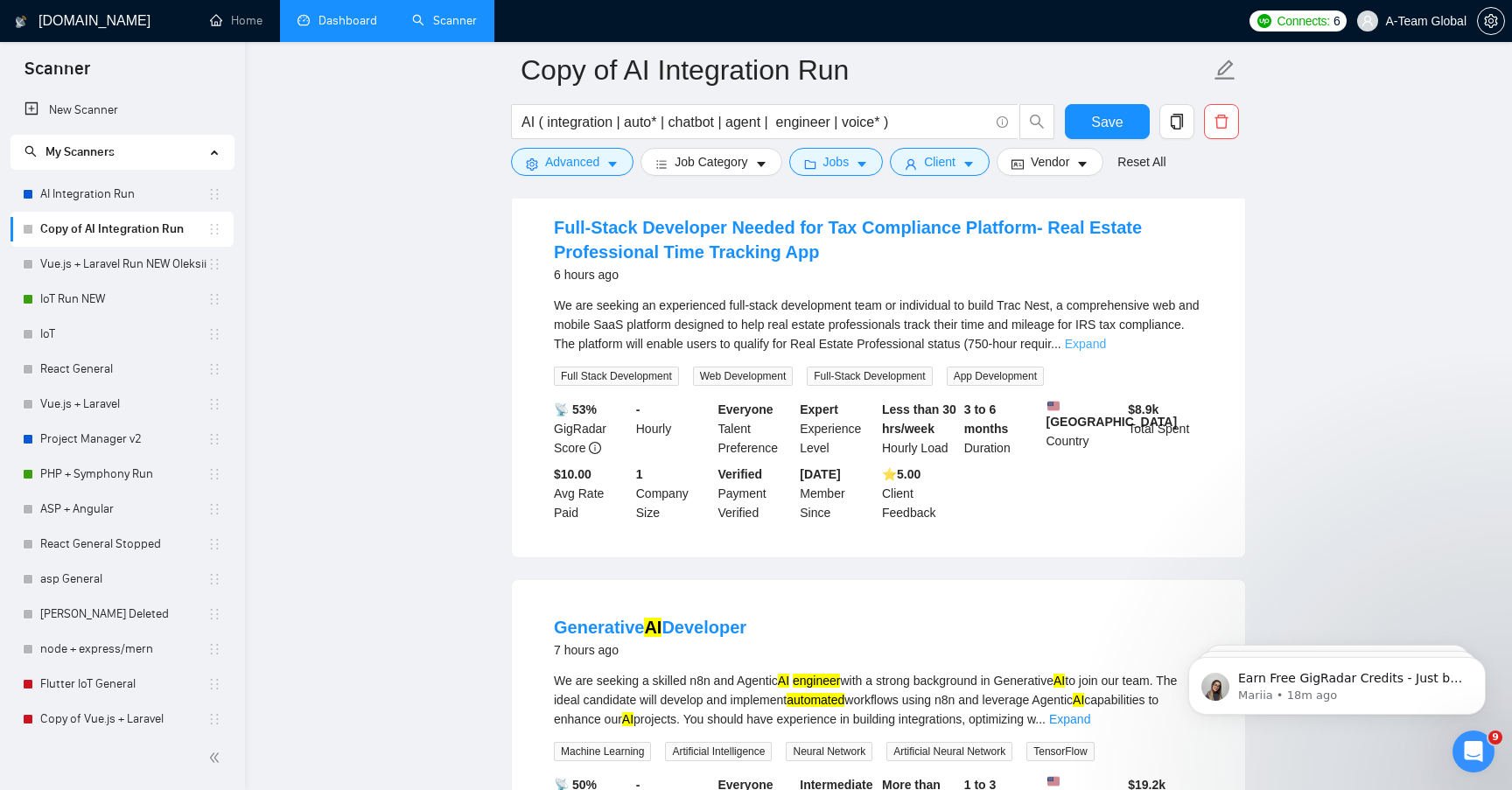
click at [1105, 350] on link "Expand" at bounding box center [1086, 343] width 41 height 14
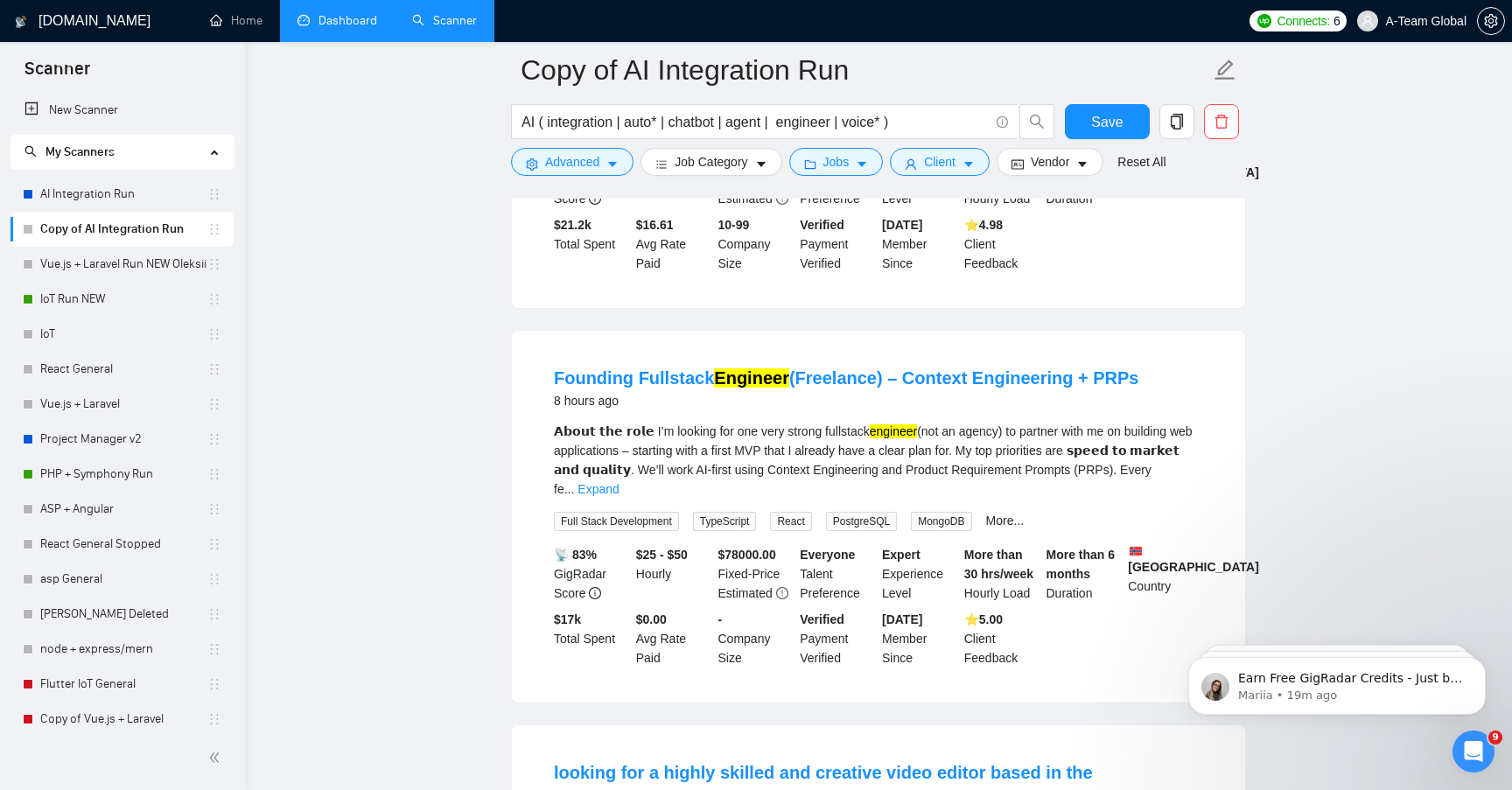
scroll to position [7912, 0]
click at [618, 495] on link "Expand" at bounding box center [598, 488] width 41 height 14
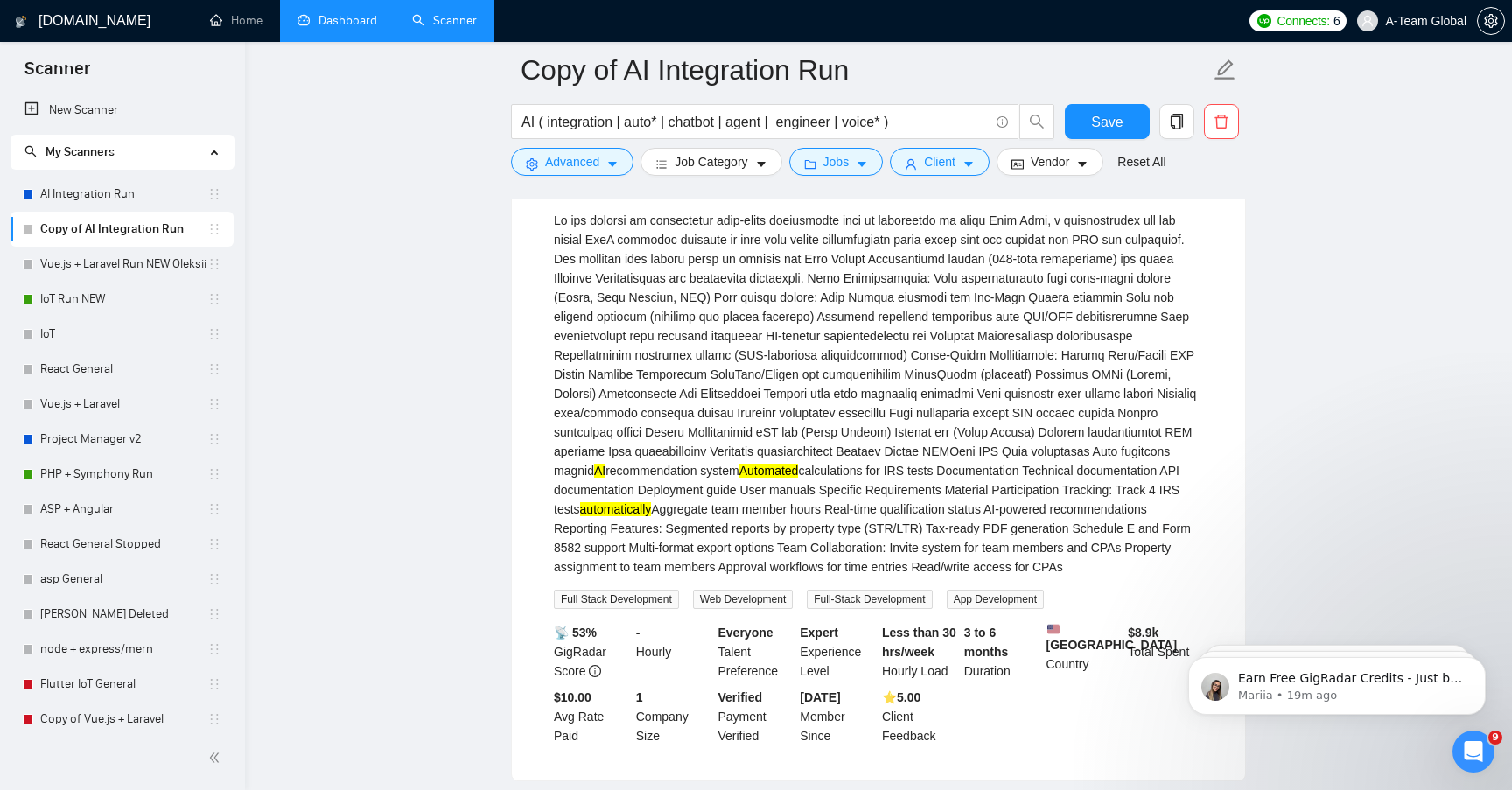
scroll to position [6288, 0]
click at [657, 125] on input "AI ( integration | auto* | chatbot | agent | engineer | voice* )" at bounding box center [755, 122] width 468 height 22
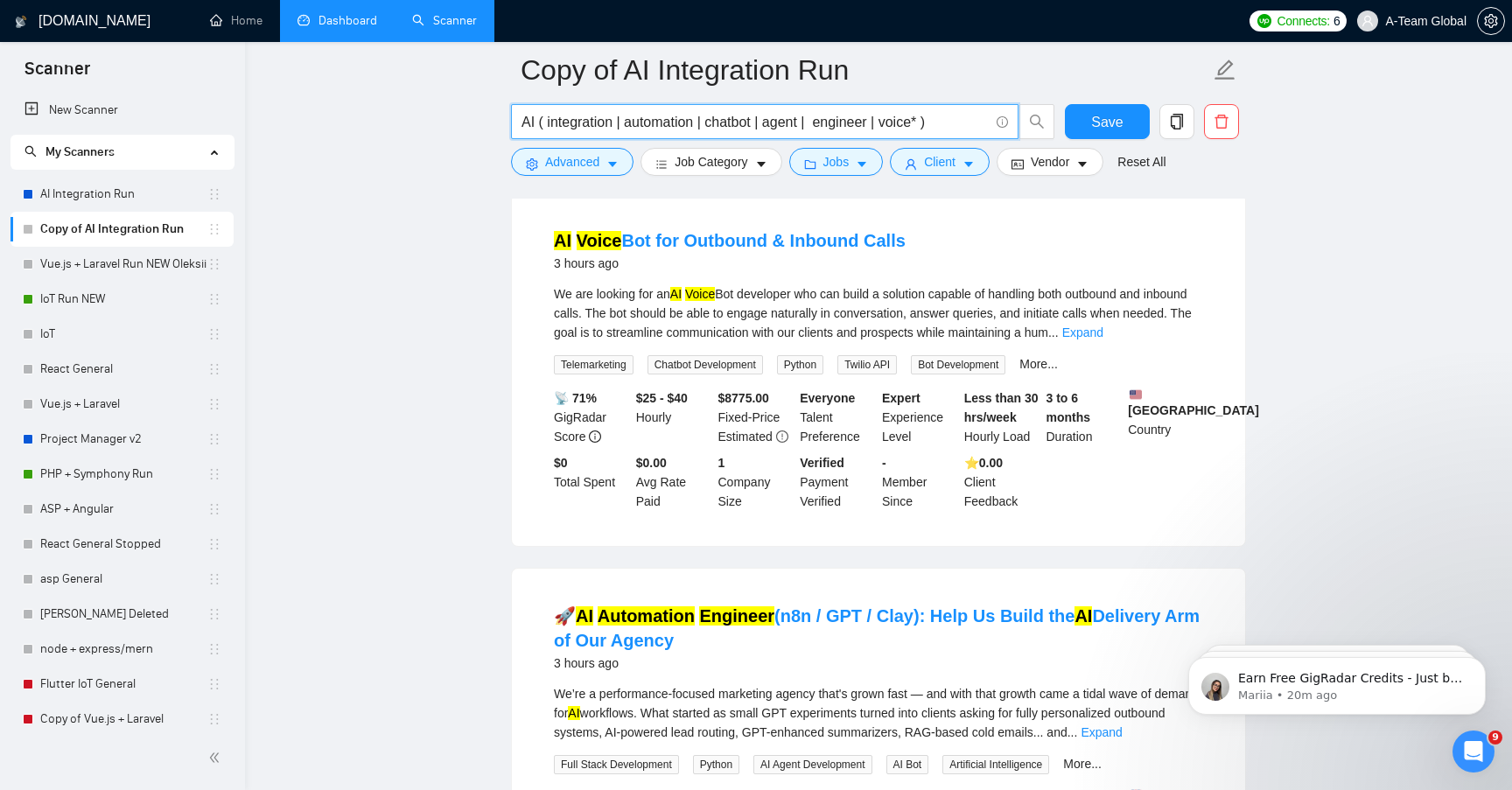
scroll to position [2050, 0]
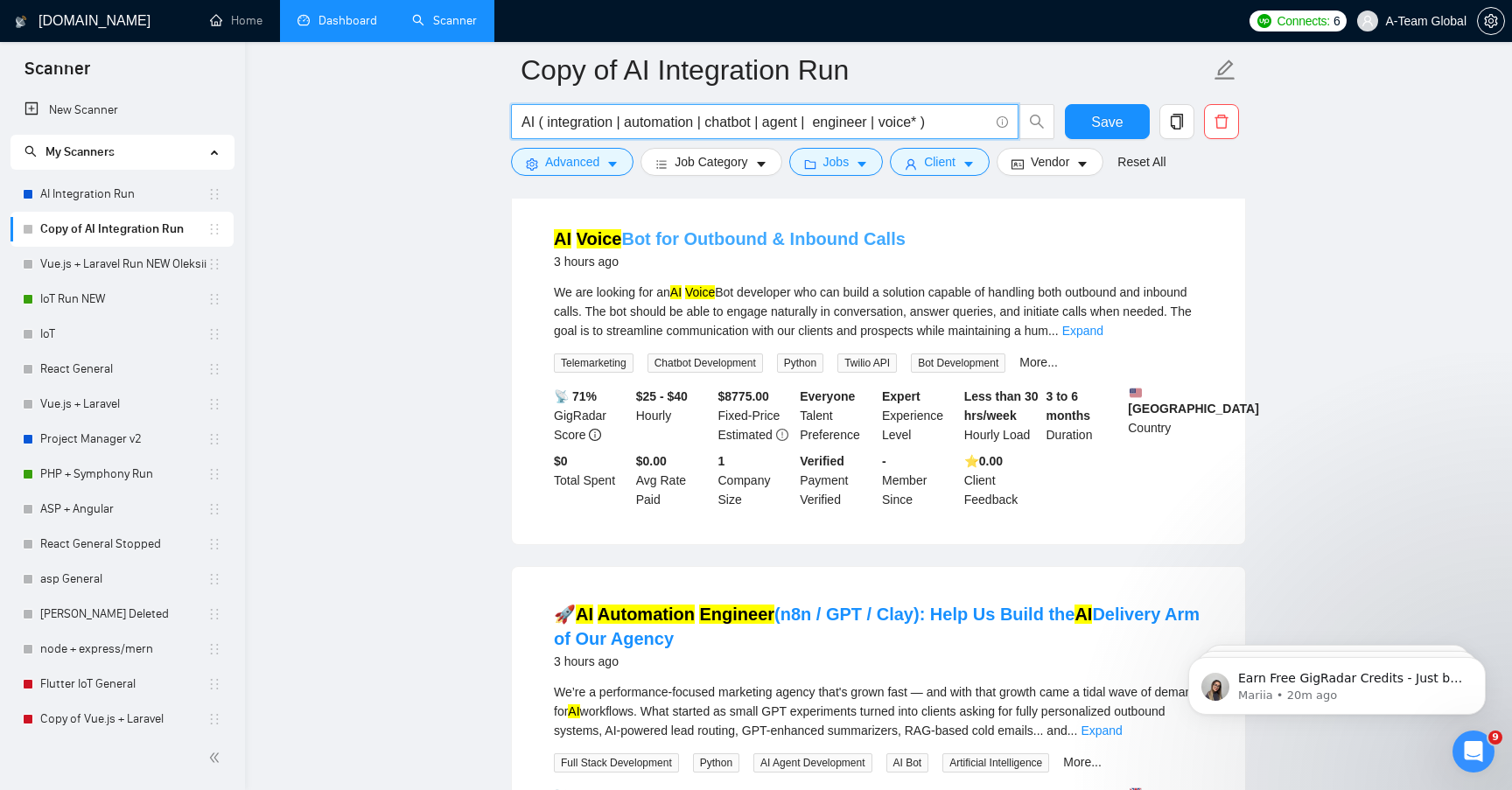
type input "AI ( integration | automation | chatbot | agent | engineer | voice* )"
click at [741, 248] on link "AI Voice Bot for Outbound & Inbound Calls" at bounding box center [729, 239] width 351 height 20
click at [660, 248] on link "AI Voice Bot for Outbound & Inbound Calls" at bounding box center [729, 239] width 351 height 20
click at [712, 248] on link "AI Voice Bot for Outbound & Inbound Calls" at bounding box center [729, 239] width 351 height 20
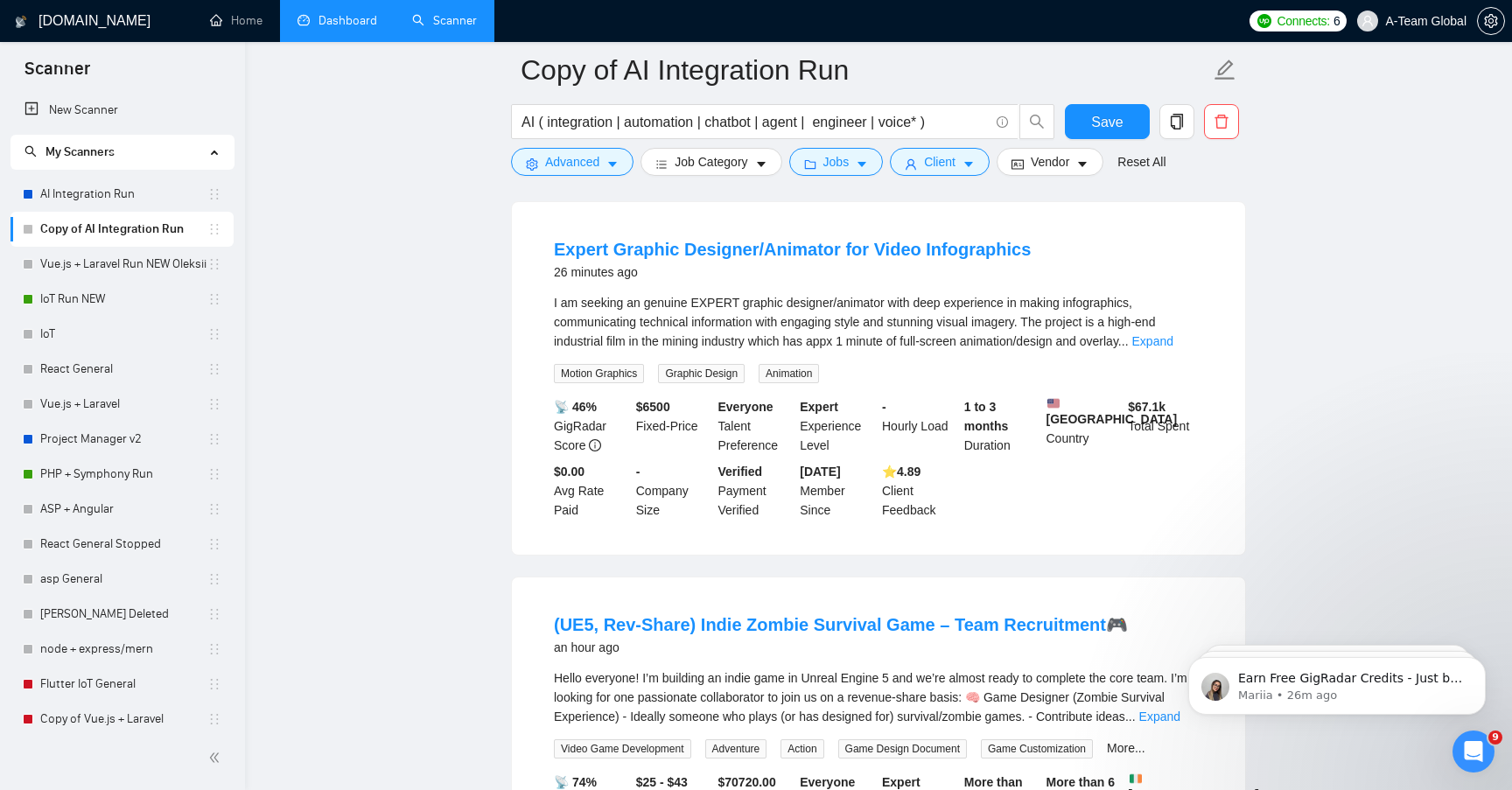
scroll to position [540, 0]
click at [617, 165] on icon "caret-down" at bounding box center [612, 164] width 12 height 12
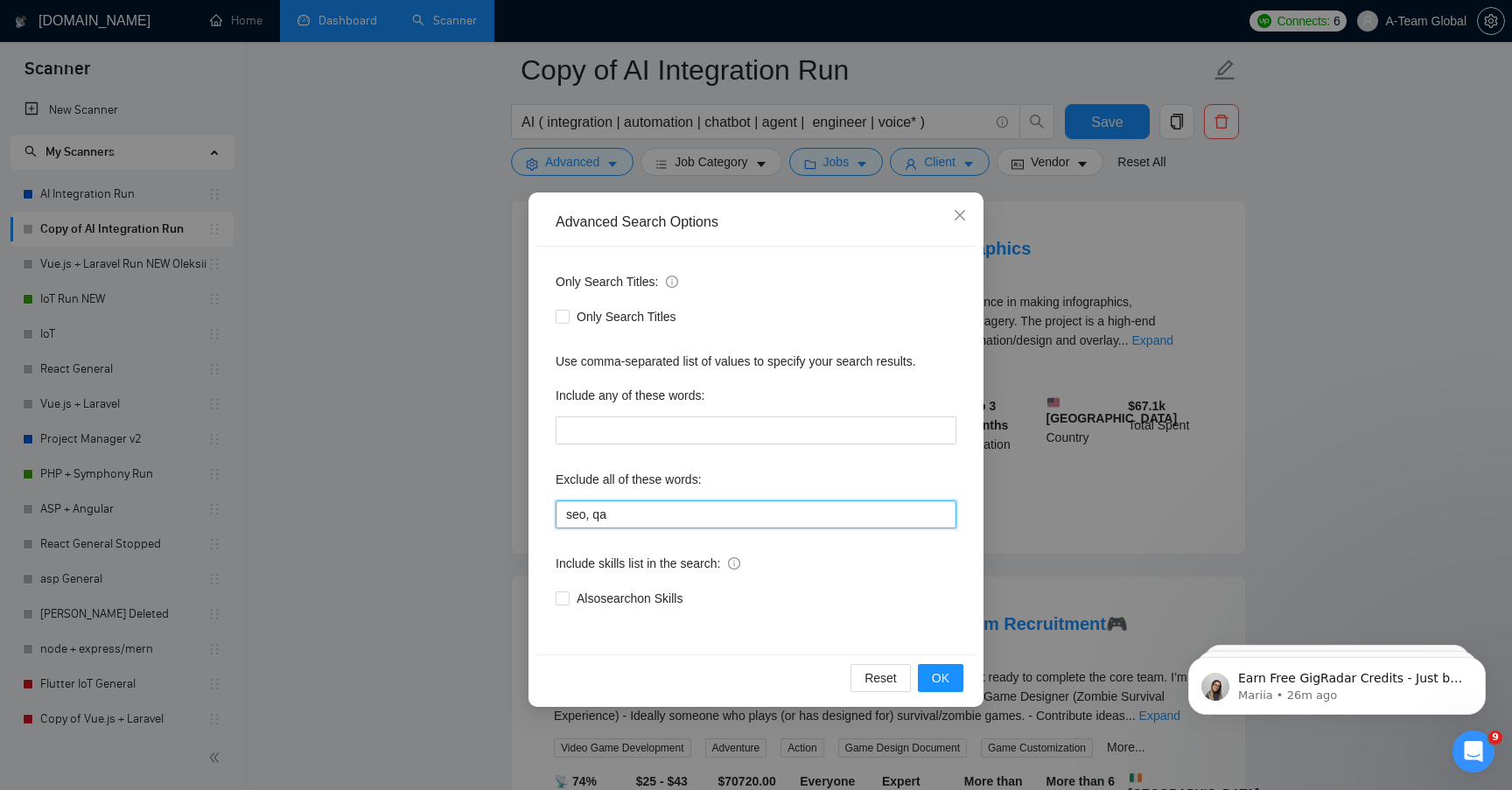
click at [640, 521] on input "seo, qa" at bounding box center [755, 514] width 401 height 28
type input "seo, qa, designer"
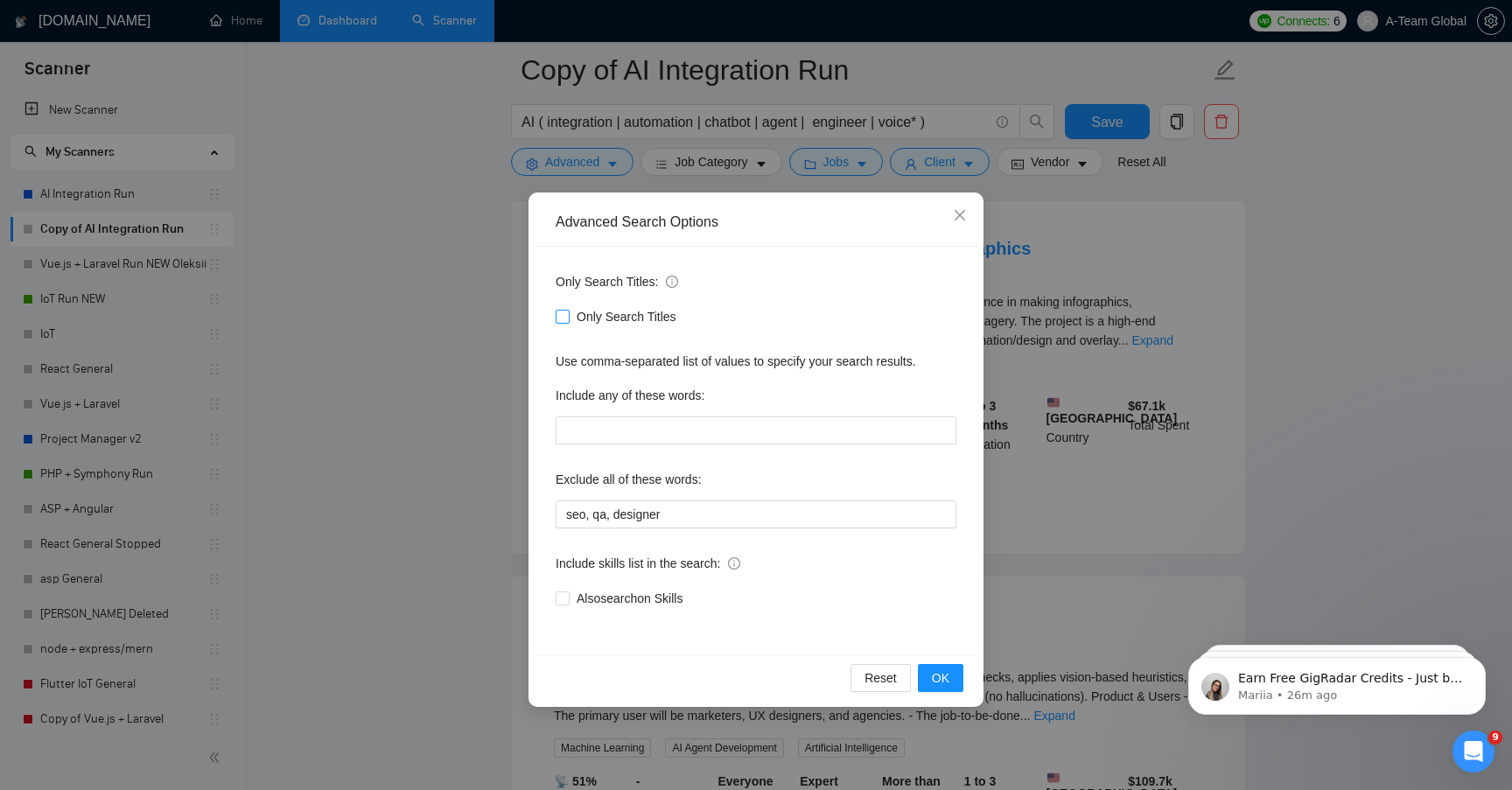
click at [562, 317] on input "Only Search Titles" at bounding box center [561, 316] width 12 height 12
checkbox input "true"
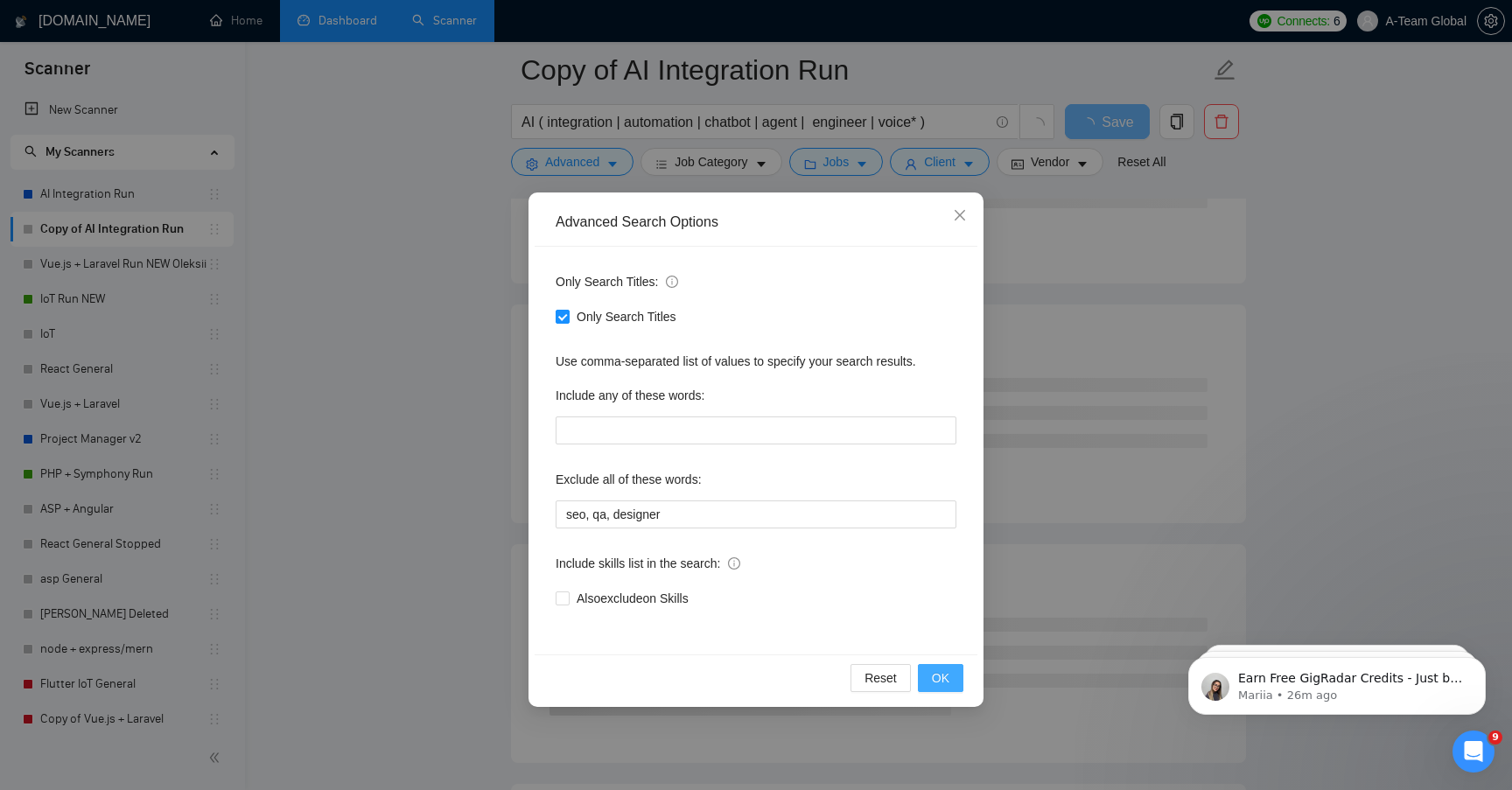
click at [943, 678] on span "OK" at bounding box center [941, 678] width 18 height 20
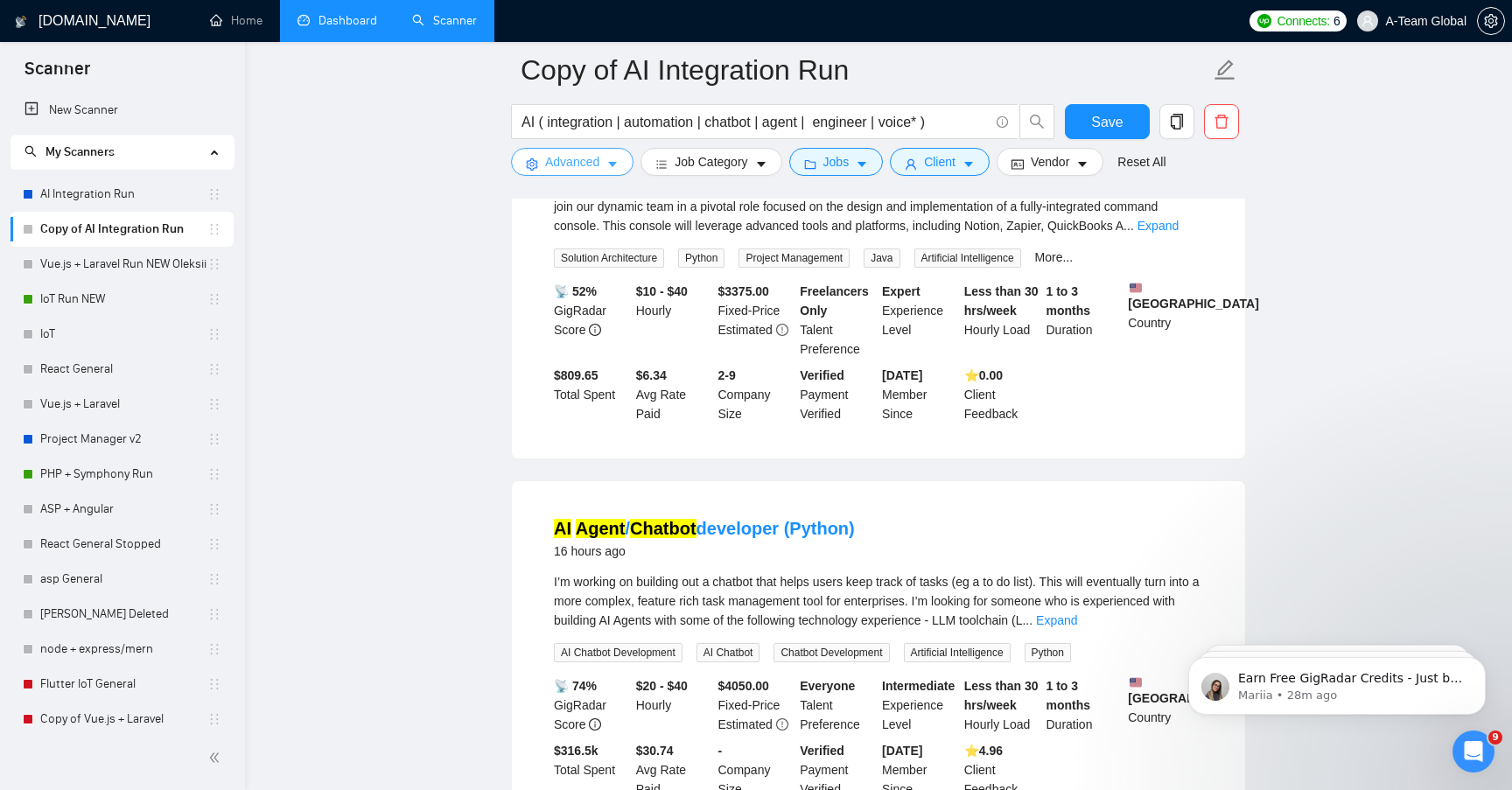
scroll to position [2181, 0]
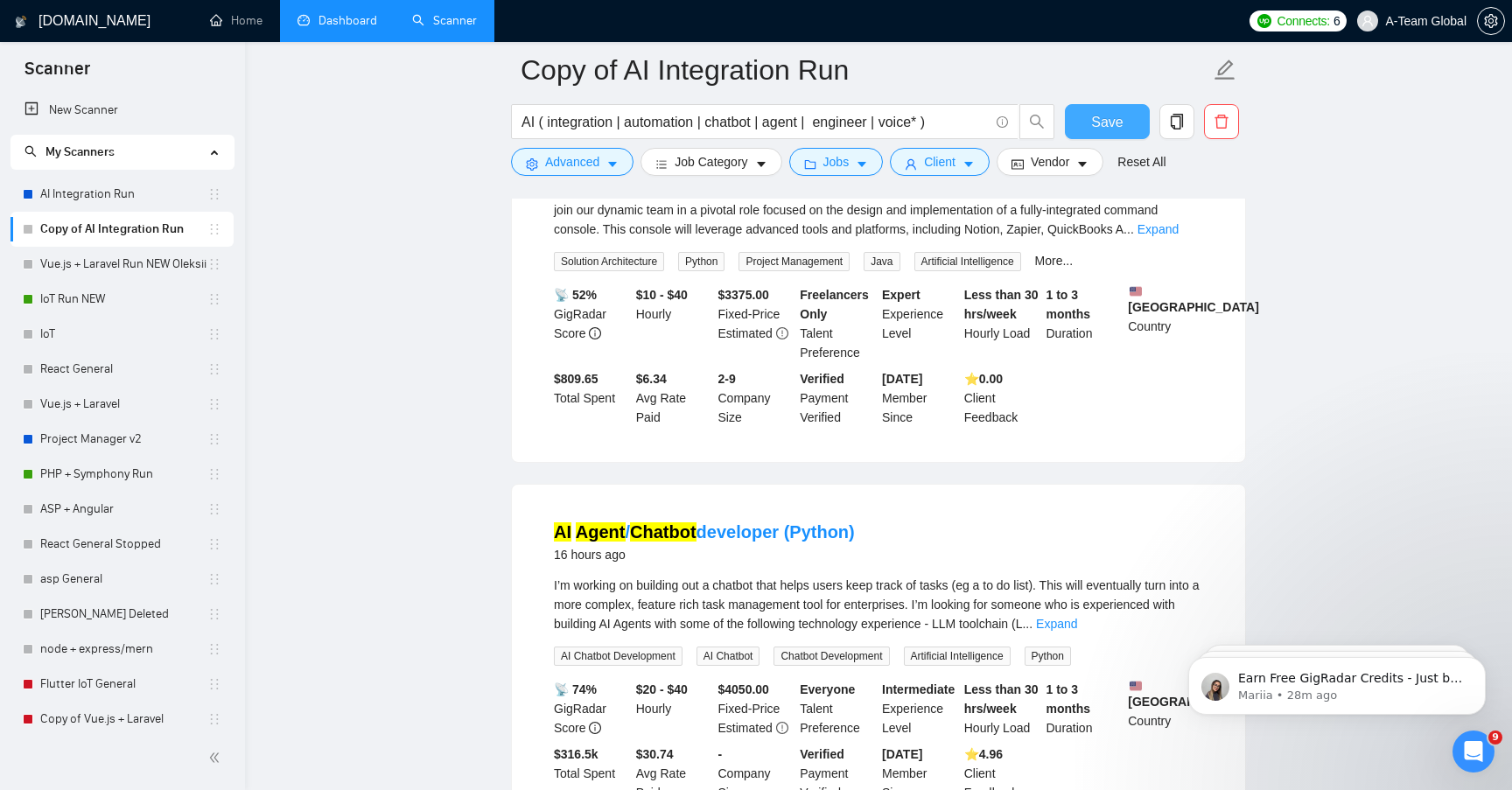
click at [1096, 120] on span "Save" at bounding box center [1106, 122] width 32 height 22
click at [609, 162] on icon "caret-down" at bounding box center [612, 164] width 12 height 12
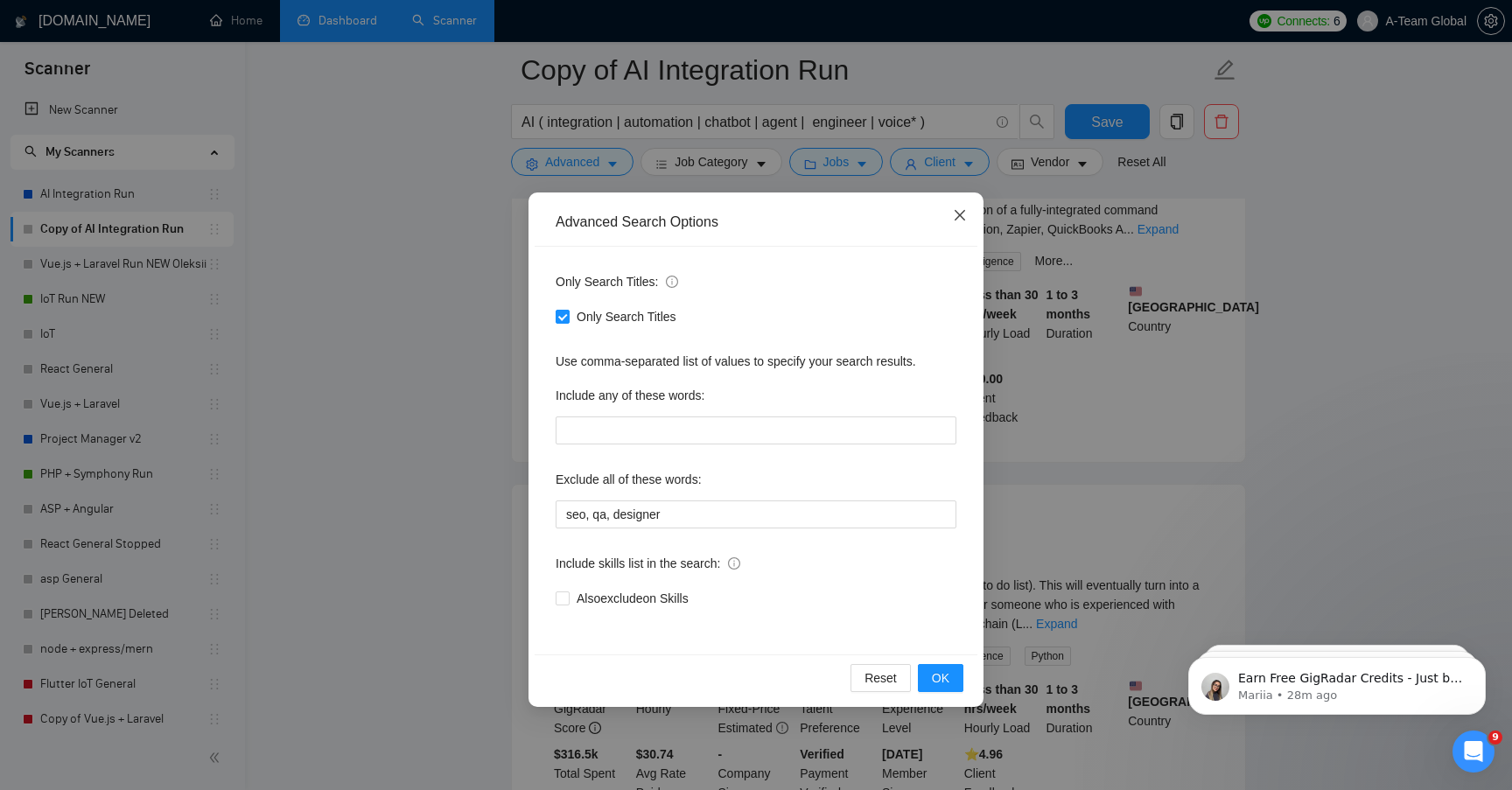
click at [957, 215] on icon "close" at bounding box center [960, 215] width 14 height 14
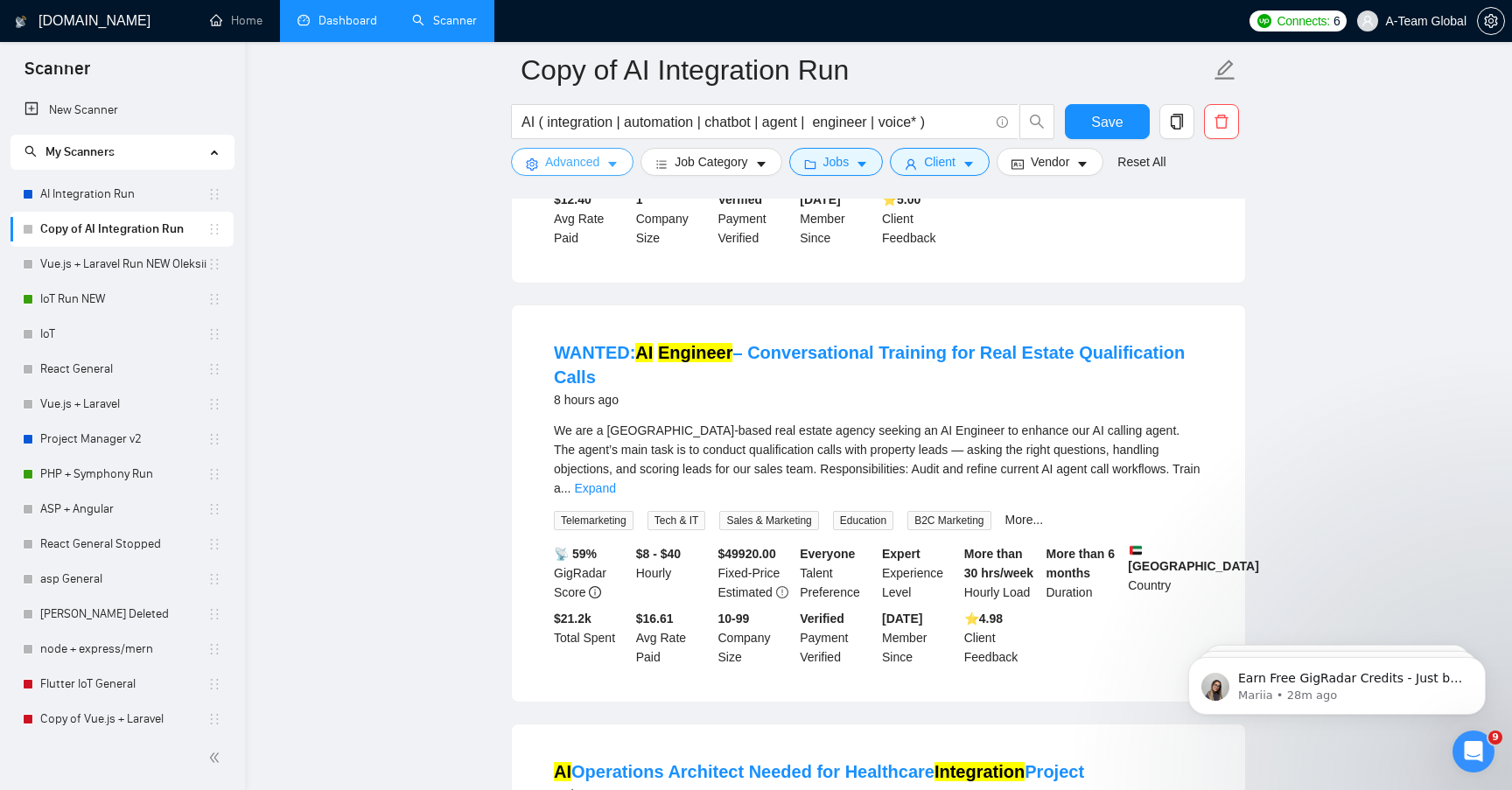
scroll to position [1526, 0]
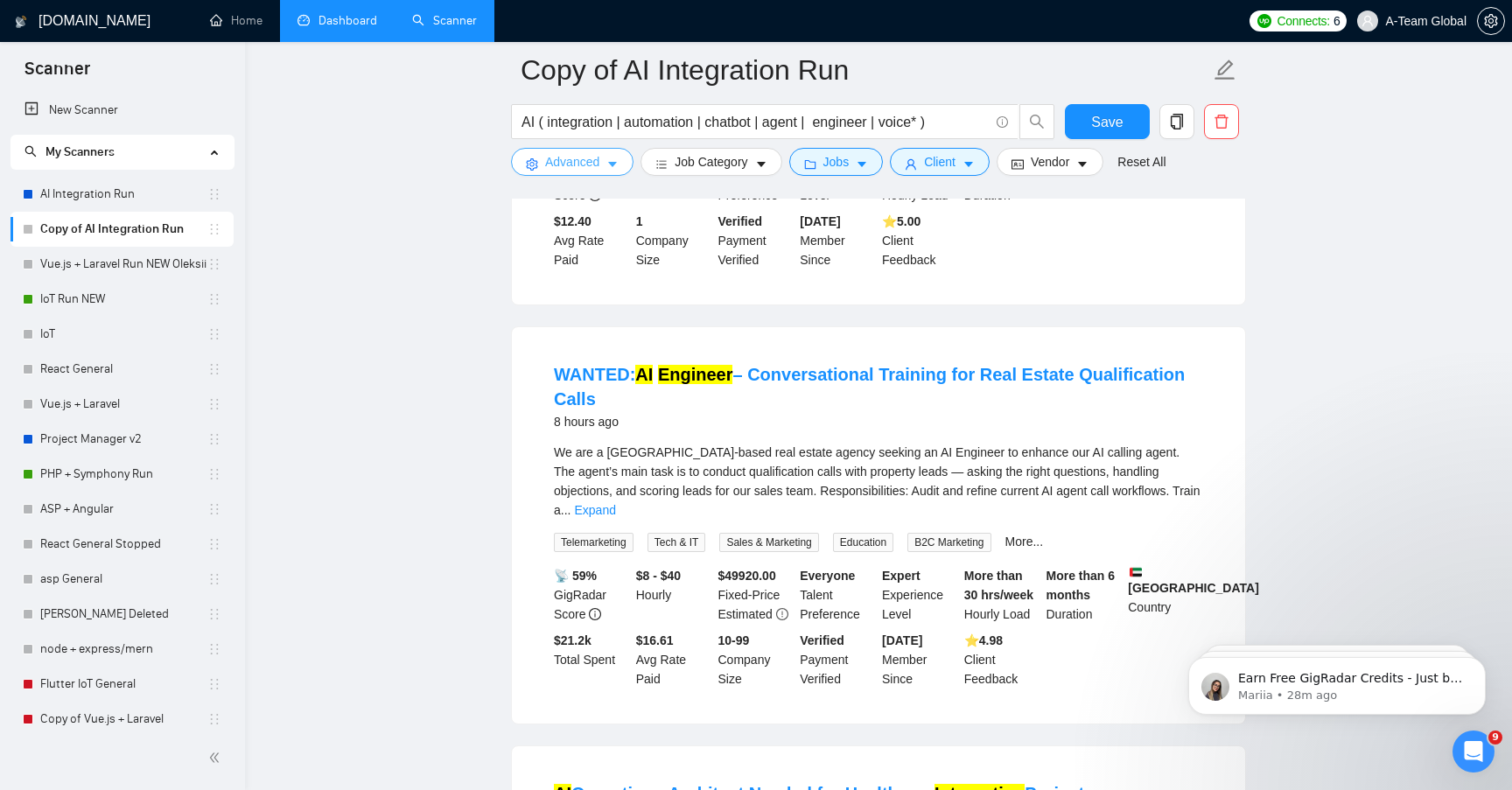
click at [606, 155] on button "Advanced" at bounding box center [572, 161] width 122 height 28
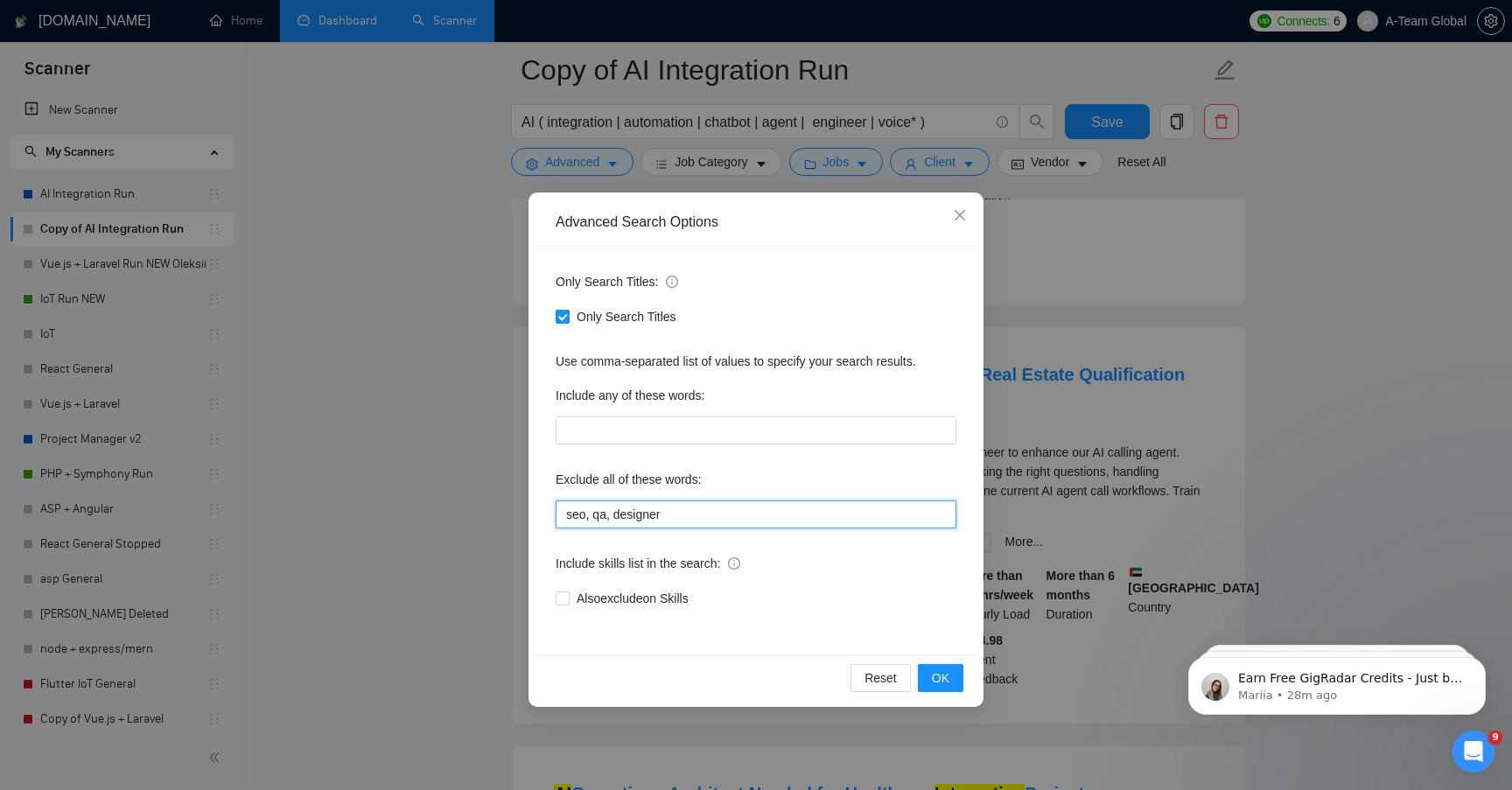
click at [677, 513] on input "seo, qa, designer" at bounding box center [755, 514] width 401 height 28
click at [564, 599] on input "Also exclude on Skills" at bounding box center [561, 597] width 12 height 12
click at [565, 596] on input "Also exclude on Skills" at bounding box center [561, 597] width 12 height 12
checkbox input "false"
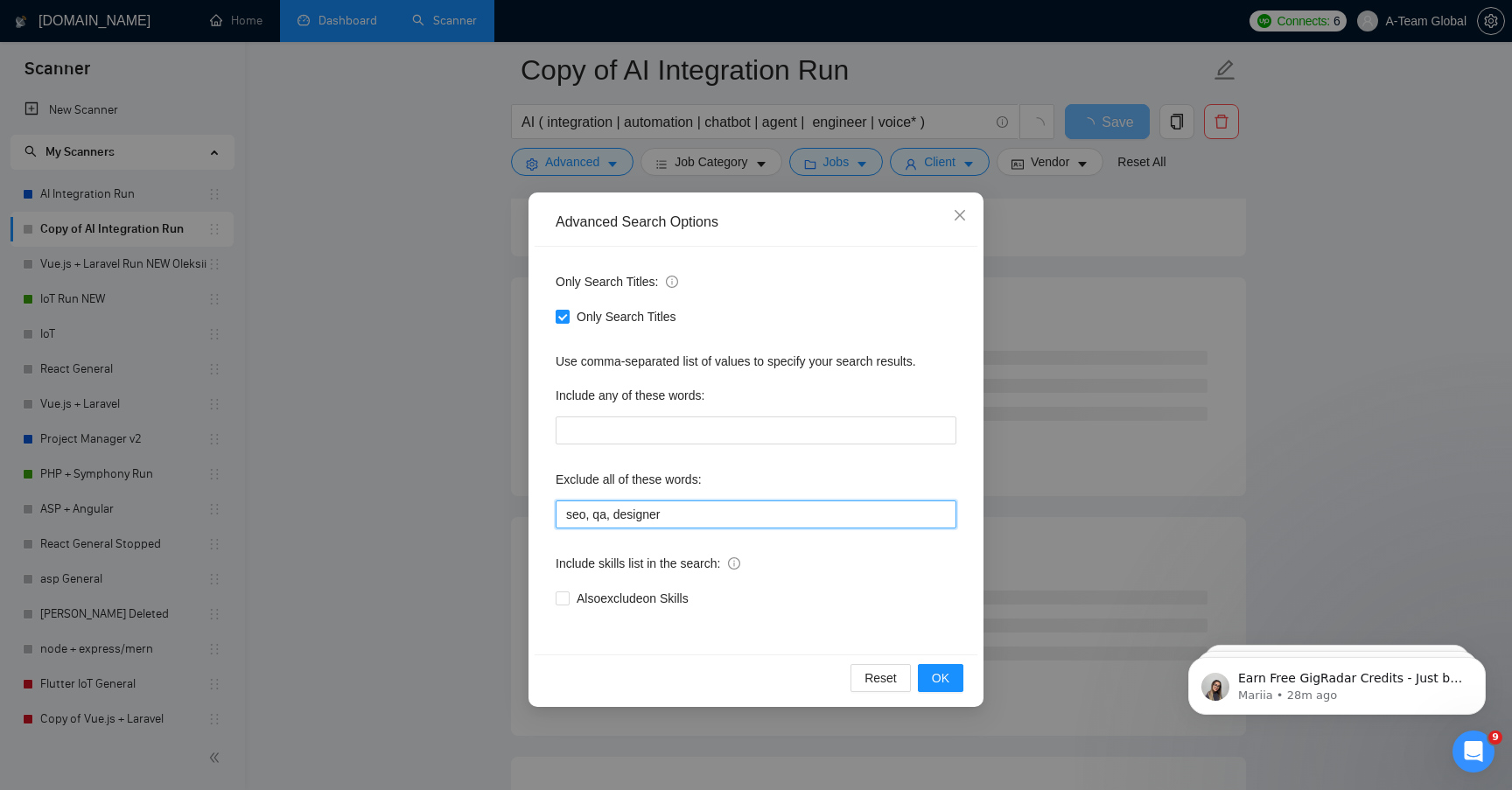
click at [694, 519] on input "seo, qa, designer" at bounding box center [755, 514] width 401 height 28
type input "seo, qa, designer, python"
click at [939, 674] on span "OK" at bounding box center [941, 678] width 18 height 20
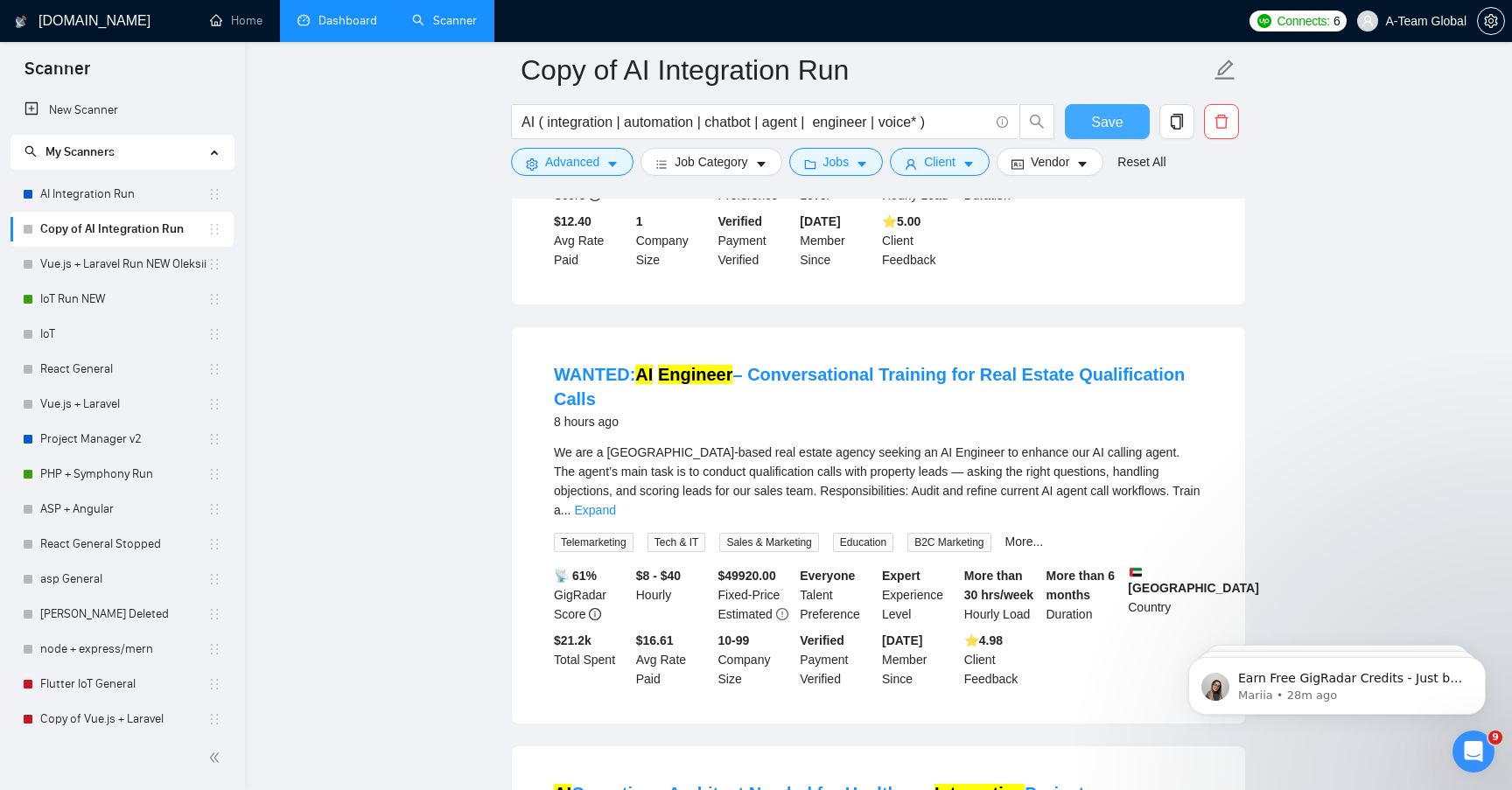
click at [1116, 114] on span "Save" at bounding box center [1106, 122] width 32 height 22
click at [537, 121] on input "AI ( integration | automation | chatbot | agent | engineer | voice* )" at bounding box center [755, 122] width 468 height 22
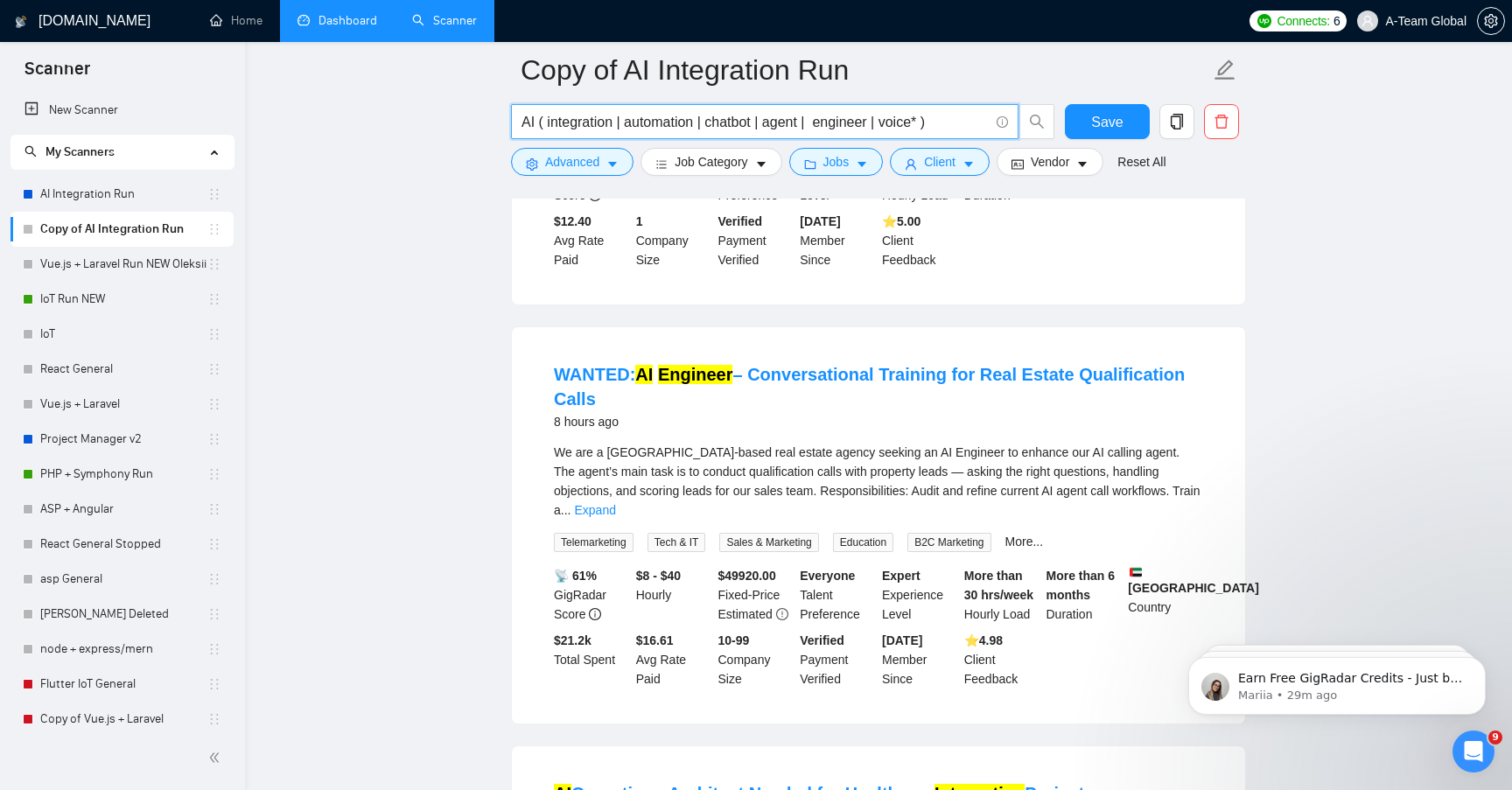
click at [919, 123] on input "AI ( integration | automation | chatbot | agent | engineer | voice* )" at bounding box center [755, 122] width 468 height 22
click at [967, 121] on input "AI ( integration | automation | chatbot | agent | engineer | voice* | ghl )" at bounding box center [755, 122] width 468 height 22
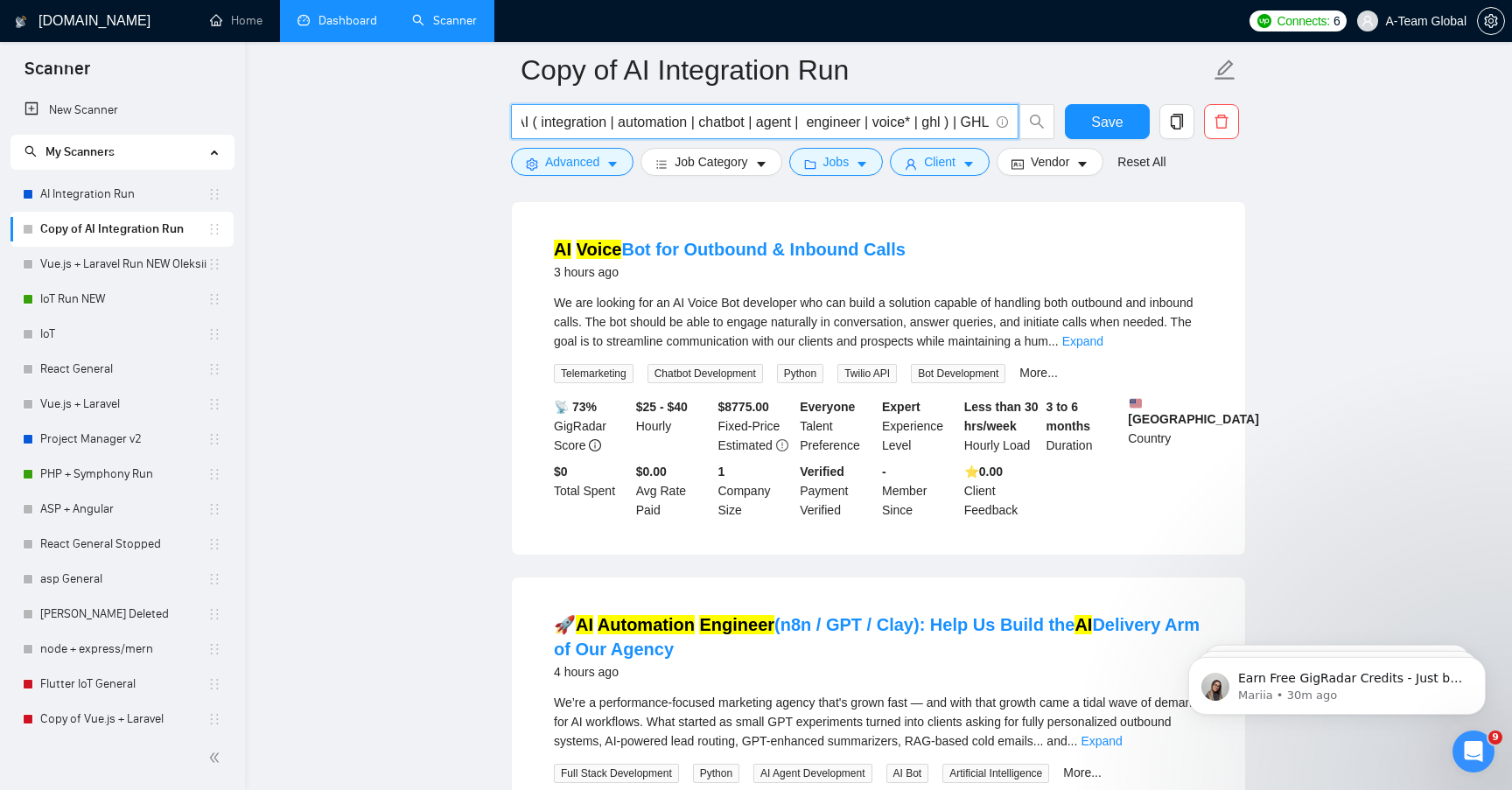
scroll to position [554, 0]
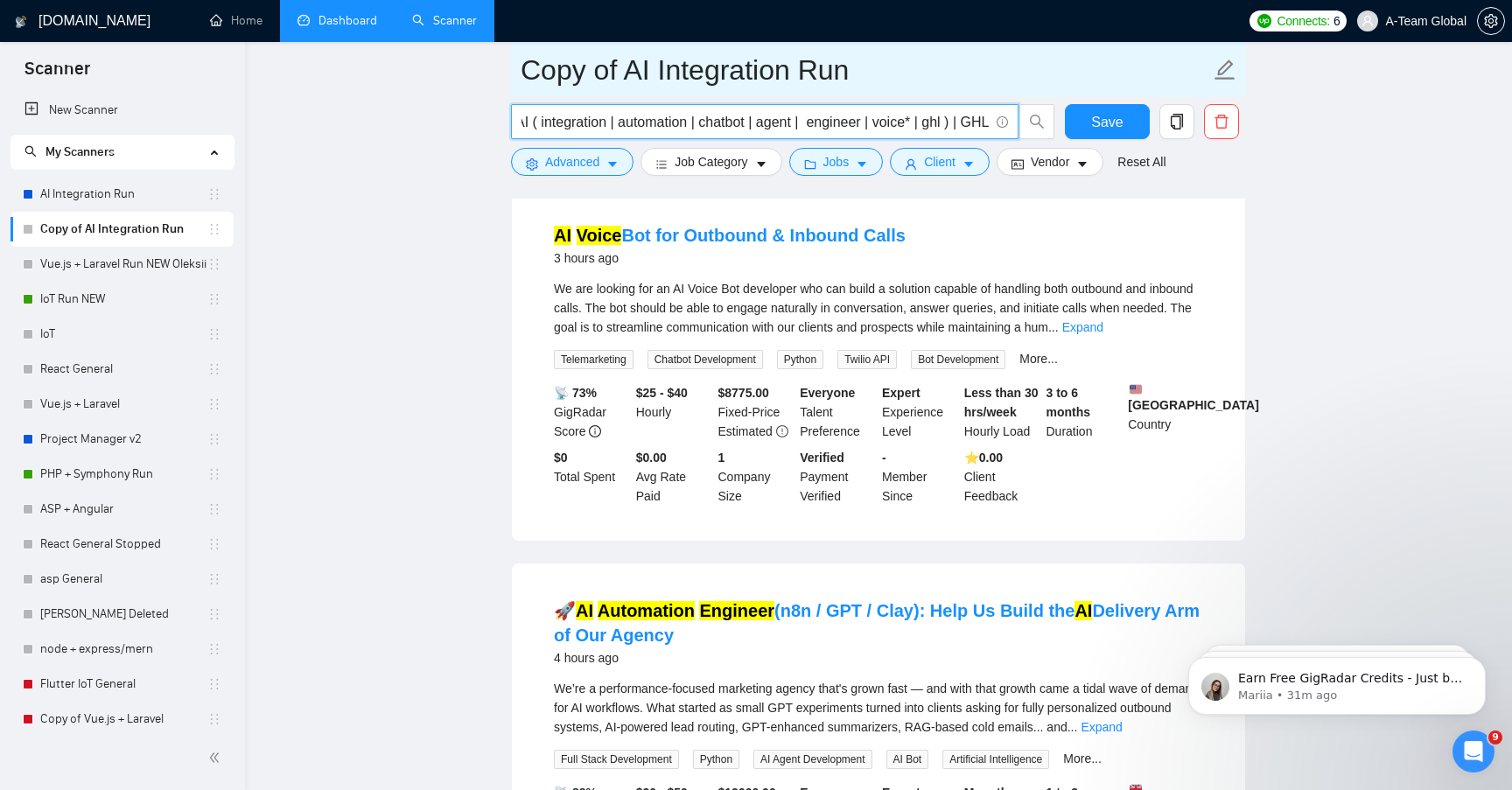
type input "AI ( integration | automation | chatbot | agent | engineer | voice* | ghl ) | G…"
click at [622, 73] on input "Copy of AI Integration Run" at bounding box center [865, 70] width 689 height 43
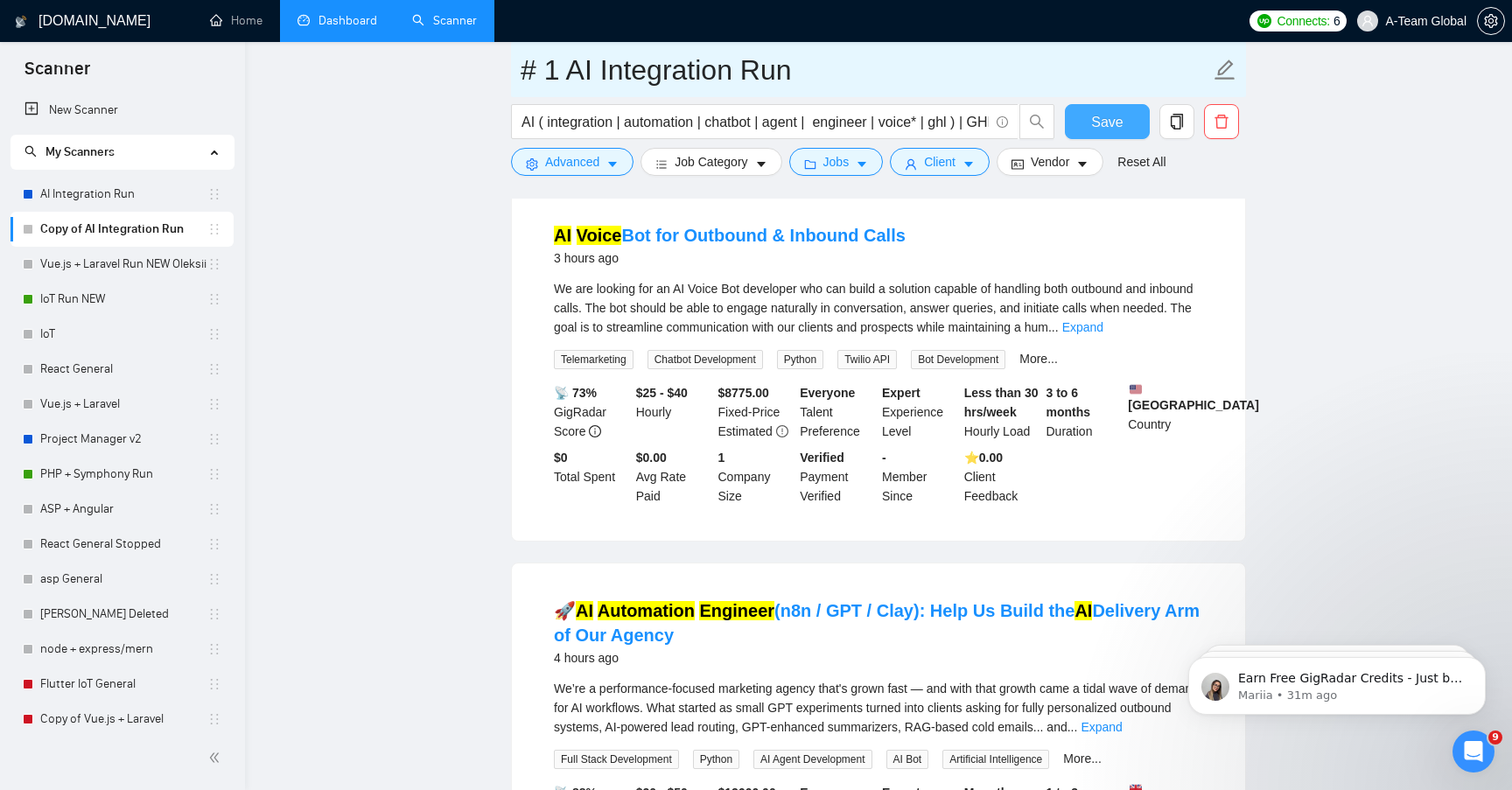
type input "# 1 AI Integration Run"
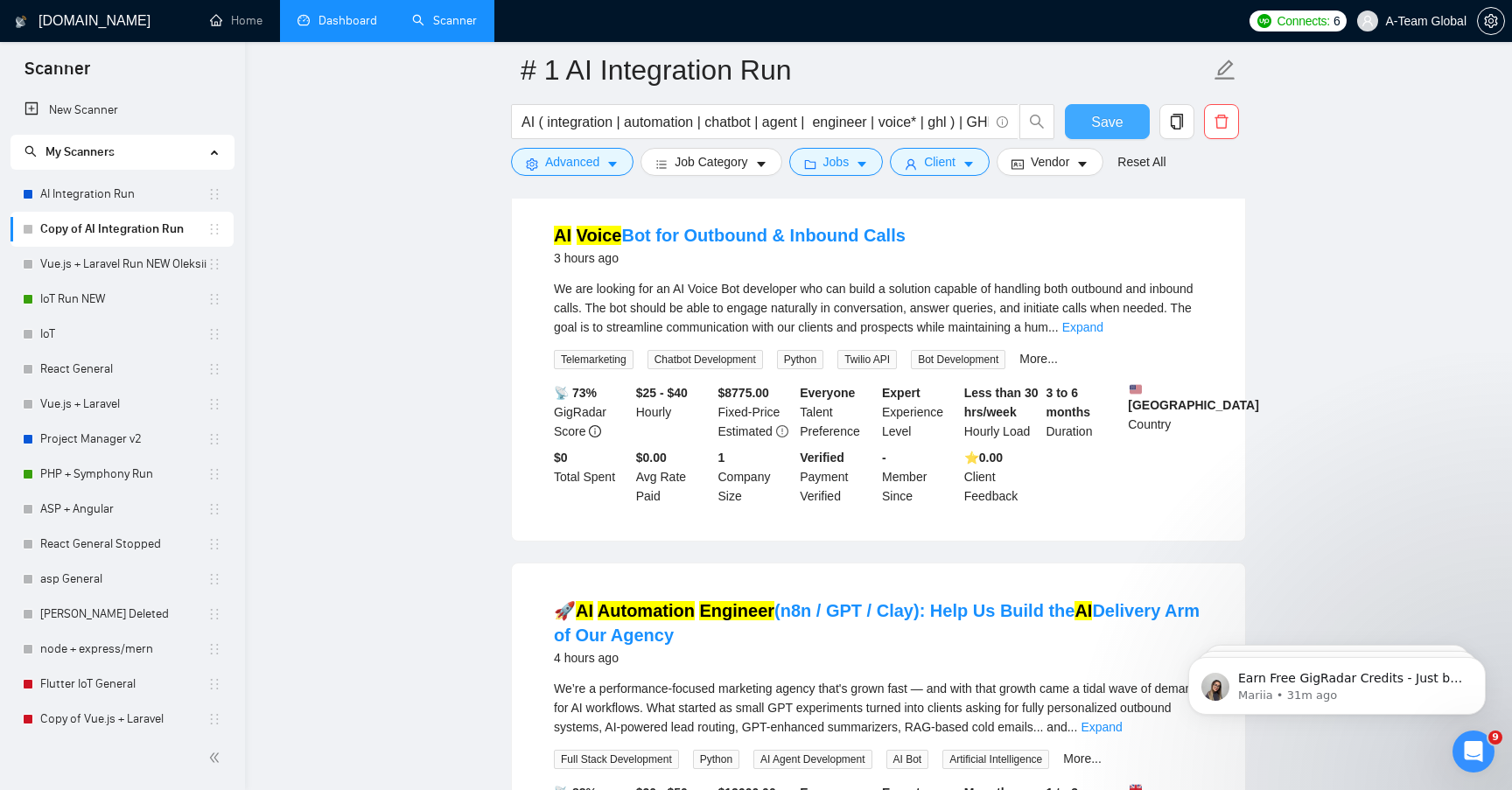
click at [1101, 125] on span "Save" at bounding box center [1106, 122] width 32 height 22
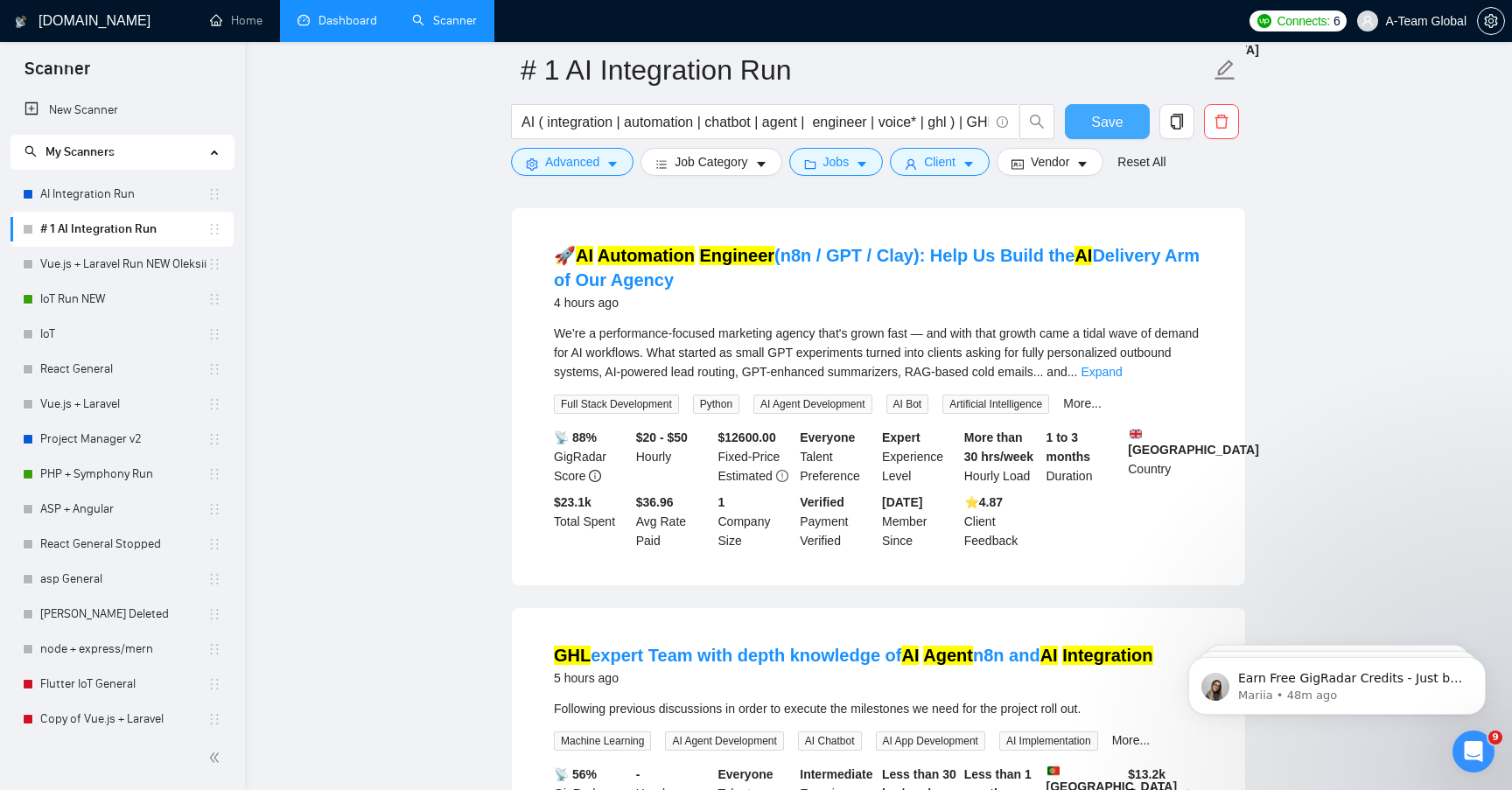
scroll to position [920, 0]
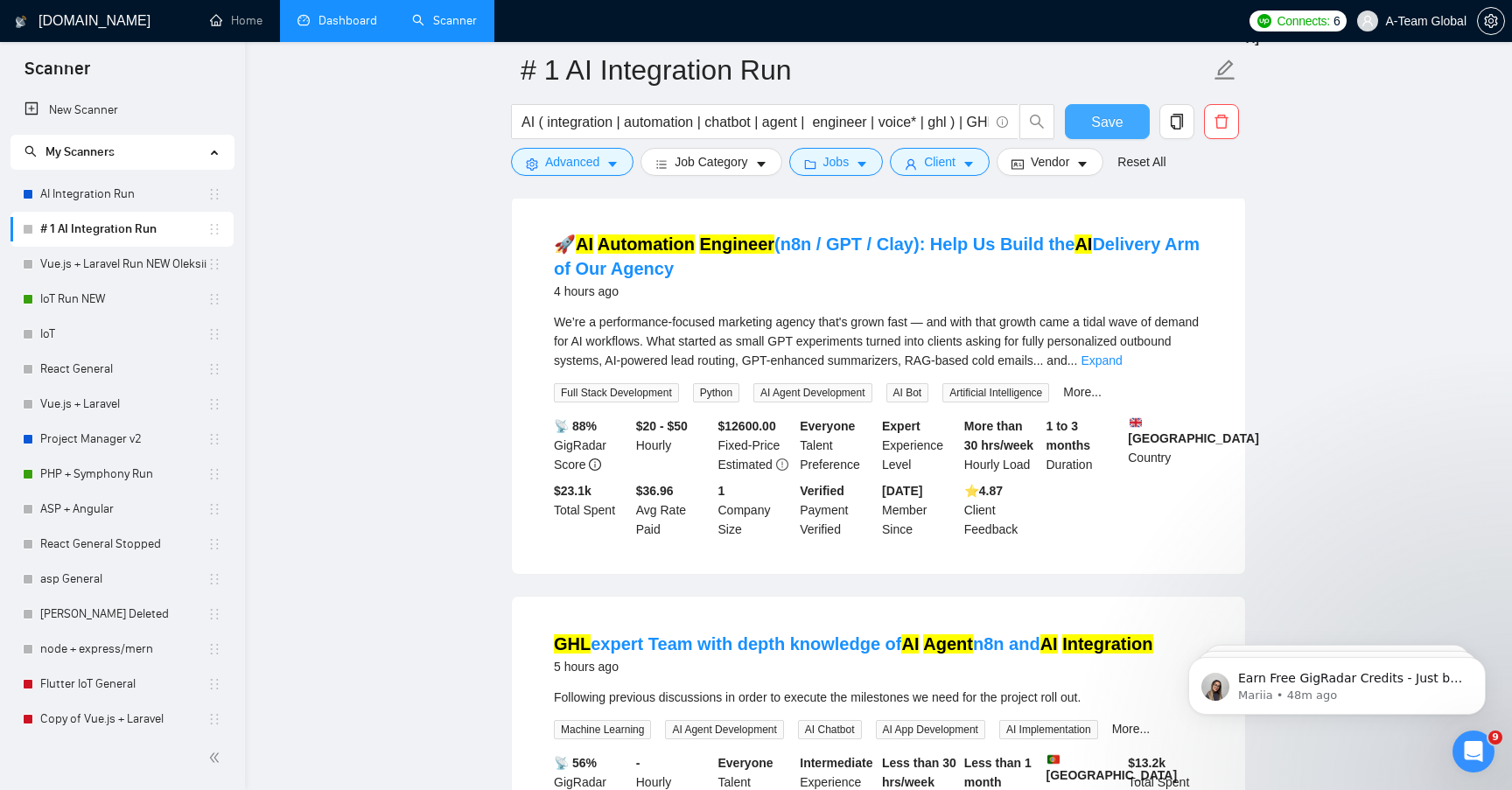
click at [1101, 132] on span "Save" at bounding box center [1106, 122] width 32 height 22
click at [644, 254] on mark "Automation" at bounding box center [646, 244] width 97 height 20
